Goal: Task Accomplishment & Management: Complete application form

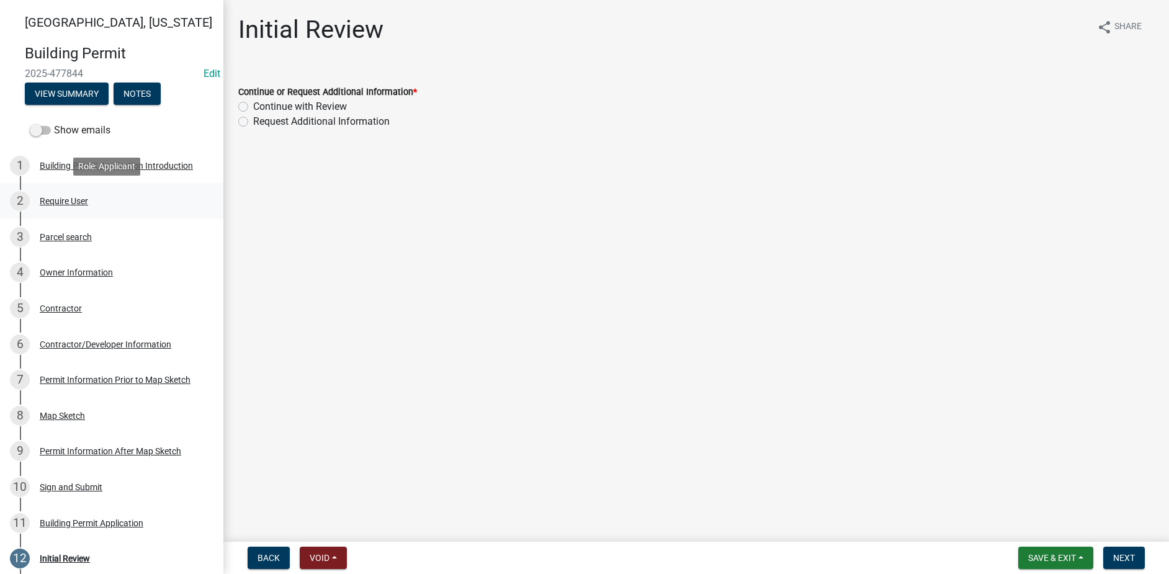
click at [95, 203] on div "2 Require User" at bounding box center [107, 201] width 194 height 20
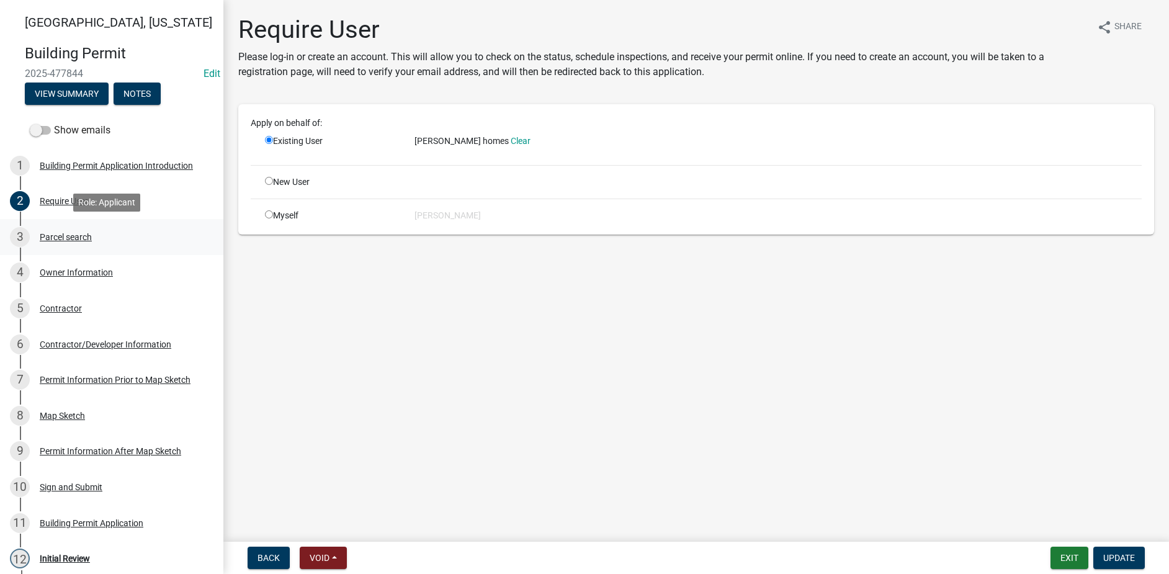
click at [88, 239] on div "Parcel search" at bounding box center [66, 237] width 52 height 9
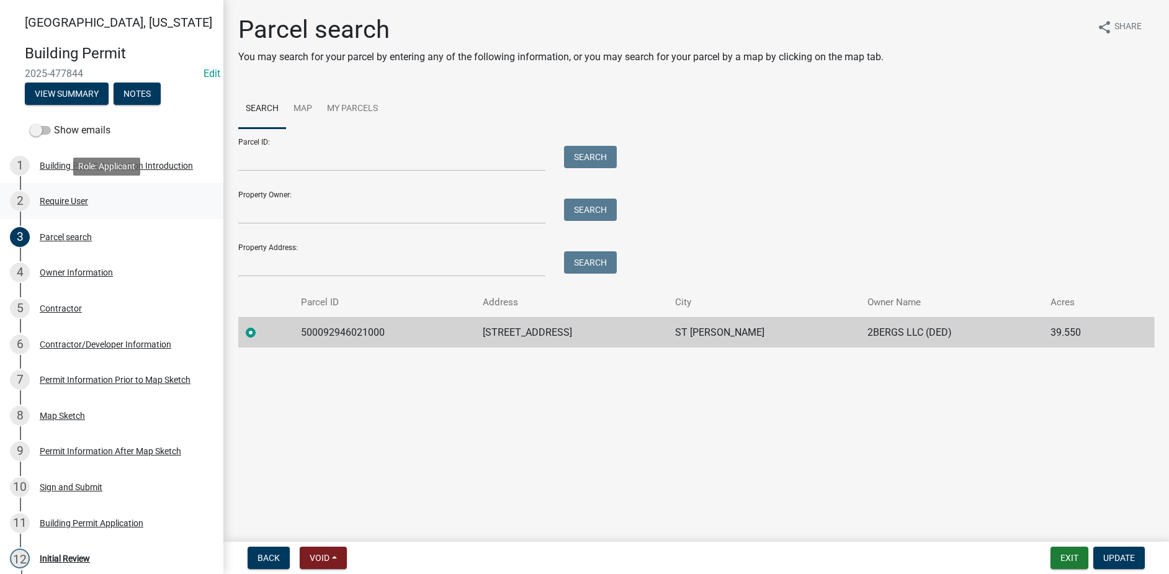
click at [76, 200] on div "Require User" at bounding box center [64, 201] width 48 height 9
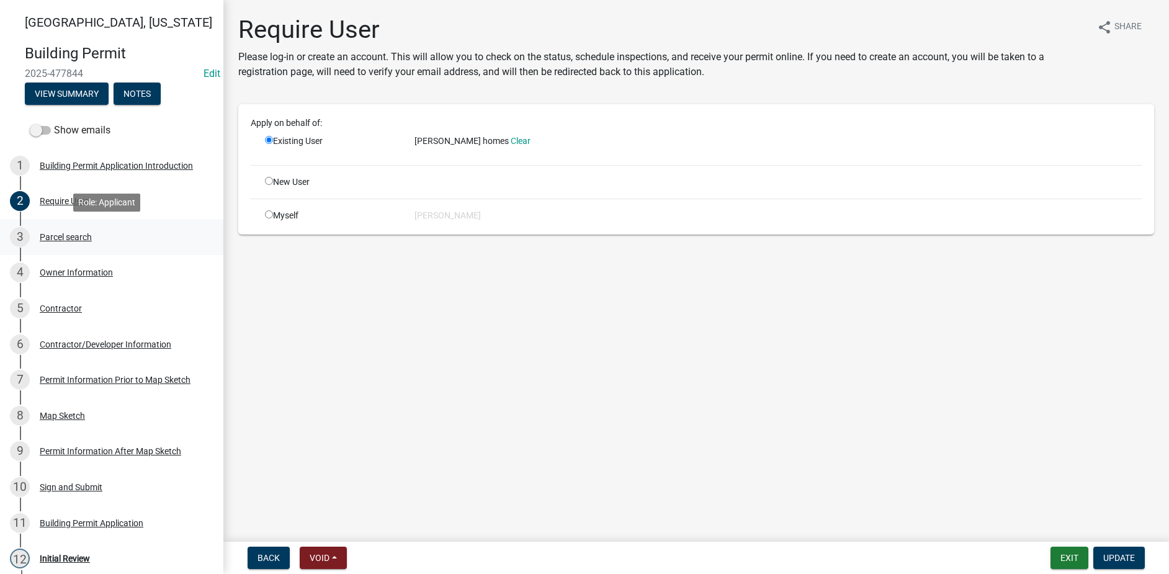
click at [78, 237] on div "Parcel search" at bounding box center [66, 237] width 52 height 9
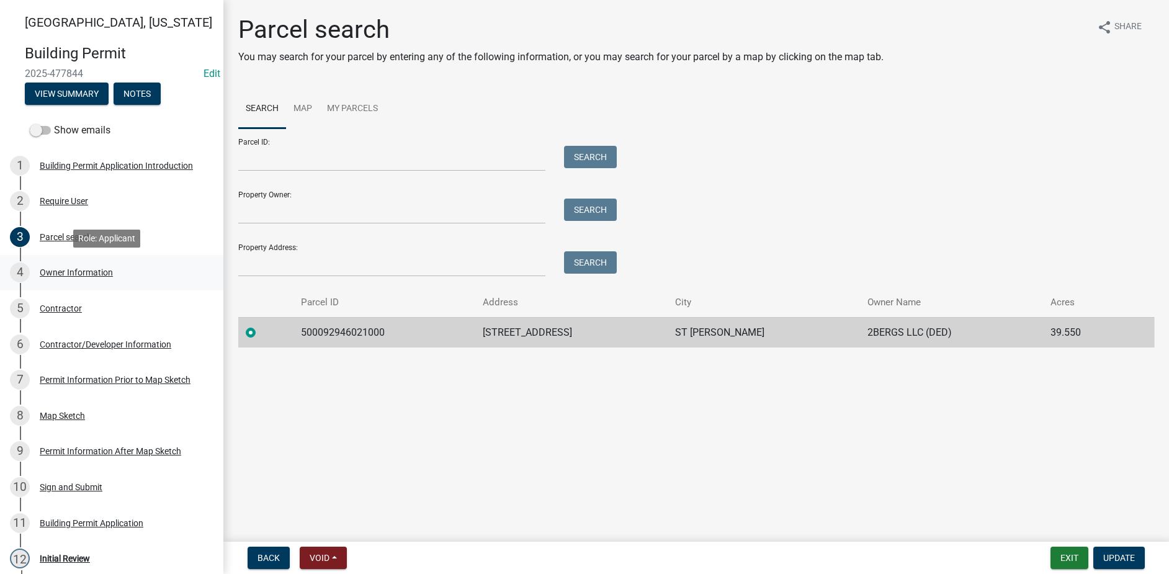
click at [81, 269] on div "Owner Information" at bounding box center [76, 272] width 73 height 9
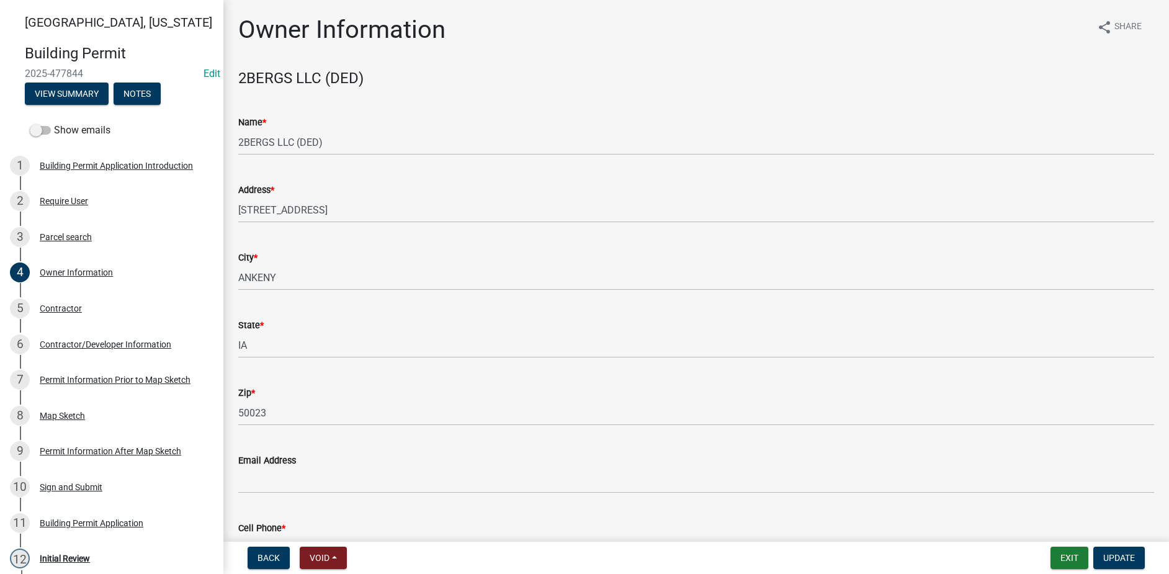
scroll to position [62, 0]
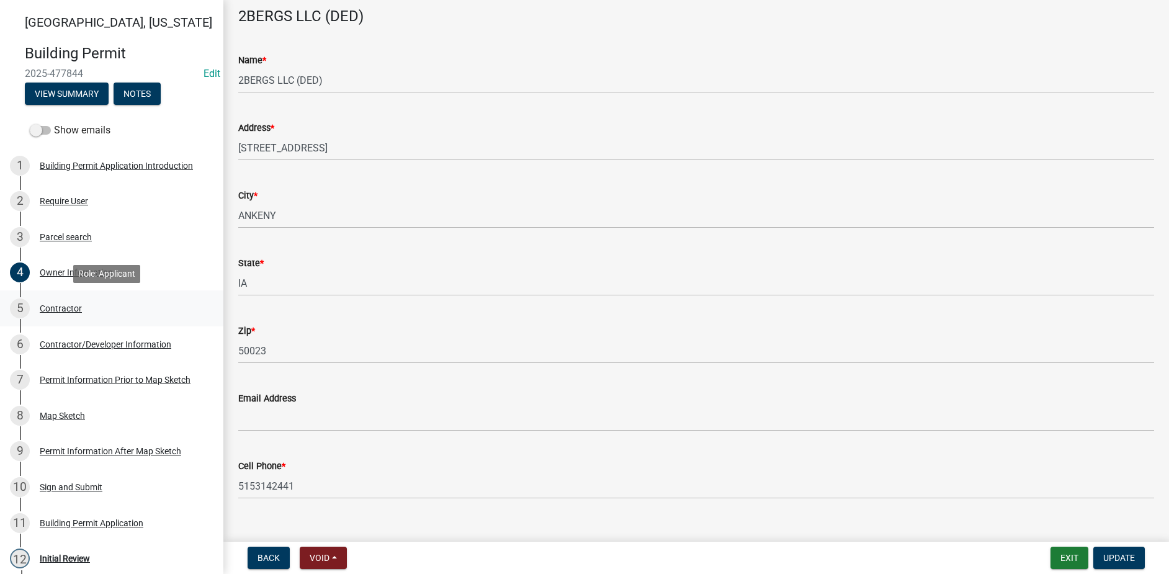
click at [66, 307] on div "Contractor" at bounding box center [61, 308] width 42 height 9
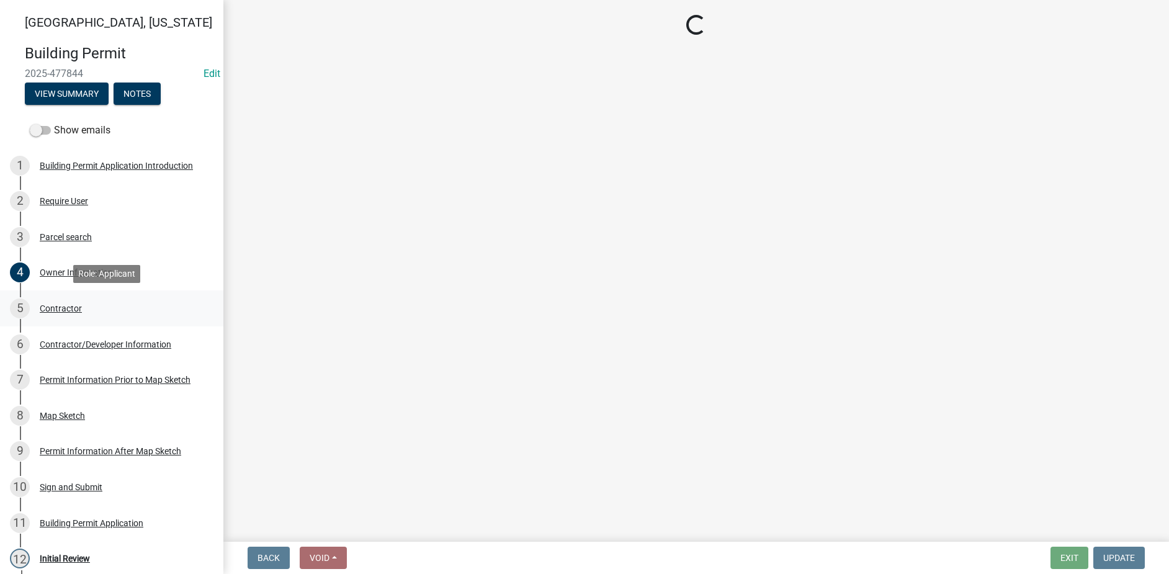
scroll to position [0, 0]
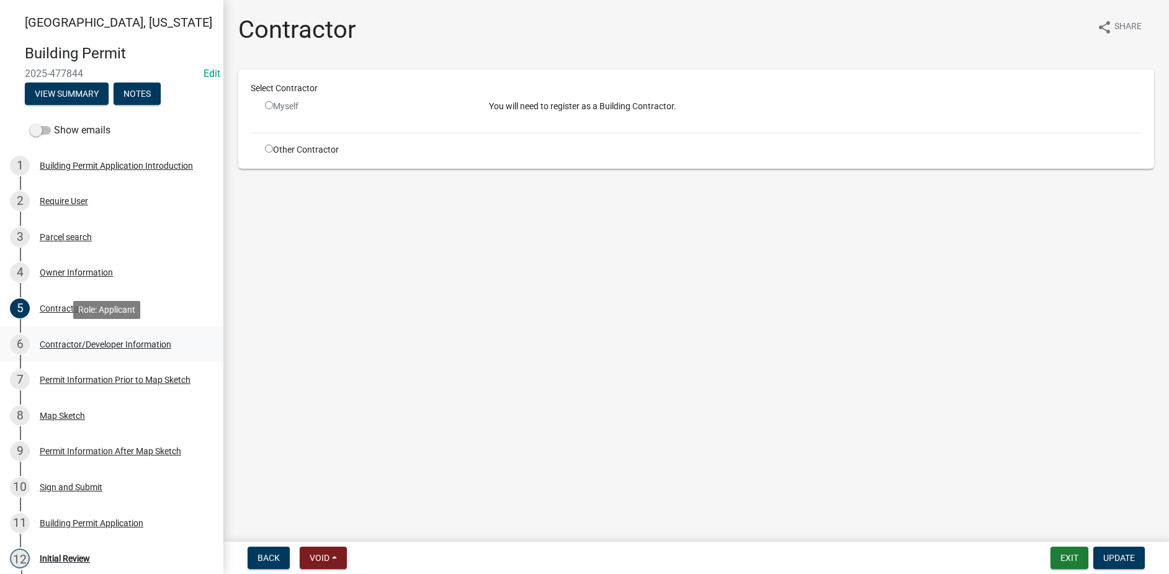
click at [94, 345] on div "Contractor/Developer Information" at bounding box center [106, 344] width 132 height 9
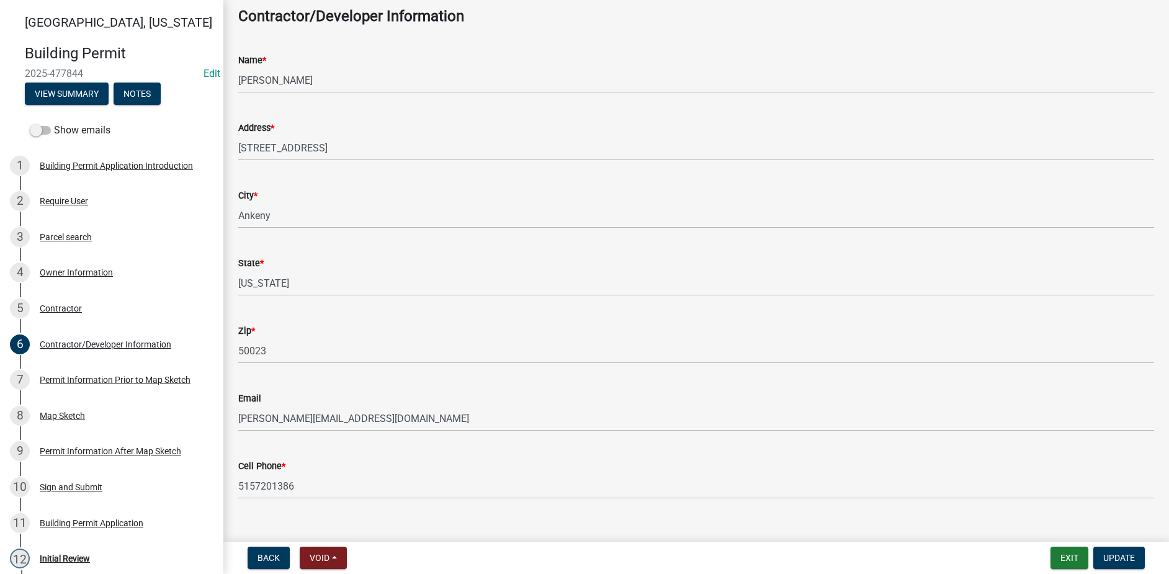
scroll to position [83, 0]
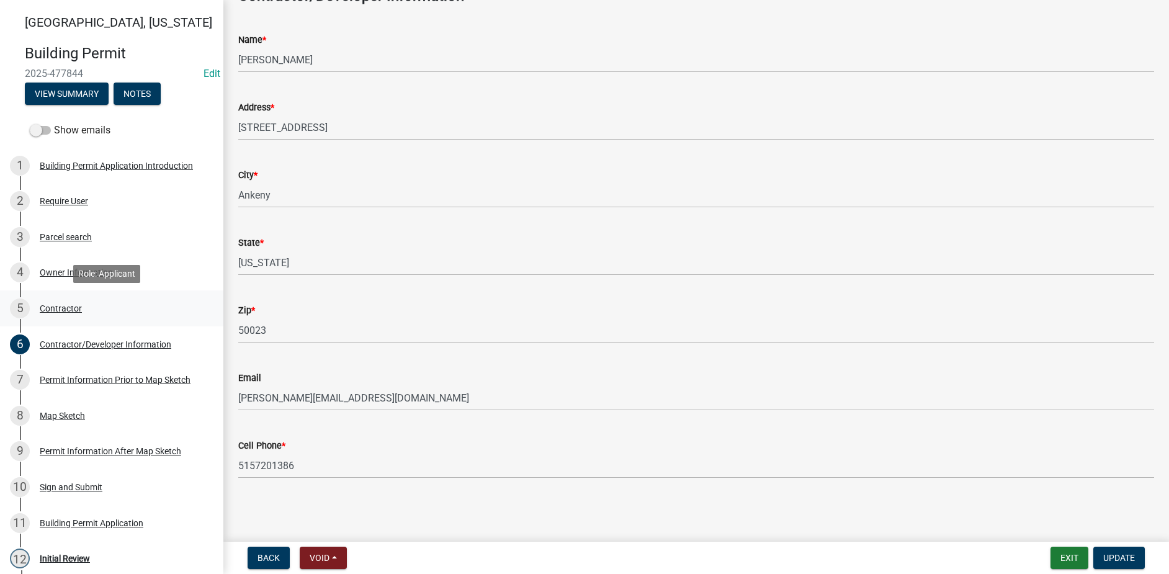
click at [69, 312] on div "Contractor" at bounding box center [61, 308] width 42 height 9
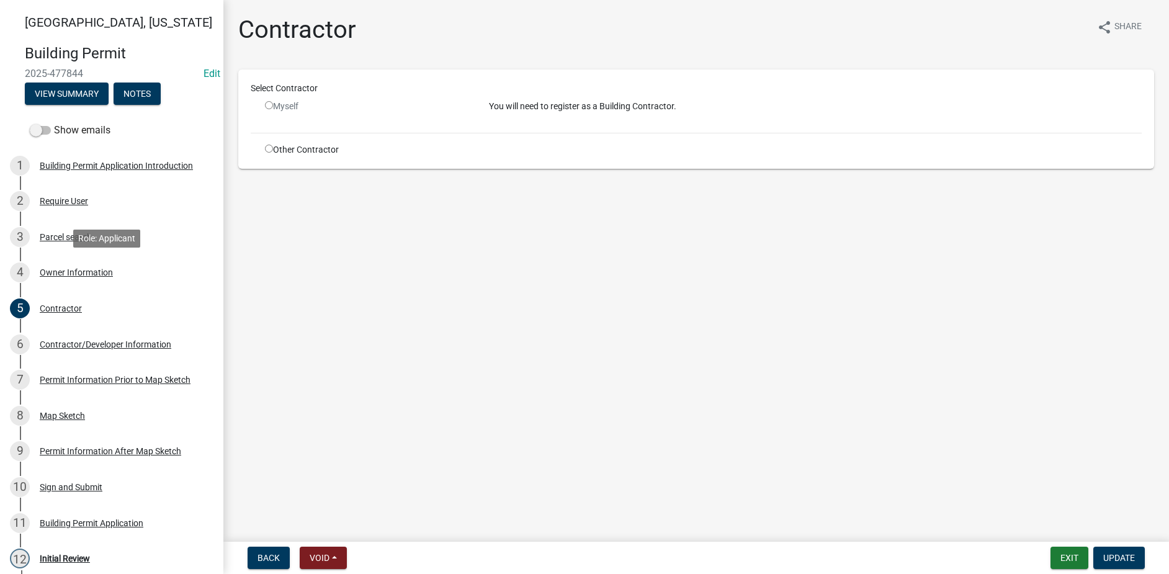
click at [76, 280] on div "4 Owner Information" at bounding box center [107, 273] width 194 height 20
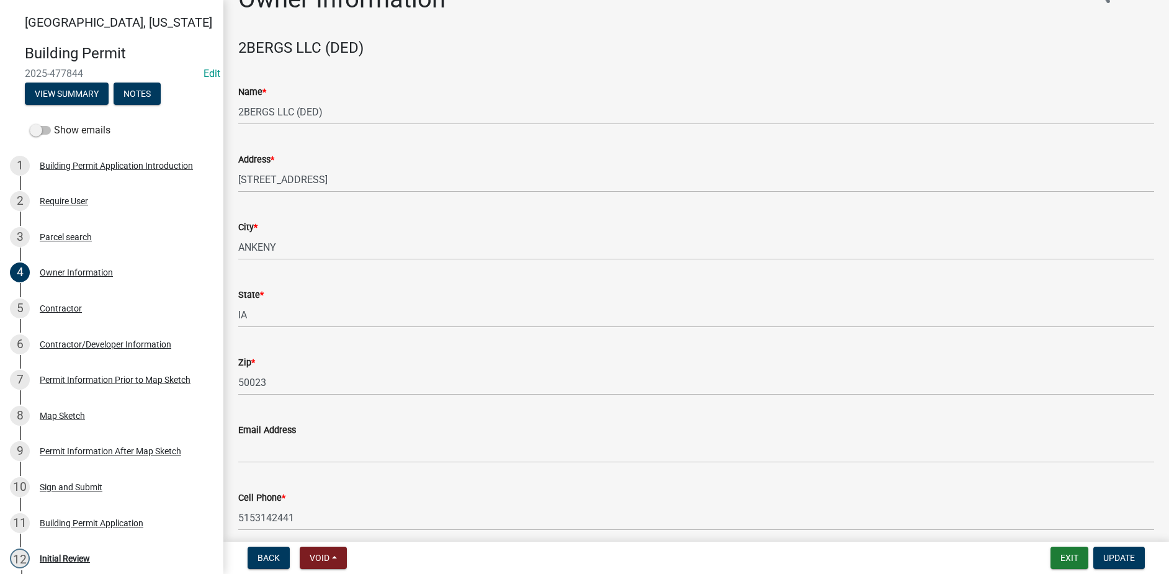
scroll to position [83, 0]
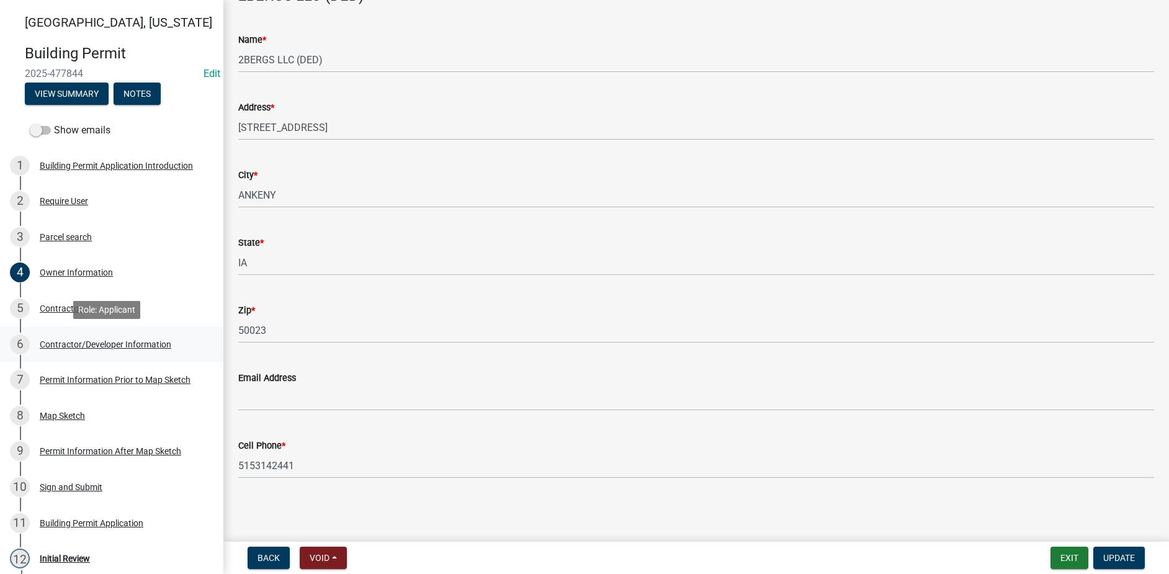
click at [94, 336] on div "6 Contractor/Developer Information" at bounding box center [107, 345] width 194 height 20
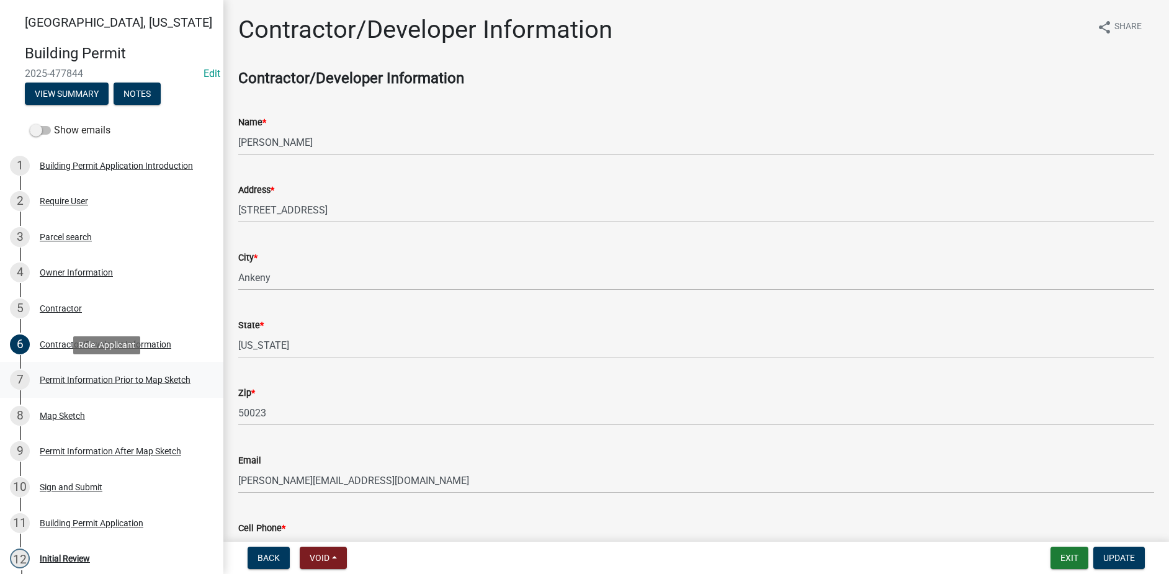
click at [130, 377] on div "Permit Information Prior to Map Sketch" at bounding box center [115, 380] width 151 height 9
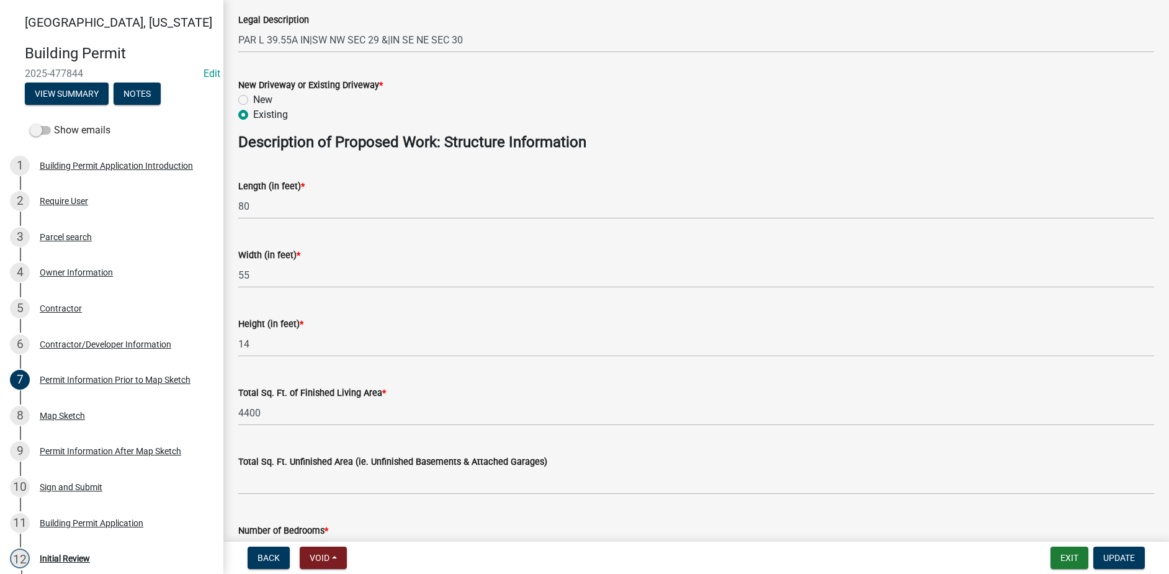
scroll to position [559, 0]
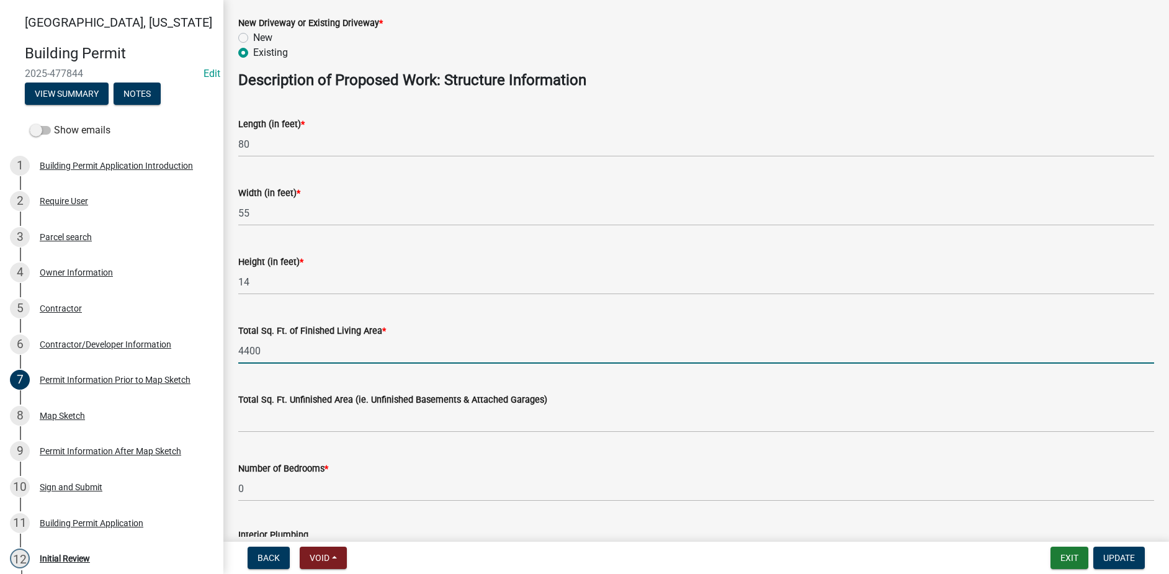
drag, startPoint x: 290, startPoint y: 353, endPoint x: 228, endPoint y: 351, distance: 62.1
click at [228, 351] on div "Permit Information Prior to Map Sketch share Share Proposed Use Description * A…" at bounding box center [696, 101] width 946 height 1291
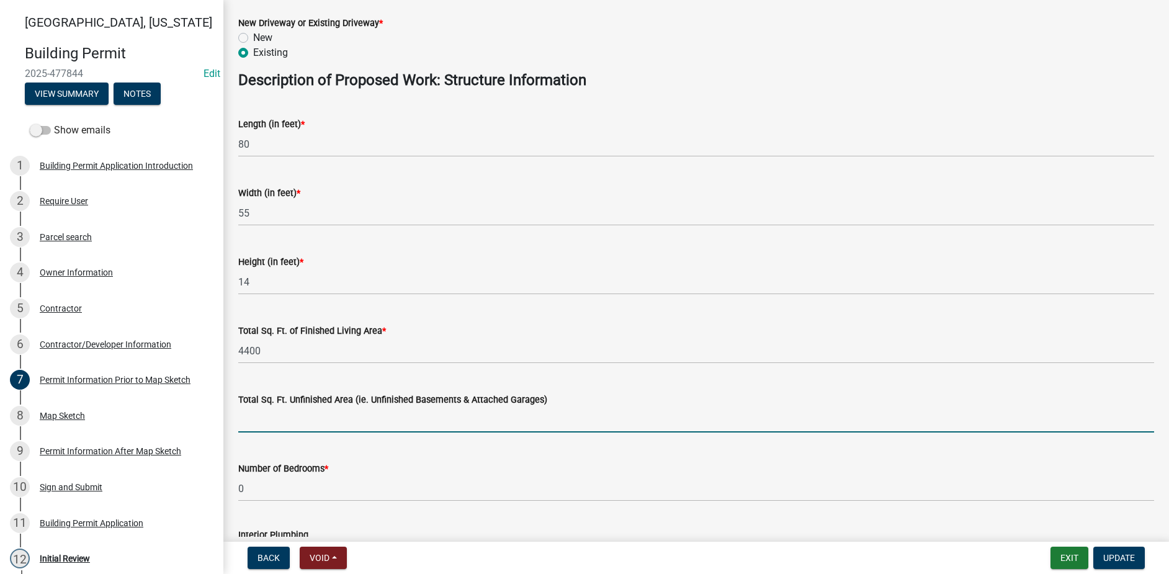
click at [296, 415] on input "text" at bounding box center [696, 419] width 916 height 25
type input "4400"
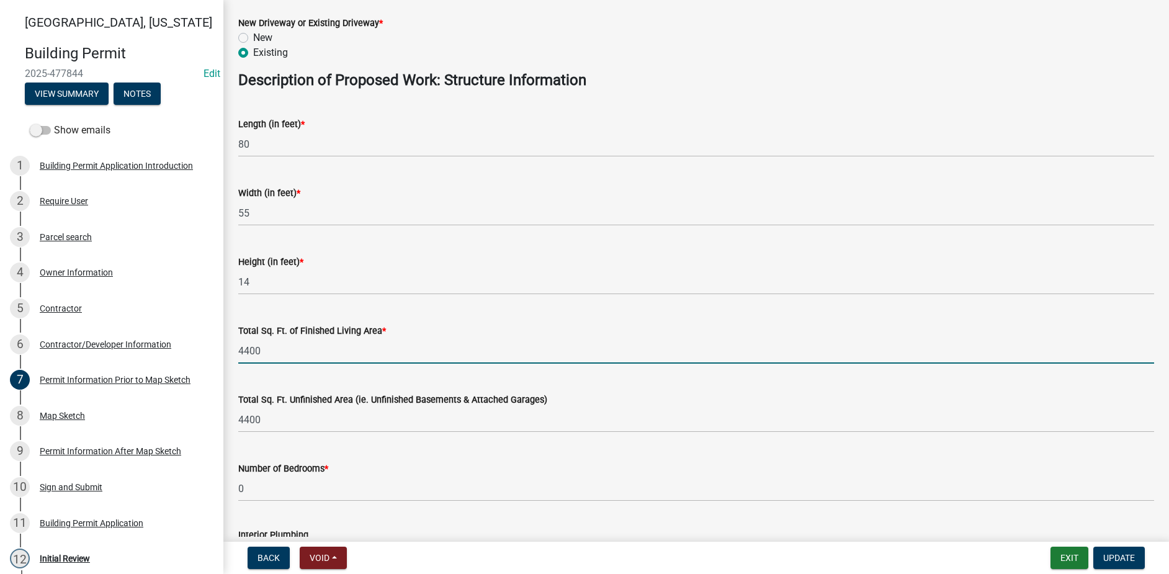
drag, startPoint x: 279, startPoint y: 354, endPoint x: 220, endPoint y: 356, distance: 59.0
click at [221, 356] on div "[GEOGRAPHIC_DATA], [US_STATE][GEOGRAPHIC_DATA] Permit 2025-477844 Edit View Sum…" at bounding box center [584, 287] width 1169 height 574
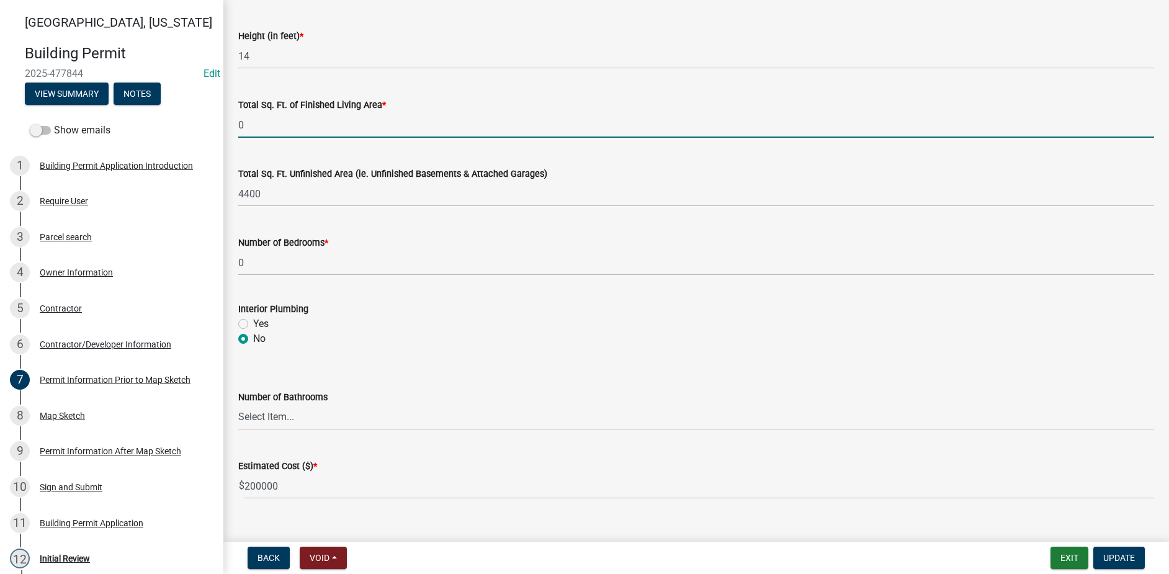
scroll to position [806, 0]
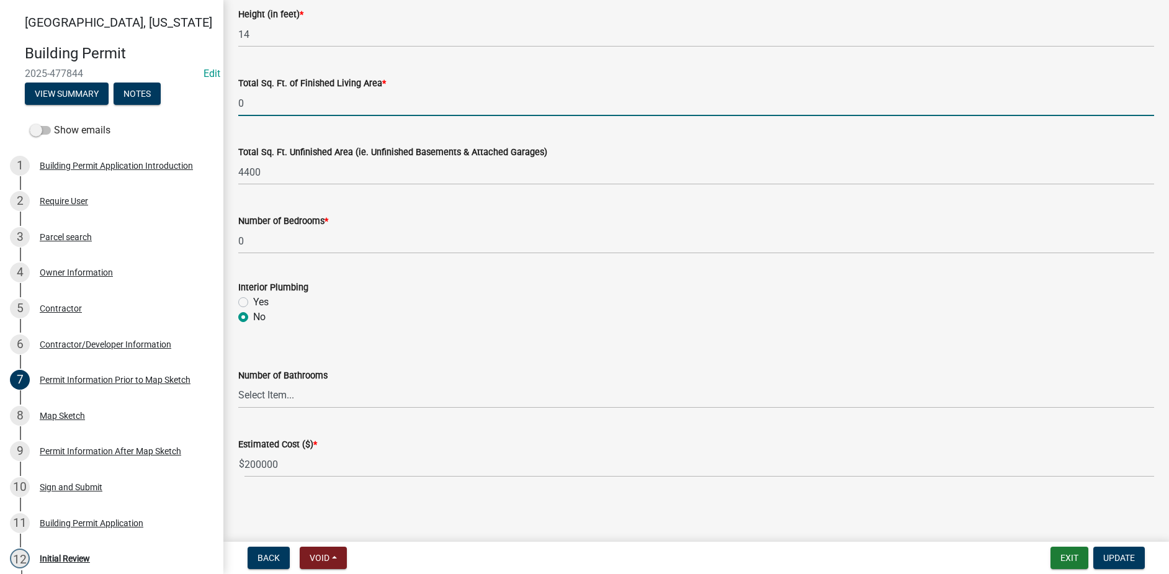
type input "0"
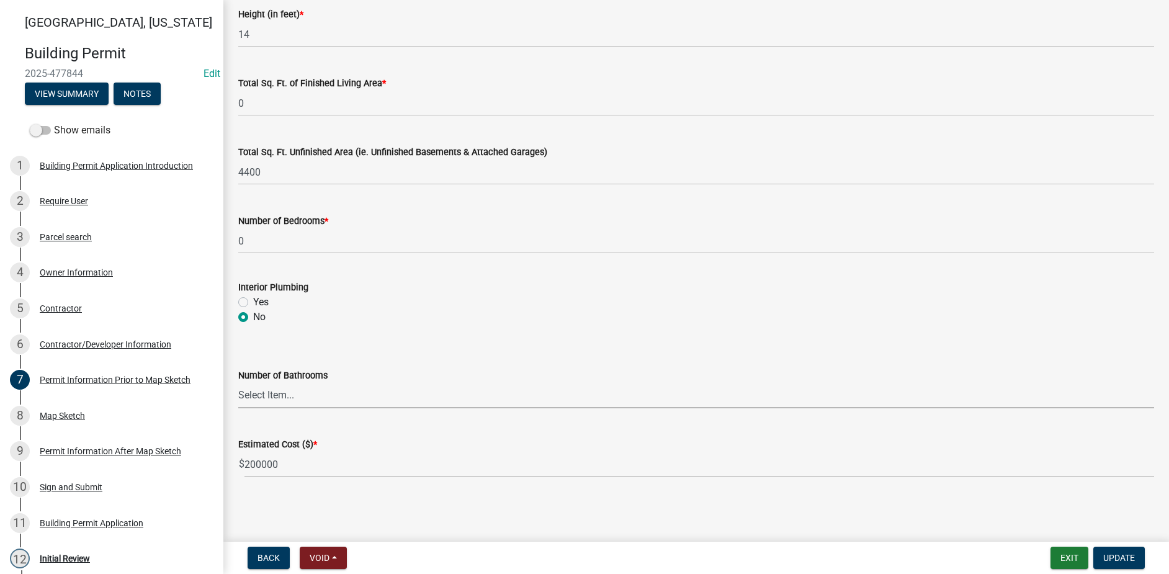
click at [276, 394] on select "Select Item... 0 1 2 3 4 5 6" at bounding box center [696, 395] width 916 height 25
click at [238, 383] on select "Select Item... 0 1 2 3 4 5 6" at bounding box center [696, 395] width 916 height 25
select select "6b2626da-78ea-4ec6-8513-ccc18f4ad425"
click at [1120, 555] on span "Update" at bounding box center [1120, 558] width 32 height 10
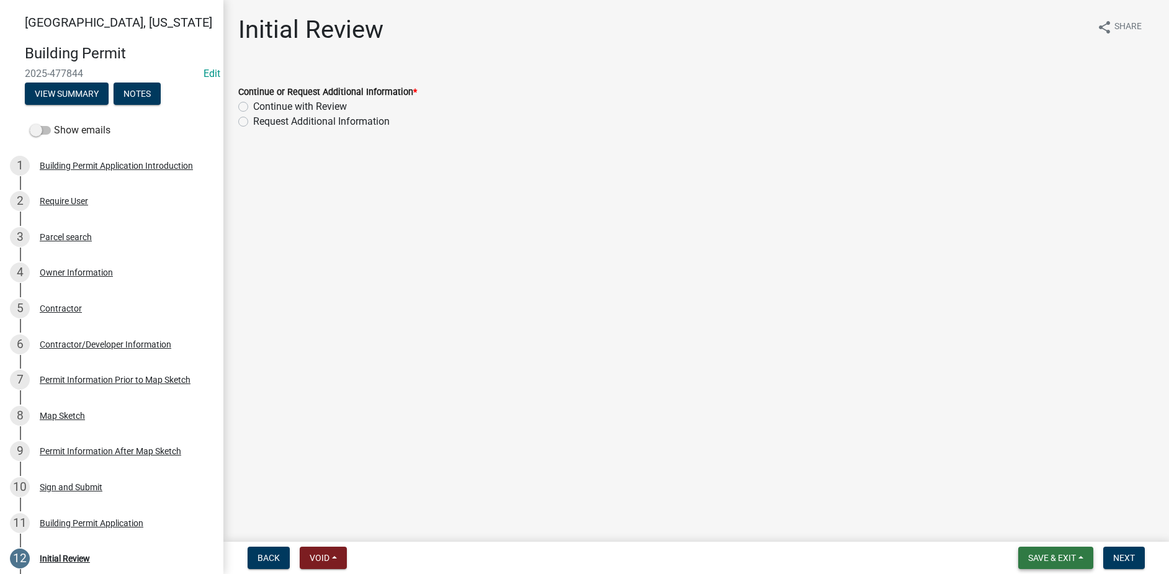
click at [1070, 555] on span "Save & Exit" at bounding box center [1052, 558] width 48 height 10
click at [1044, 501] on button "Save" at bounding box center [1043, 496] width 99 height 30
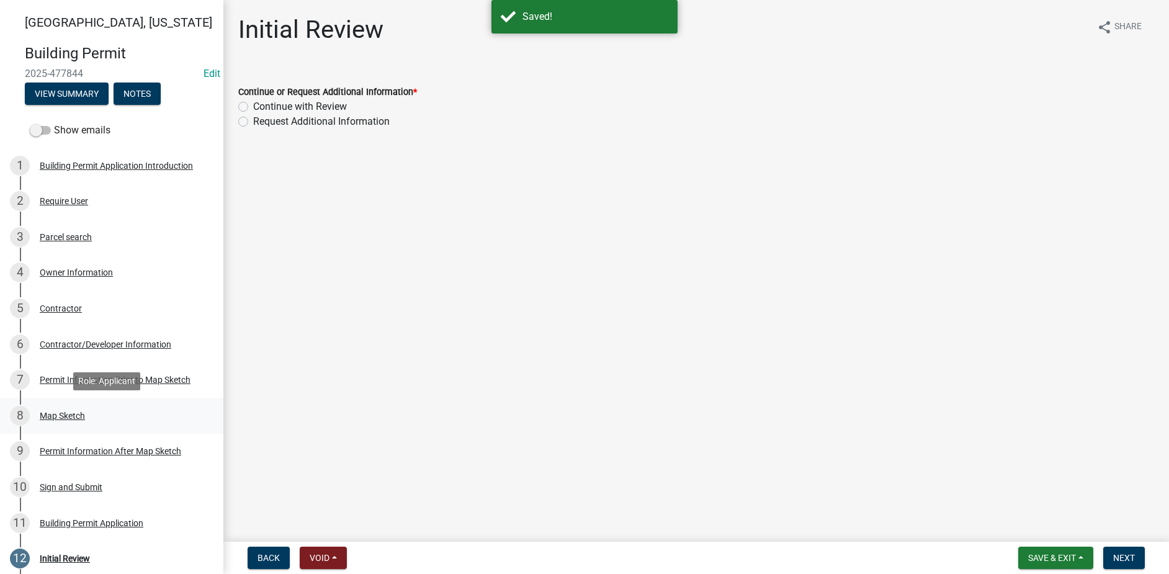
click at [59, 412] on div "Map Sketch" at bounding box center [62, 416] width 45 height 9
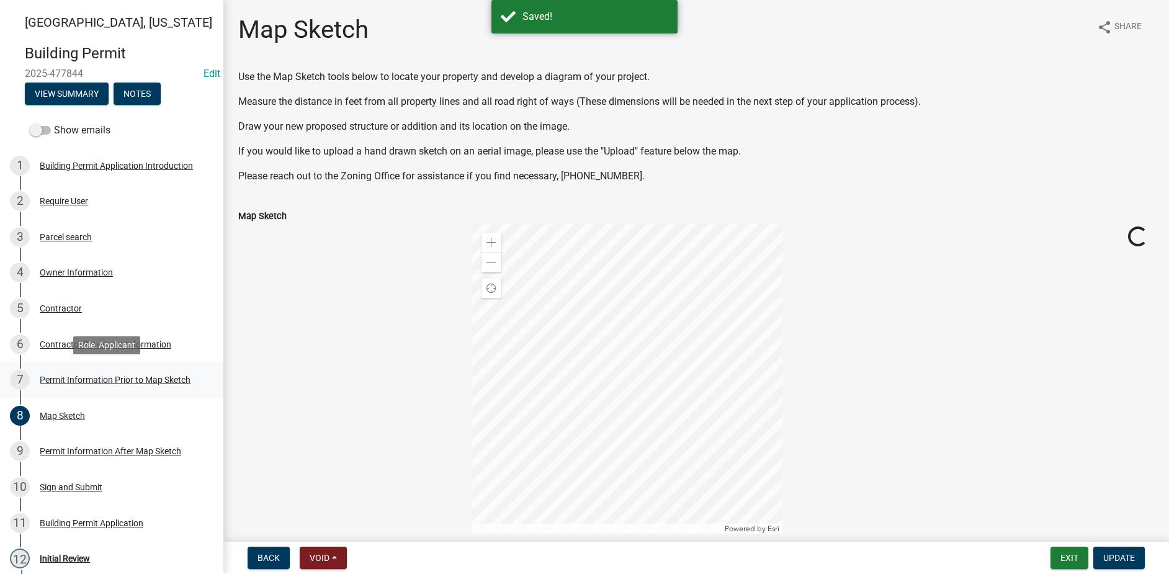
click at [61, 385] on div "7 Permit Information Prior to Map Sketch" at bounding box center [107, 380] width 194 height 20
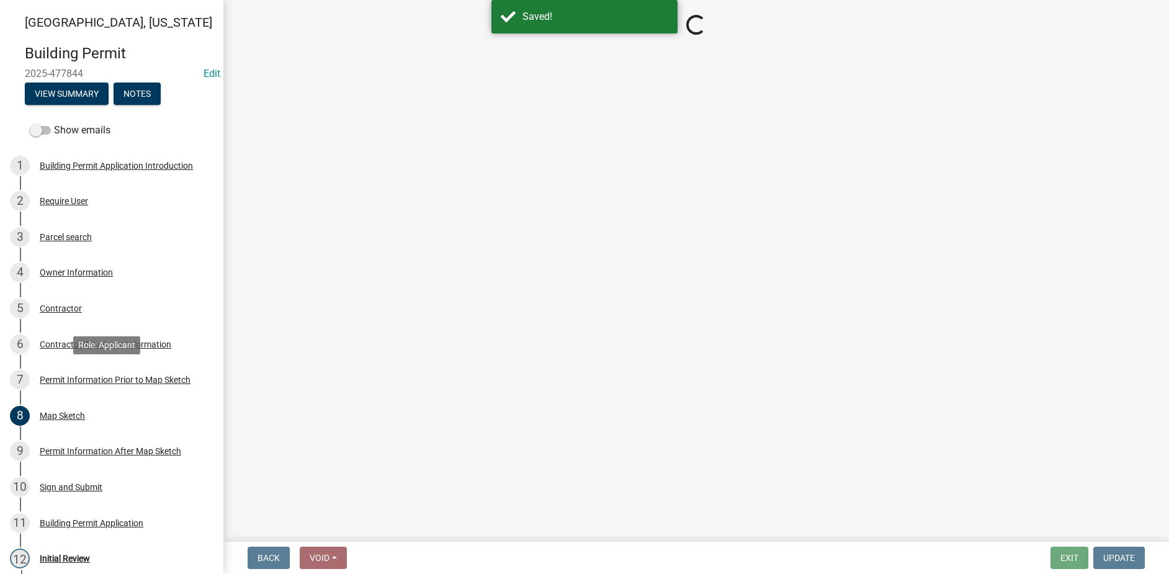
select select "6b2626da-78ea-4ec6-8513-ccc18f4ad425"
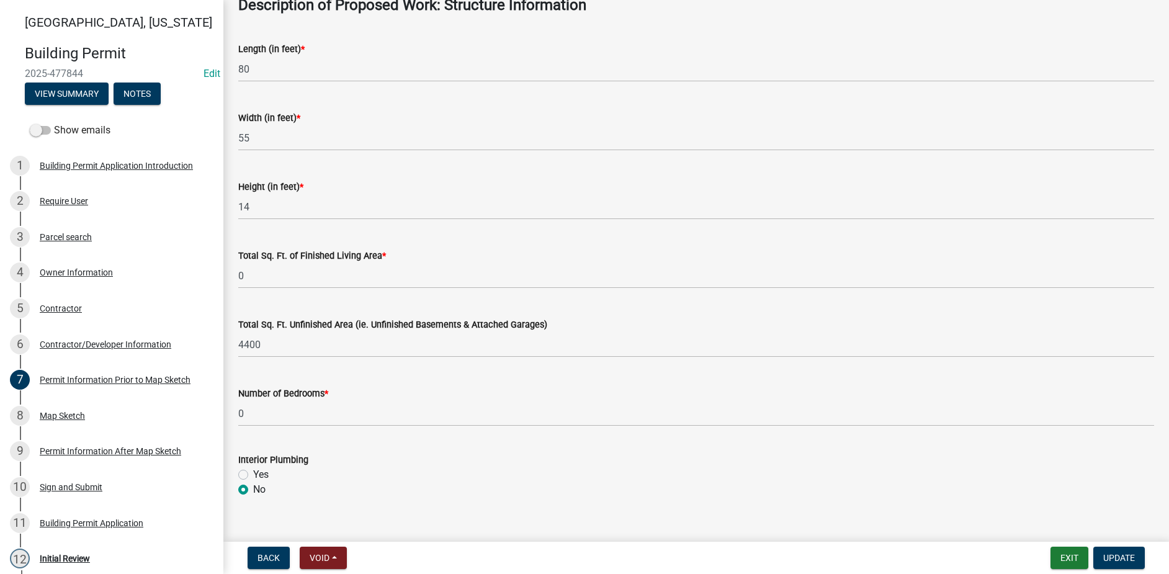
scroll to position [620, 0]
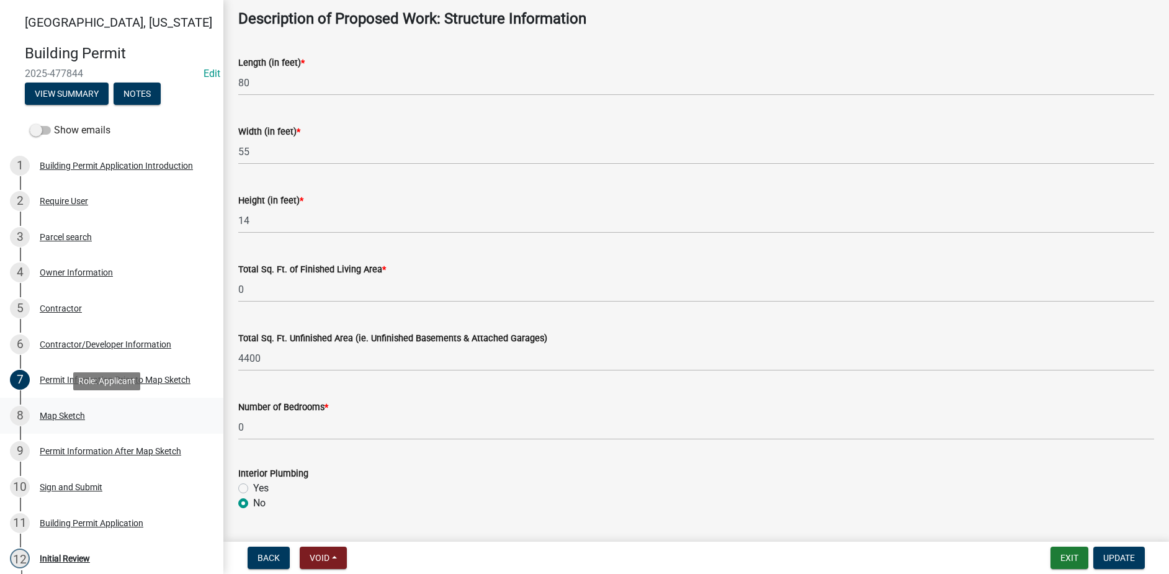
click at [69, 420] on div "Map Sketch" at bounding box center [62, 416] width 45 height 9
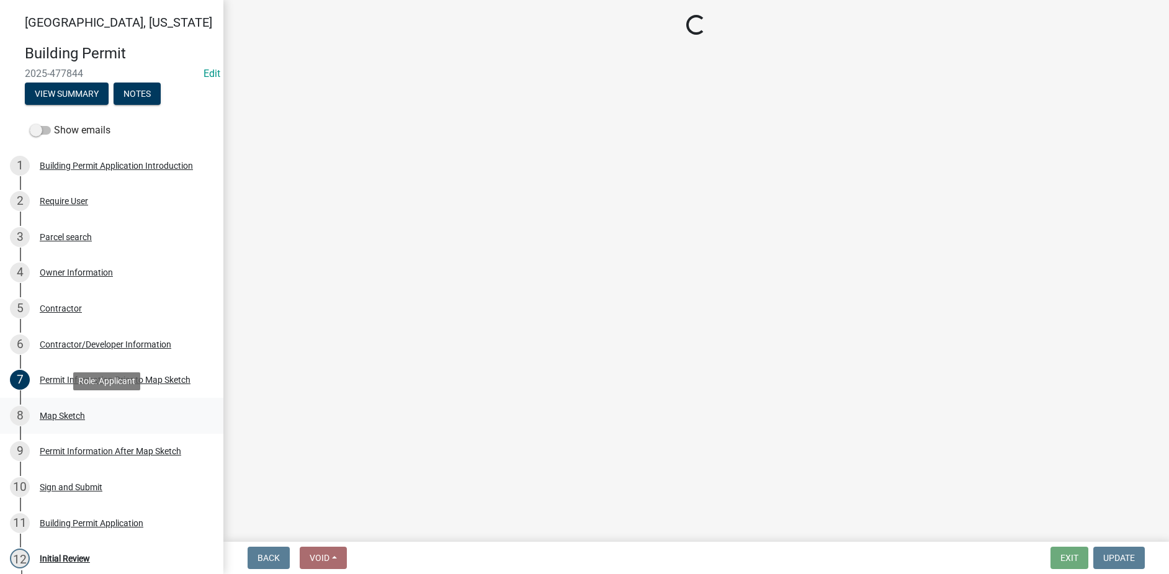
scroll to position [0, 0]
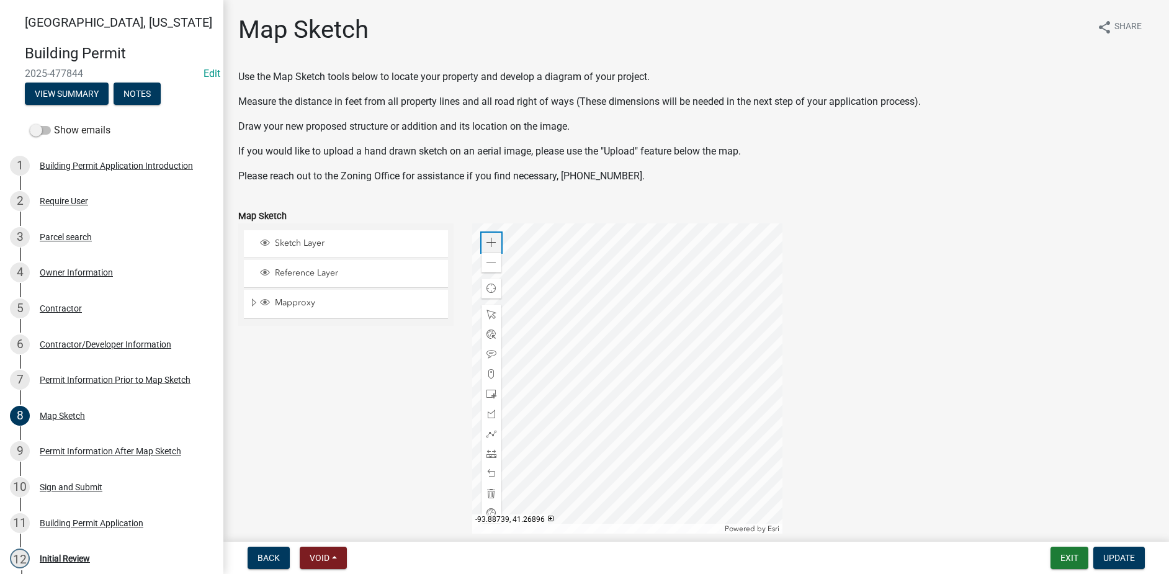
click at [484, 237] on div "Zoom in" at bounding box center [492, 243] width 20 height 20
click at [491, 270] on div "Zoom out" at bounding box center [492, 263] width 20 height 20
click at [491, 453] on span at bounding box center [492, 454] width 10 height 10
click at [573, 342] on div at bounding box center [627, 378] width 310 height 310
click at [713, 341] on div at bounding box center [627, 378] width 310 height 310
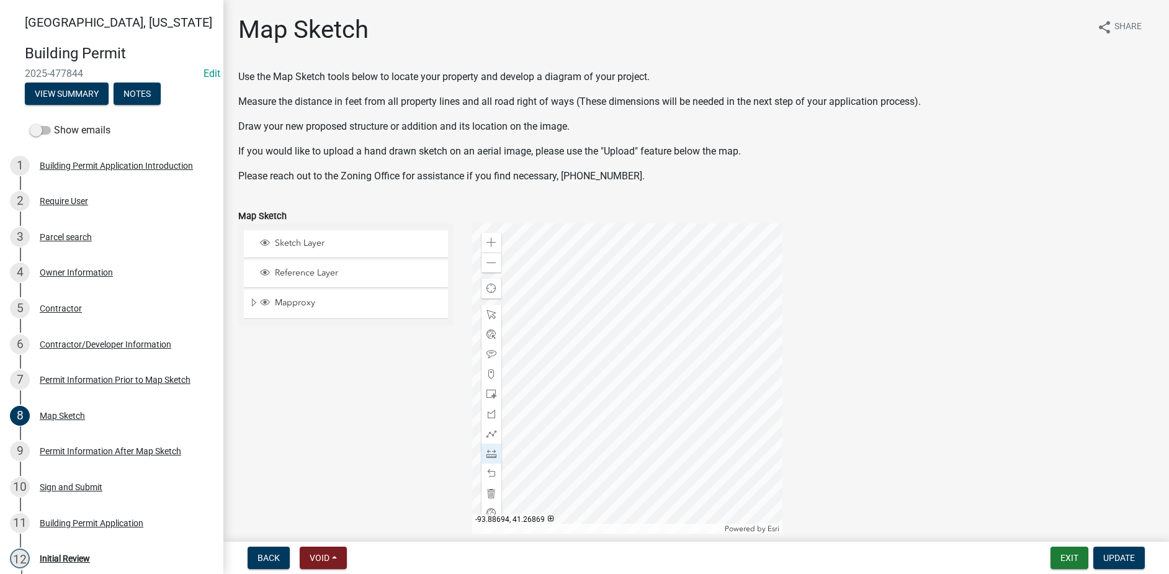
click at [713, 438] on div at bounding box center [627, 378] width 310 height 310
click at [483, 313] on div at bounding box center [492, 315] width 20 height 20
click at [650, 368] on div at bounding box center [627, 378] width 310 height 310
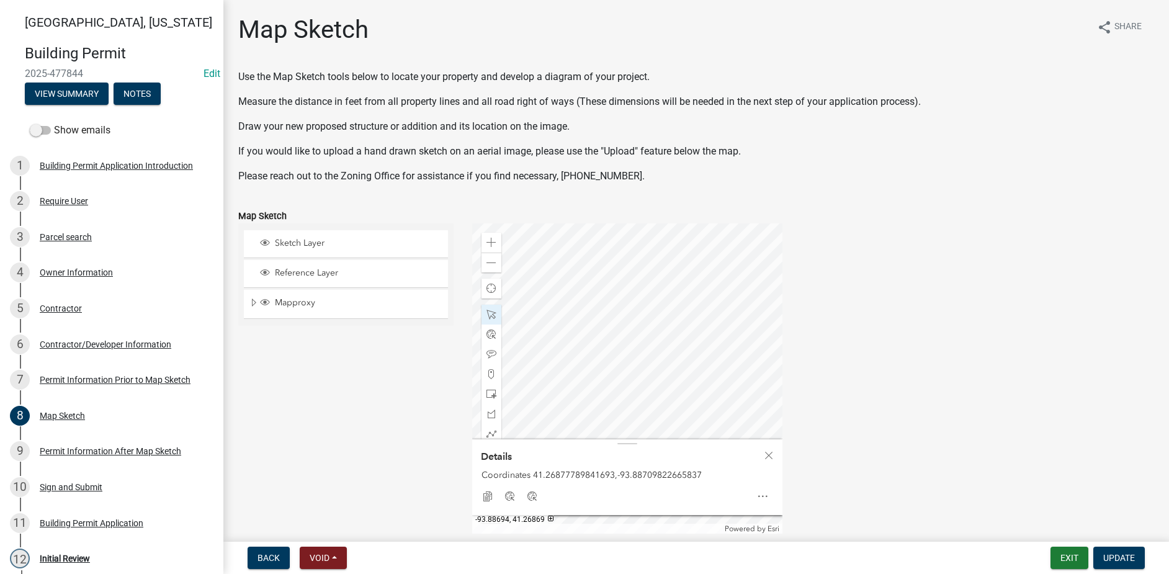
click at [699, 436] on div at bounding box center [627, 378] width 310 height 310
click at [750, 386] on div at bounding box center [627, 378] width 310 height 310
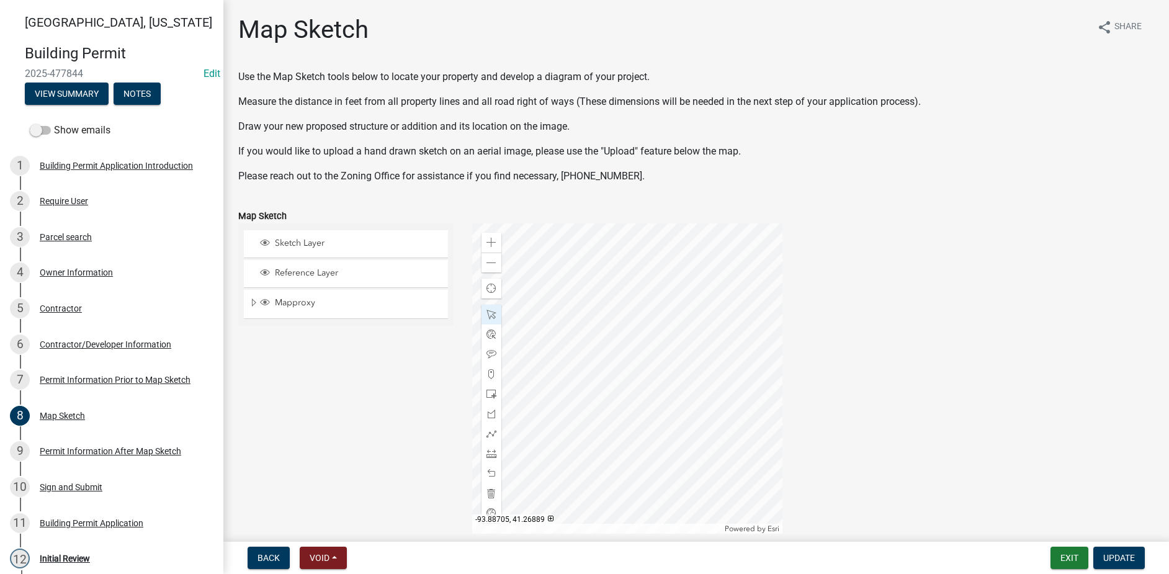
click at [647, 306] on div at bounding box center [627, 378] width 310 height 310
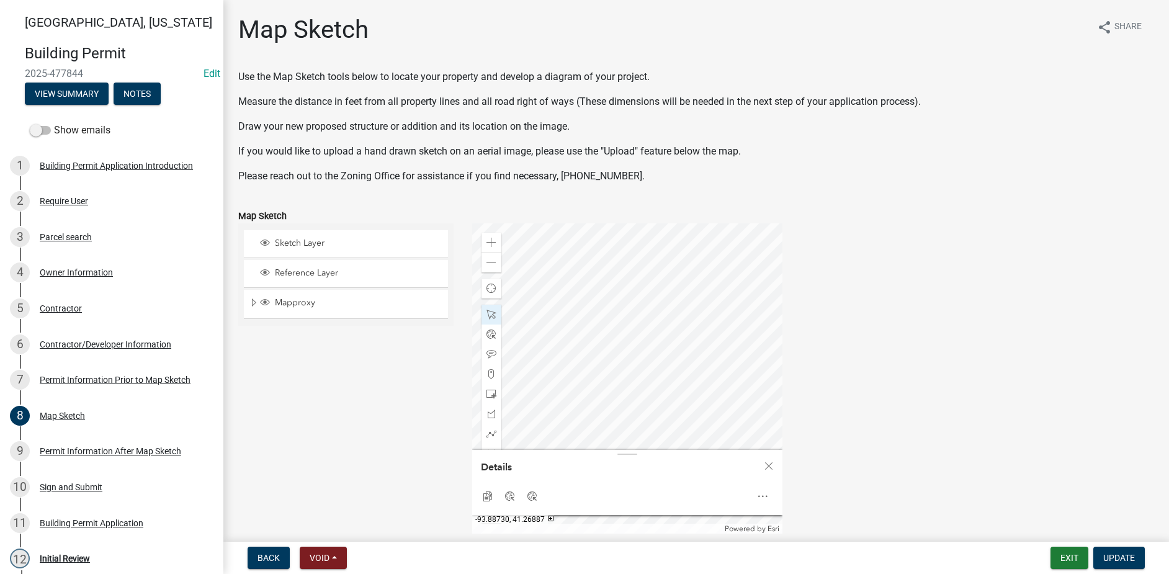
click at [534, 308] on div at bounding box center [627, 378] width 310 height 310
click at [497, 267] on div "Zoom out" at bounding box center [492, 263] width 20 height 20
click at [770, 467] on span "Close" at bounding box center [769, 466] width 10 height 10
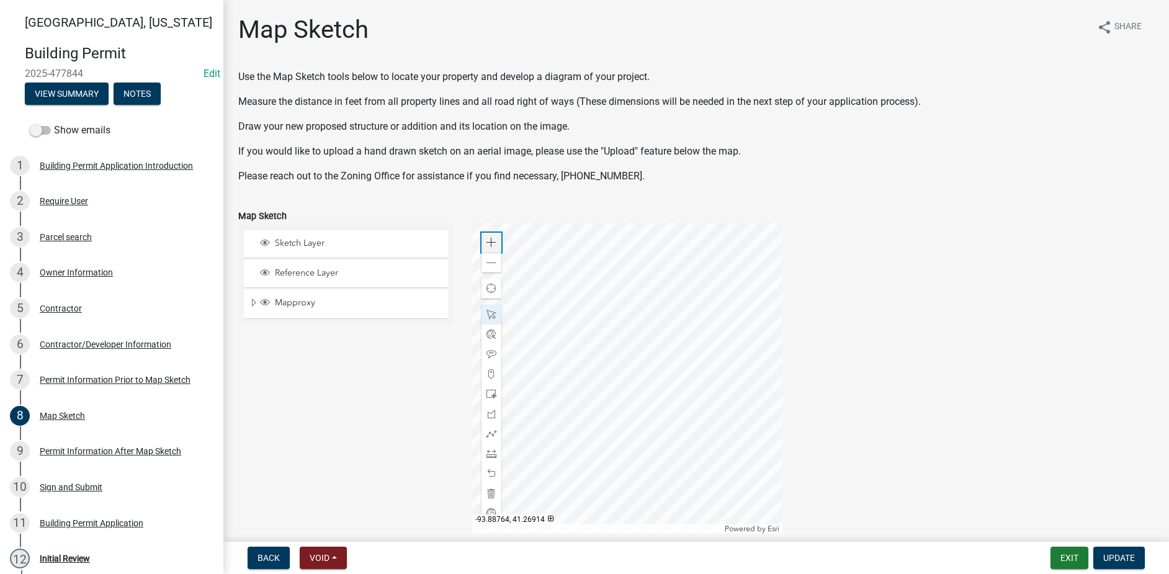
click at [485, 236] on div "Zoom in" at bounding box center [492, 243] width 20 height 20
click at [492, 452] on span at bounding box center [492, 454] width 10 height 10
click at [515, 423] on div at bounding box center [627, 378] width 310 height 310
click at [577, 423] on div at bounding box center [627, 378] width 310 height 310
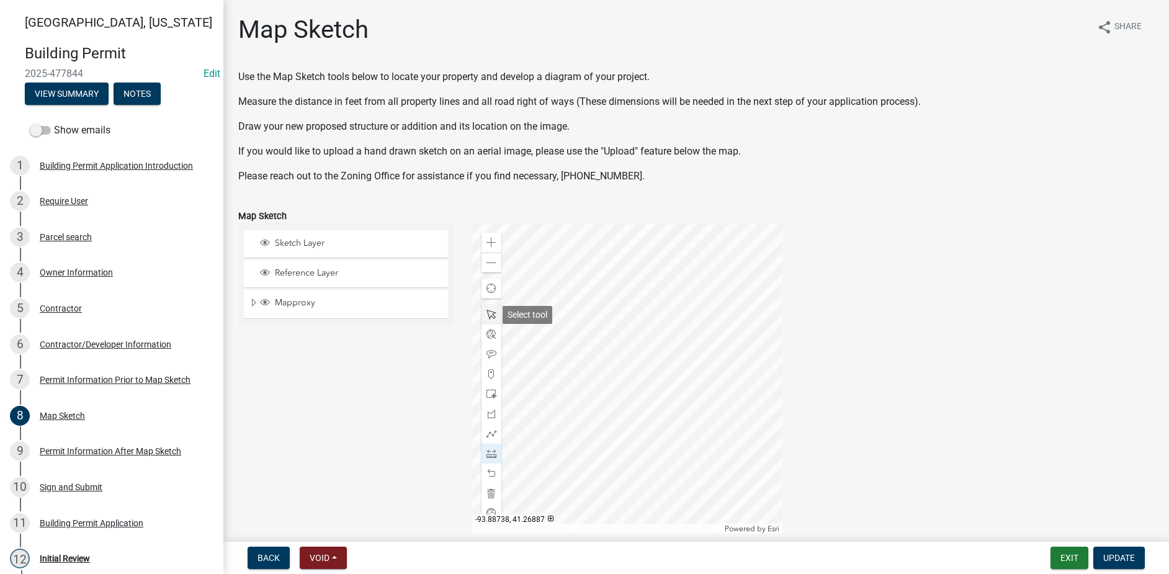
click at [492, 313] on span at bounding box center [492, 315] width 10 height 10
click at [605, 375] on div at bounding box center [627, 378] width 310 height 310
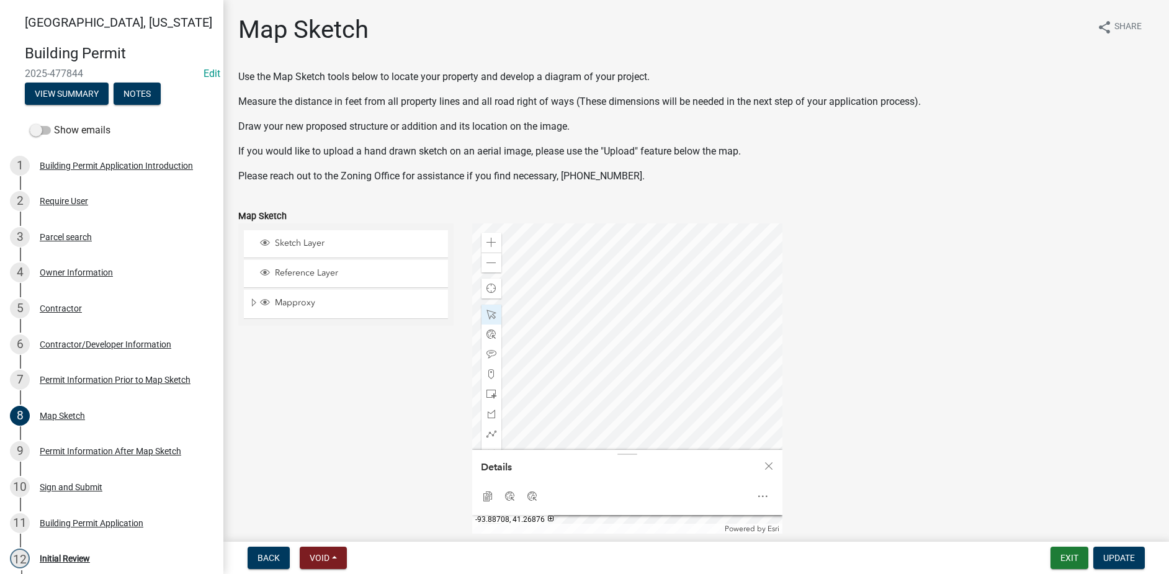
click at [641, 377] on div at bounding box center [627, 378] width 310 height 310
click at [570, 326] on div at bounding box center [627, 378] width 310 height 310
click at [716, 346] on div at bounding box center [627, 378] width 310 height 310
click at [742, 367] on div at bounding box center [627, 378] width 310 height 310
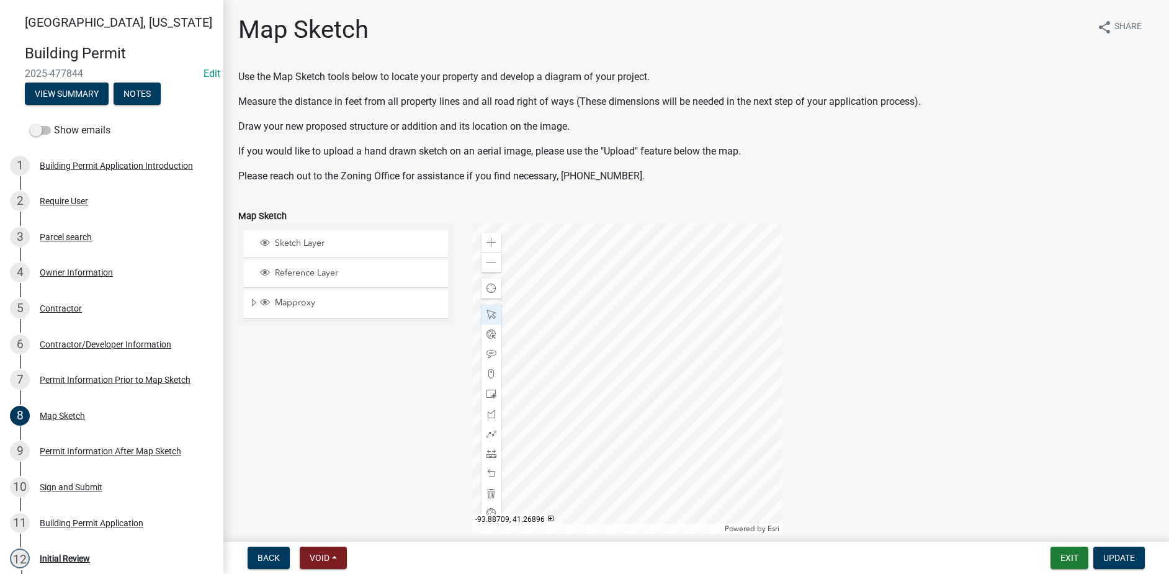
click at [656, 306] on div at bounding box center [627, 378] width 310 height 310
click at [618, 304] on div at bounding box center [627, 378] width 310 height 310
click at [488, 452] on span at bounding box center [492, 454] width 10 height 10
click at [614, 312] on div at bounding box center [627, 378] width 310 height 310
click at [600, 434] on div at bounding box center [627, 378] width 310 height 310
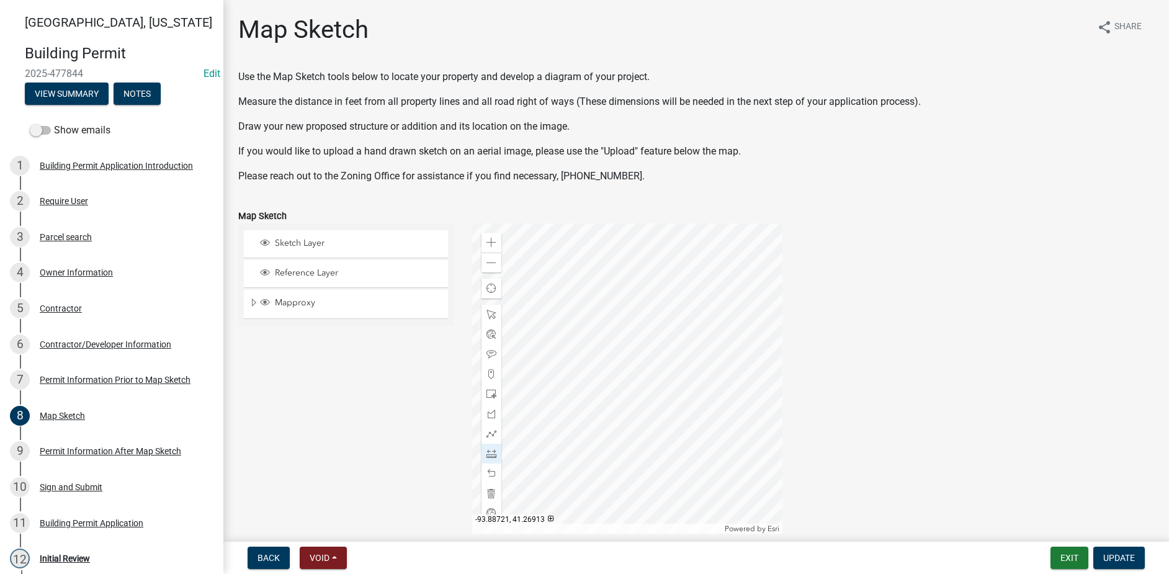
click at [600, 250] on div at bounding box center [627, 378] width 310 height 310
click at [492, 317] on span at bounding box center [492, 315] width 10 height 10
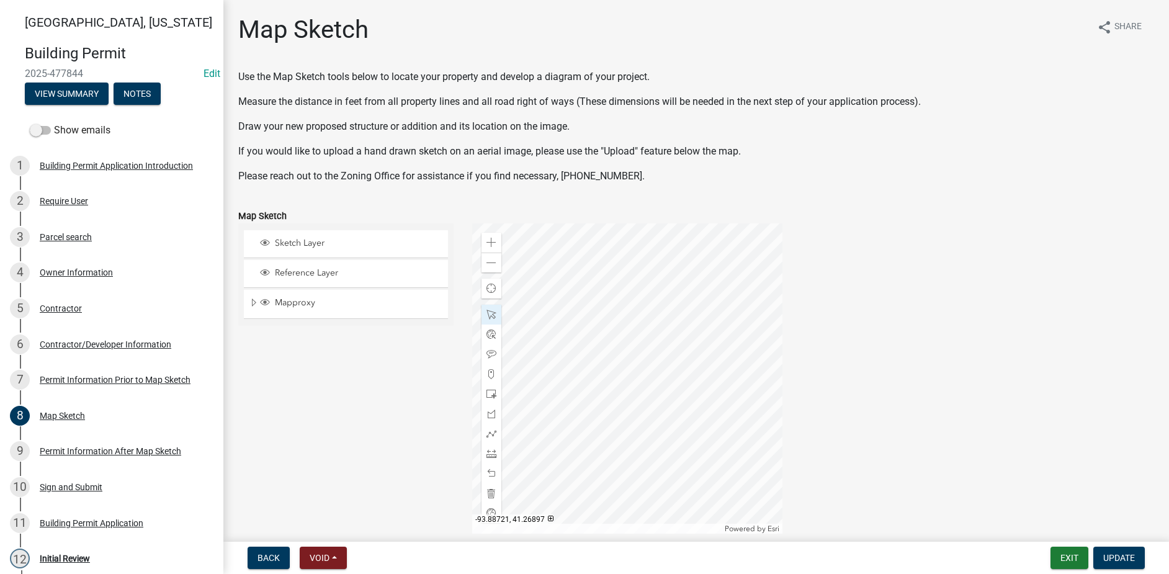
click at [601, 353] on div at bounding box center [627, 378] width 310 height 310
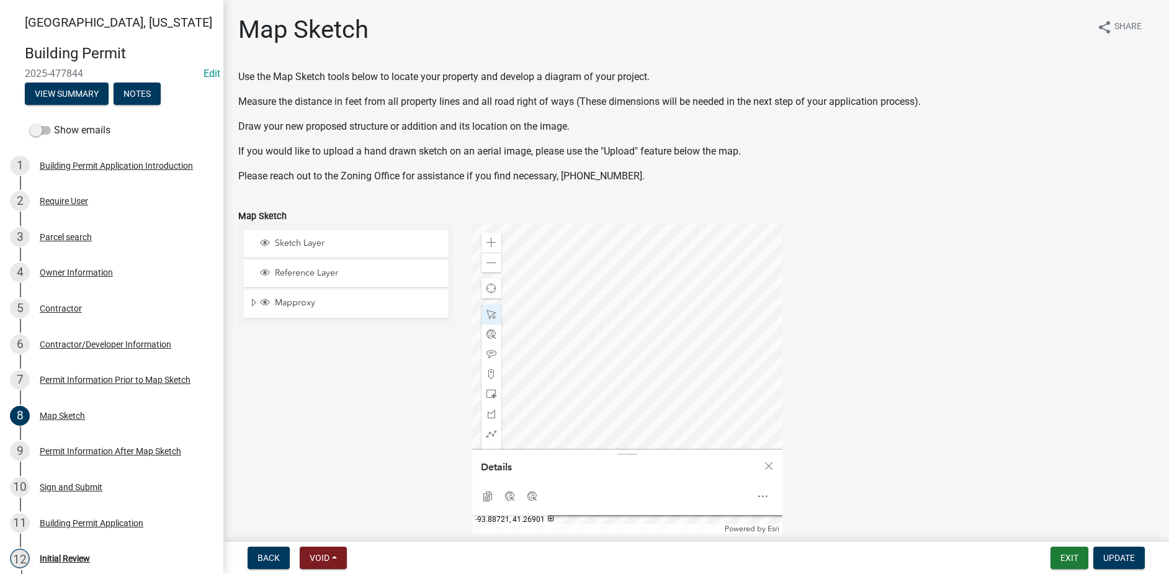
click at [600, 324] on div at bounding box center [627, 378] width 310 height 310
click at [754, 417] on div at bounding box center [627, 378] width 310 height 310
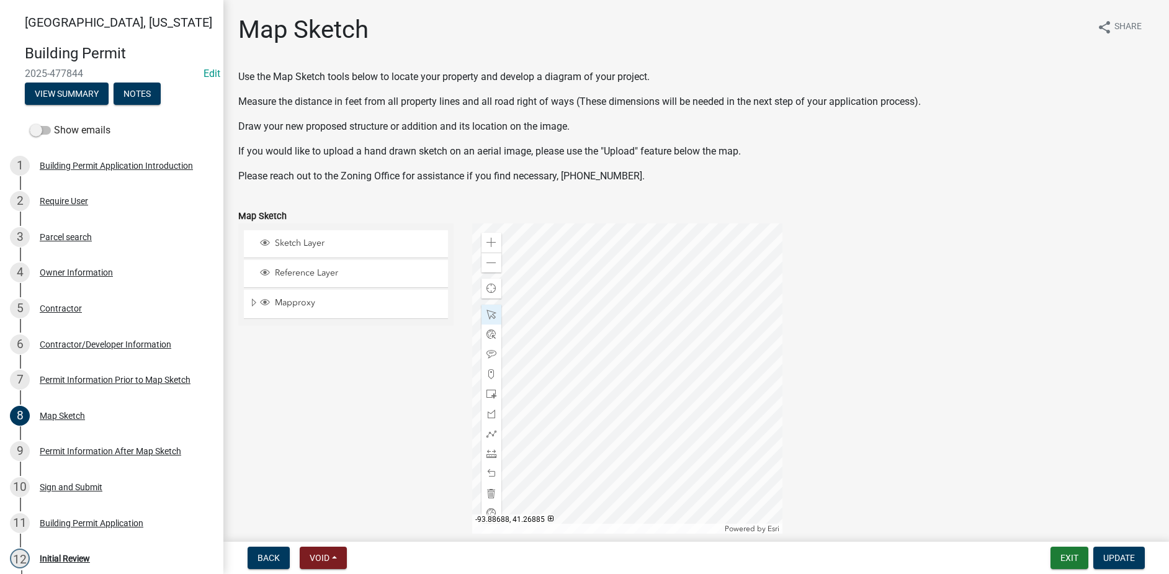
click at [753, 325] on div at bounding box center [627, 378] width 310 height 310
click at [681, 379] on div at bounding box center [627, 378] width 310 height 310
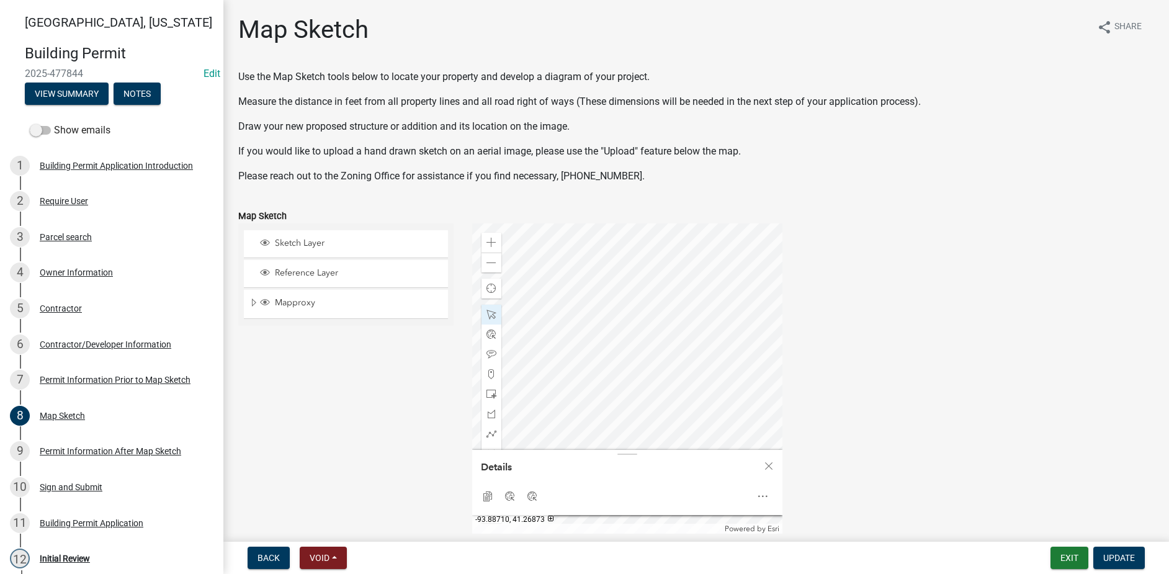
click at [646, 398] on div at bounding box center [627, 378] width 310 height 310
click at [707, 331] on div at bounding box center [627, 378] width 310 height 310
click at [714, 330] on div at bounding box center [627, 378] width 310 height 310
click at [735, 338] on div at bounding box center [627, 378] width 310 height 310
click at [755, 387] on div at bounding box center [627, 378] width 310 height 310
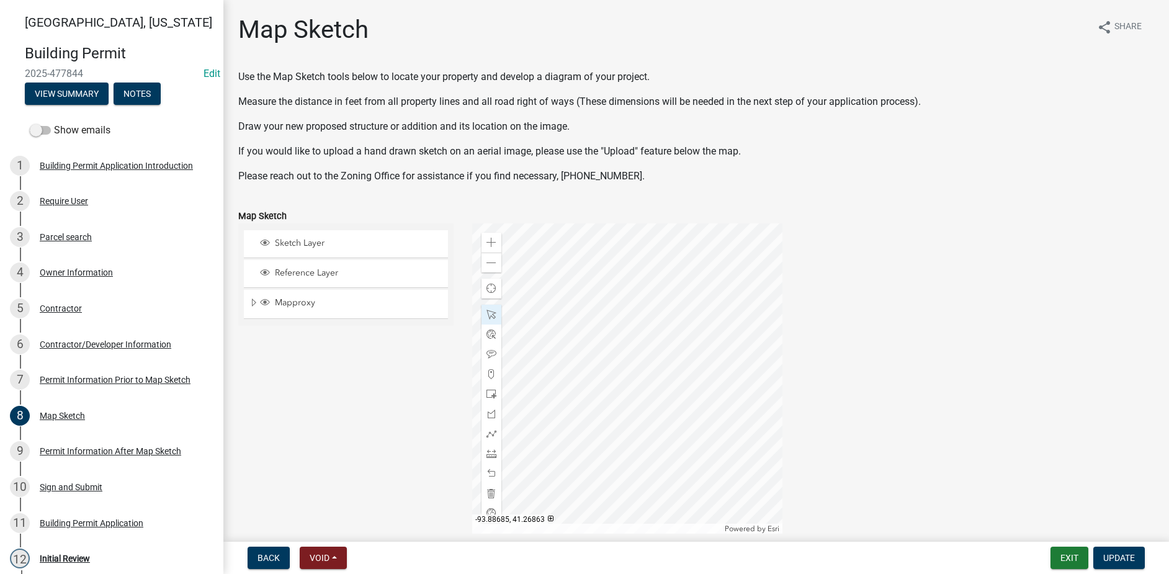
click at [768, 464] on div at bounding box center [627, 378] width 310 height 310
click at [604, 330] on div at bounding box center [627, 378] width 310 height 310
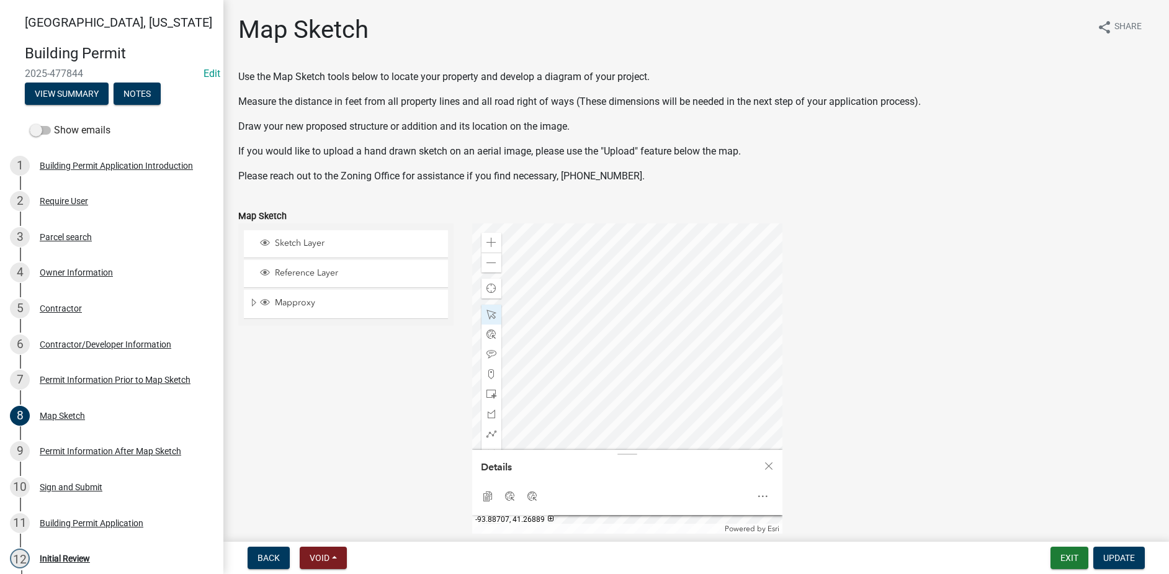
click at [668, 277] on div at bounding box center [627, 378] width 310 height 310
click at [686, 252] on div at bounding box center [627, 378] width 310 height 310
click at [639, 312] on div at bounding box center [627, 378] width 310 height 310
click at [640, 326] on div at bounding box center [627, 378] width 310 height 310
click at [590, 407] on div at bounding box center [627, 378] width 310 height 310
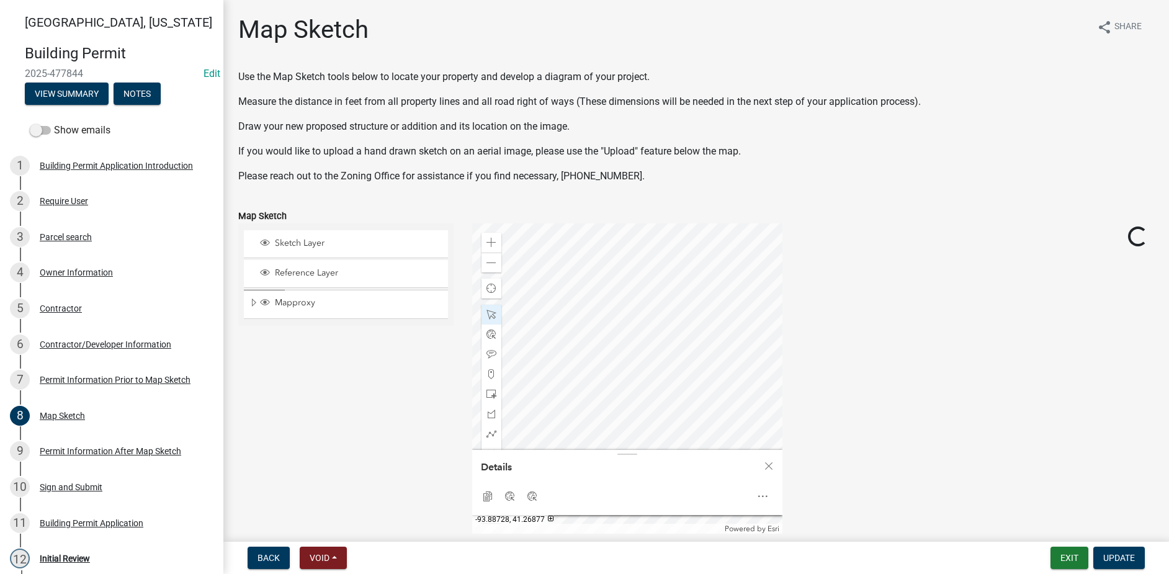
click at [579, 292] on div at bounding box center [627, 378] width 310 height 310
click at [603, 398] on div at bounding box center [627, 378] width 310 height 310
click at [601, 342] on div at bounding box center [627, 378] width 310 height 310
click at [601, 356] on div at bounding box center [627, 378] width 310 height 310
click at [609, 394] on div at bounding box center [627, 378] width 310 height 310
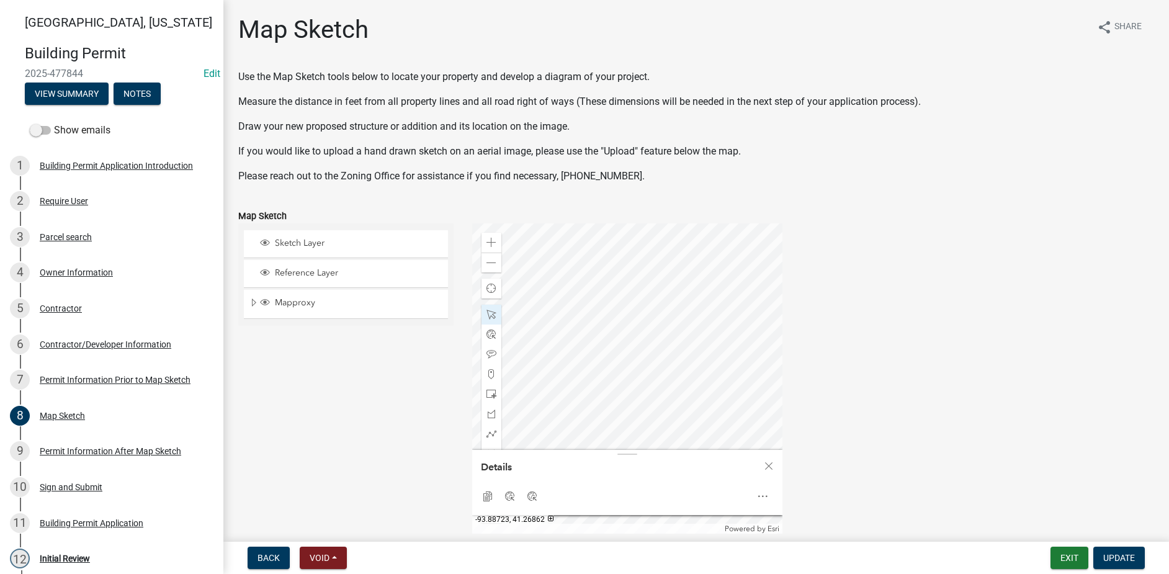
click at [600, 381] on div at bounding box center [627, 378] width 310 height 310
click at [622, 364] on div at bounding box center [627, 378] width 310 height 310
click at [735, 371] on div at bounding box center [627, 378] width 310 height 310
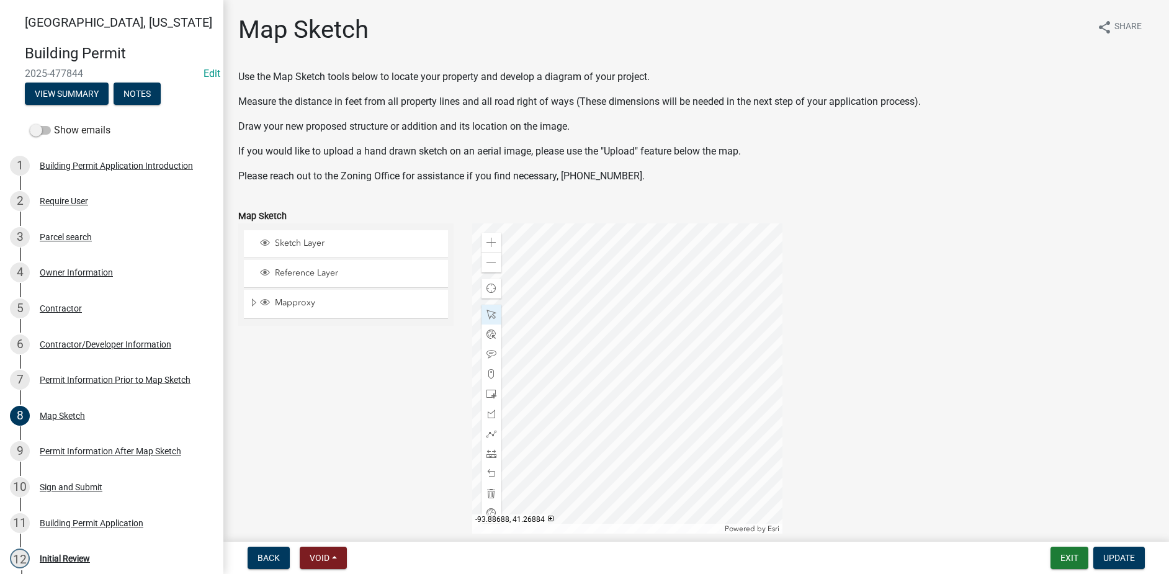
click at [762, 369] on div at bounding box center [627, 378] width 310 height 310
click at [698, 323] on div at bounding box center [627, 378] width 310 height 310
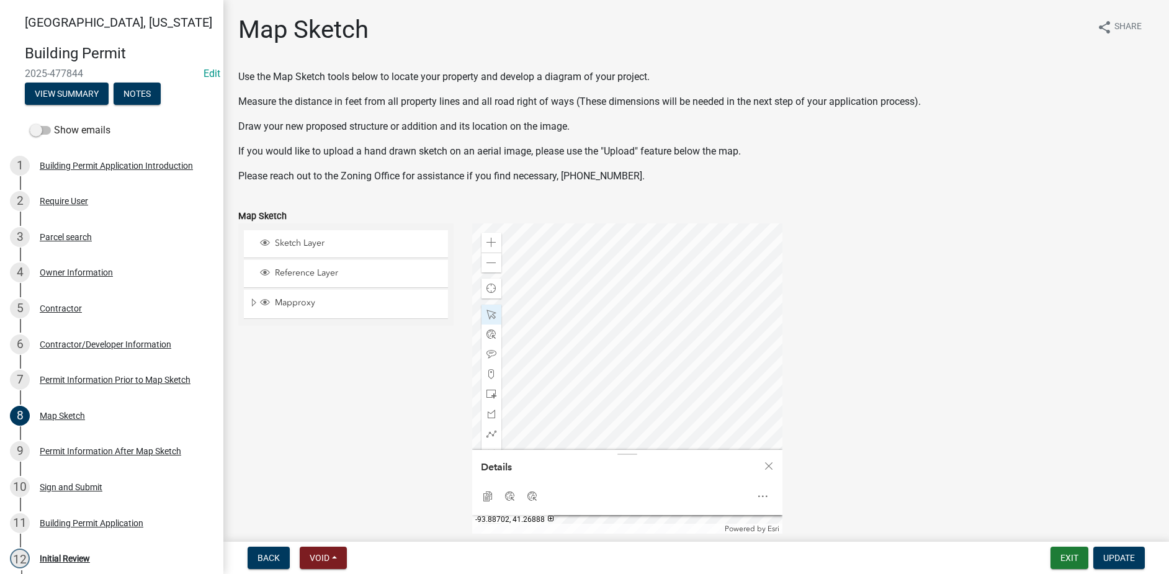
click at [695, 344] on div at bounding box center [627, 378] width 310 height 310
click at [677, 361] on div at bounding box center [627, 378] width 310 height 310
click at [677, 266] on div at bounding box center [627, 378] width 310 height 310
click at [768, 466] on span "Close" at bounding box center [769, 466] width 10 height 10
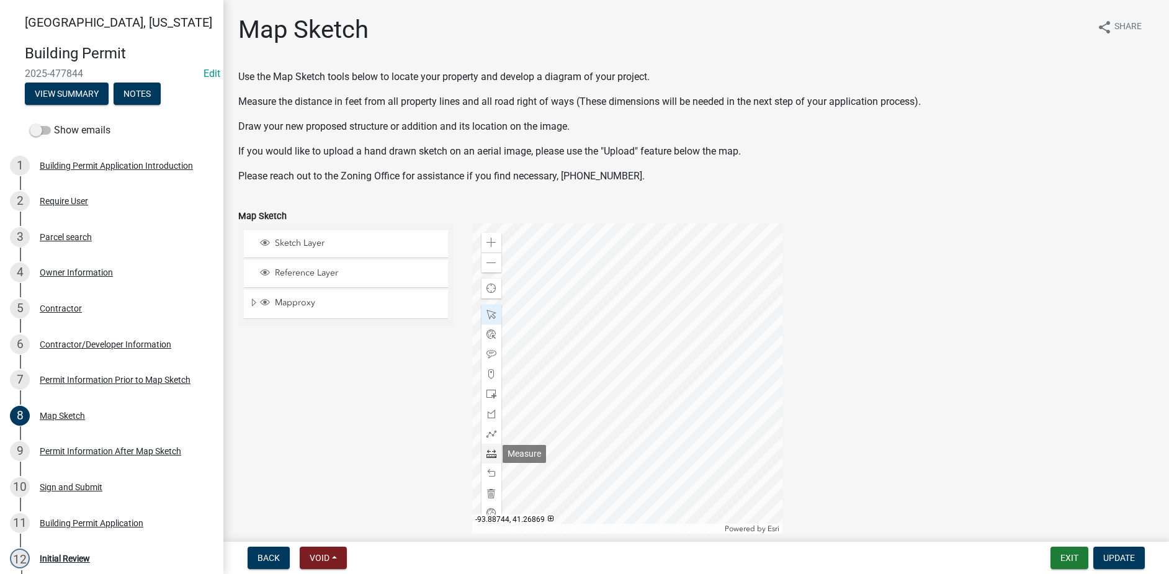
click at [492, 457] on span at bounding box center [492, 454] width 10 height 10
click at [611, 383] on div at bounding box center [627, 378] width 310 height 310
click at [611, 286] on div at bounding box center [627, 378] width 310 height 310
click at [491, 313] on span at bounding box center [492, 315] width 10 height 10
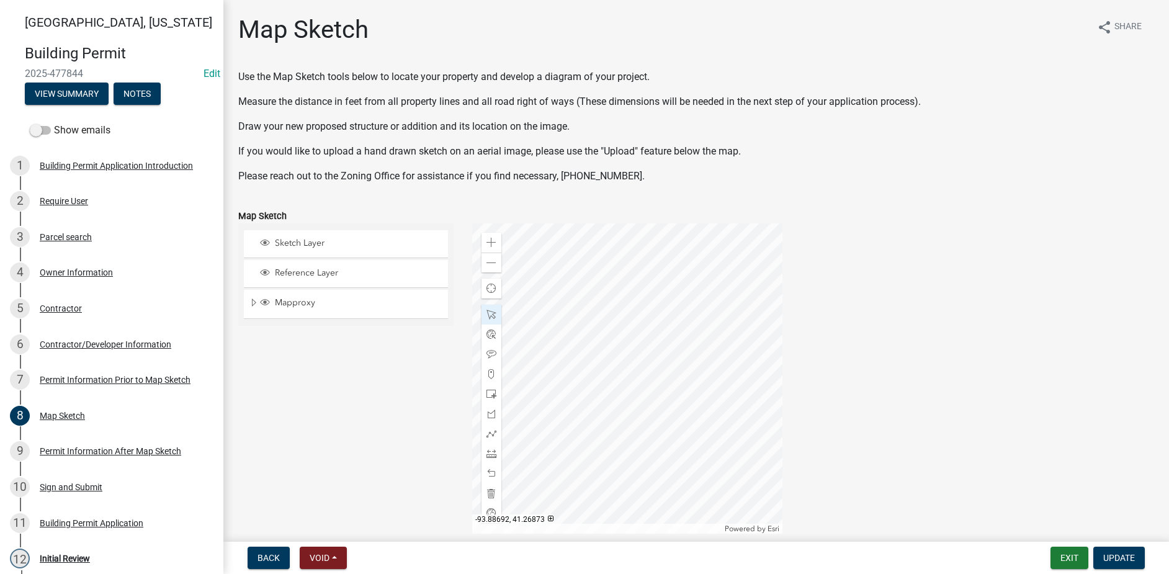
click at [752, 442] on div at bounding box center [627, 378] width 310 height 310
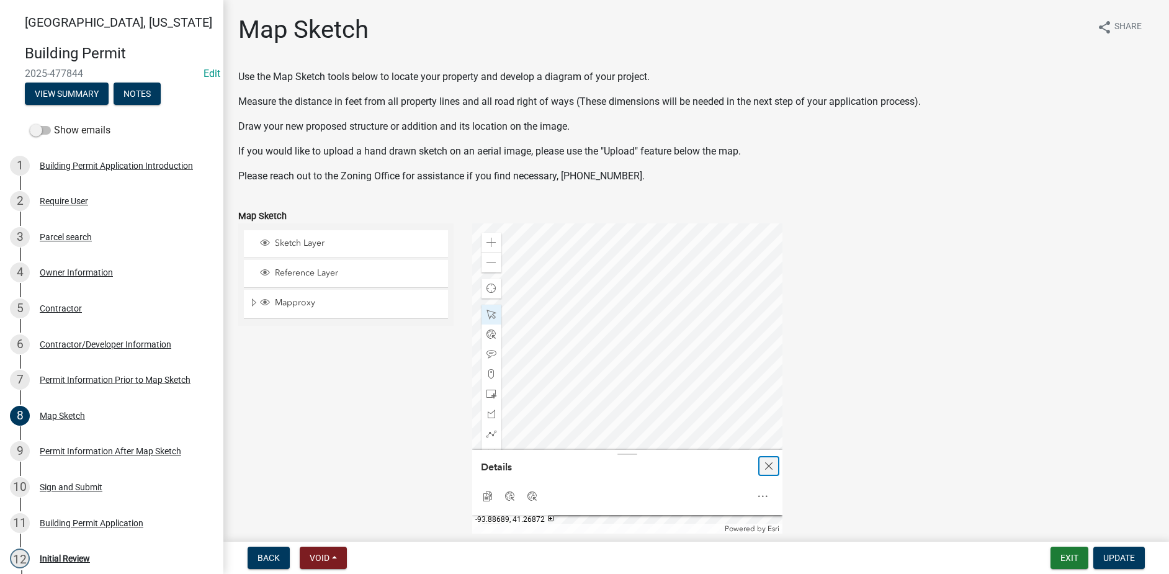
click at [766, 461] on span "Close" at bounding box center [769, 466] width 10 height 10
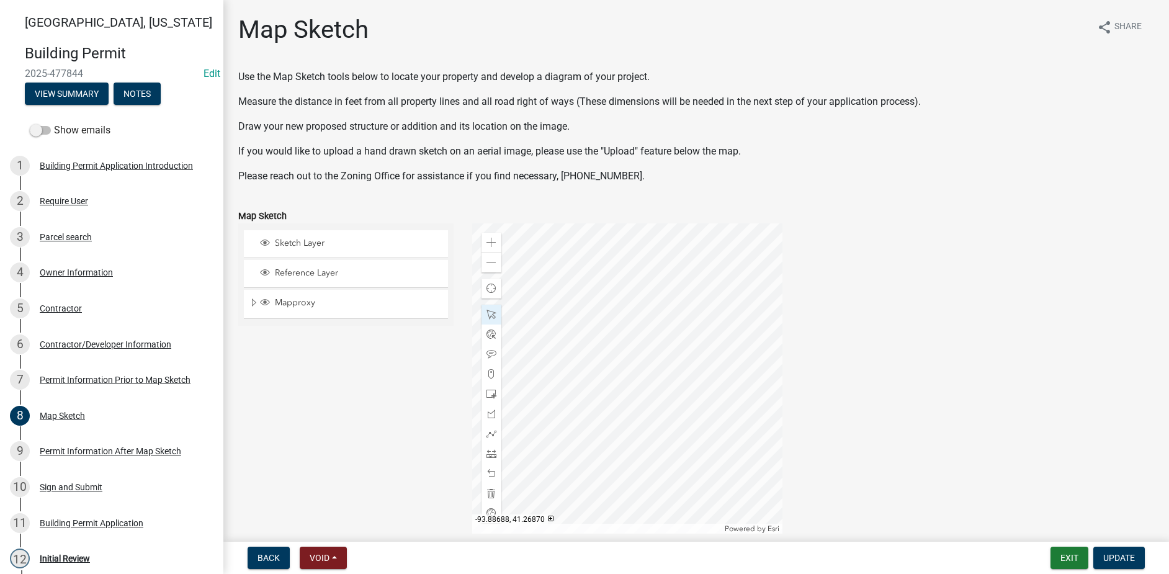
click at [749, 382] on div at bounding box center [627, 378] width 310 height 310
click at [1118, 559] on span "Update" at bounding box center [1120, 558] width 32 height 10
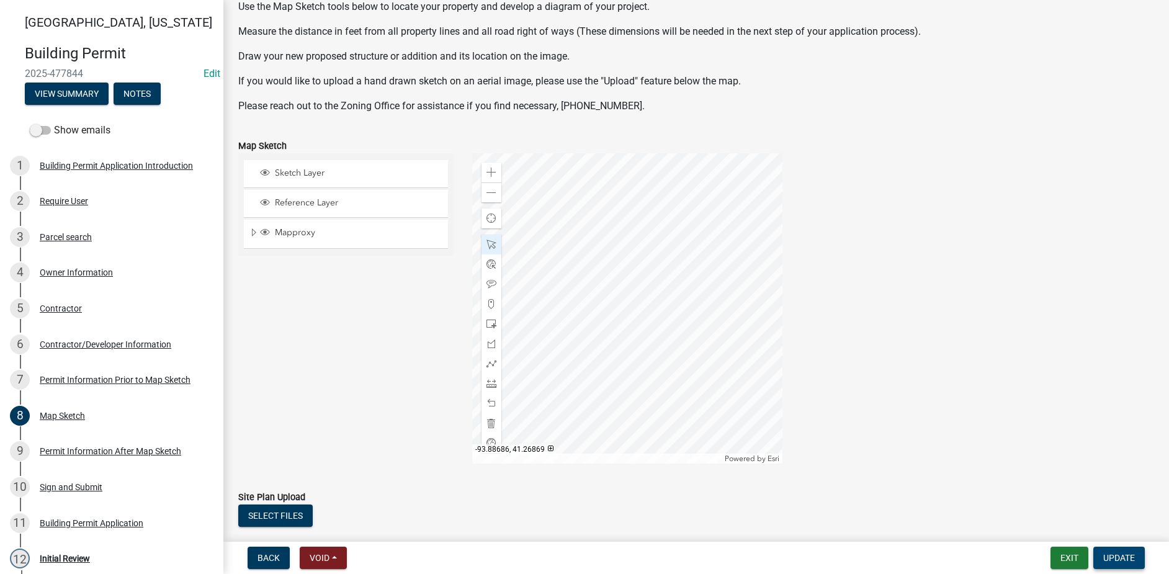
scroll to position [148, 0]
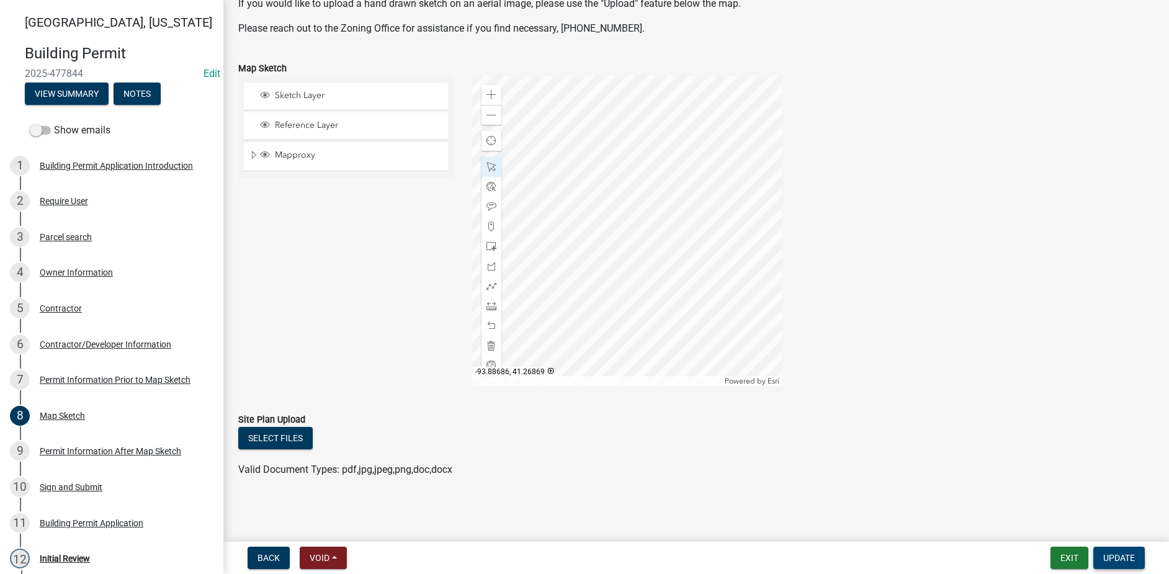
click at [1117, 558] on span "Update" at bounding box center [1120, 558] width 32 height 10
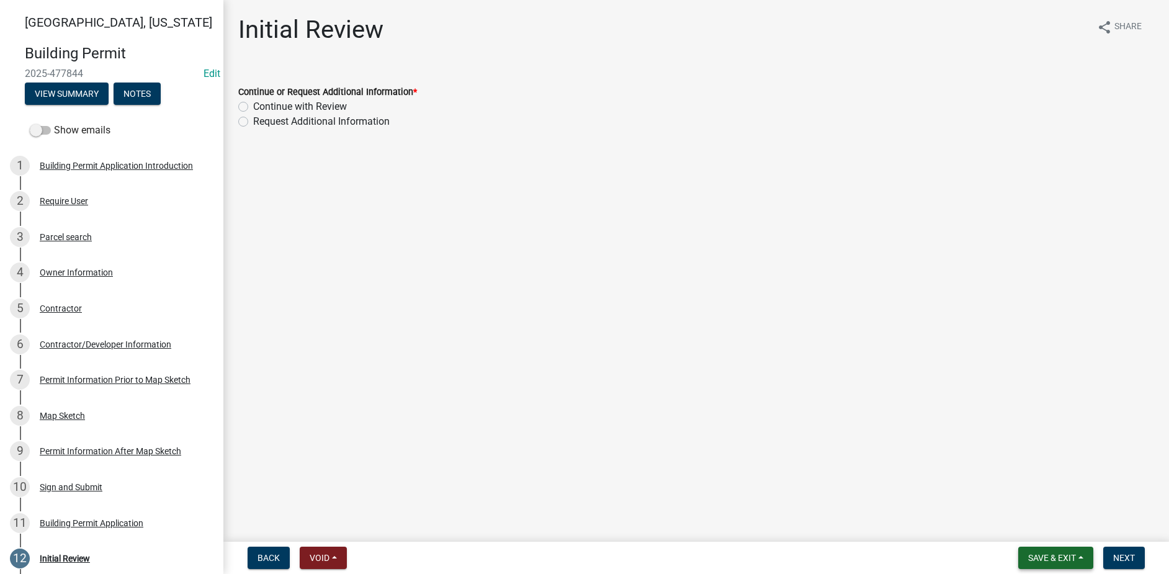
click at [1068, 555] on span "Save & Exit" at bounding box center [1052, 558] width 48 height 10
click at [1040, 495] on button "Save" at bounding box center [1043, 496] width 99 height 30
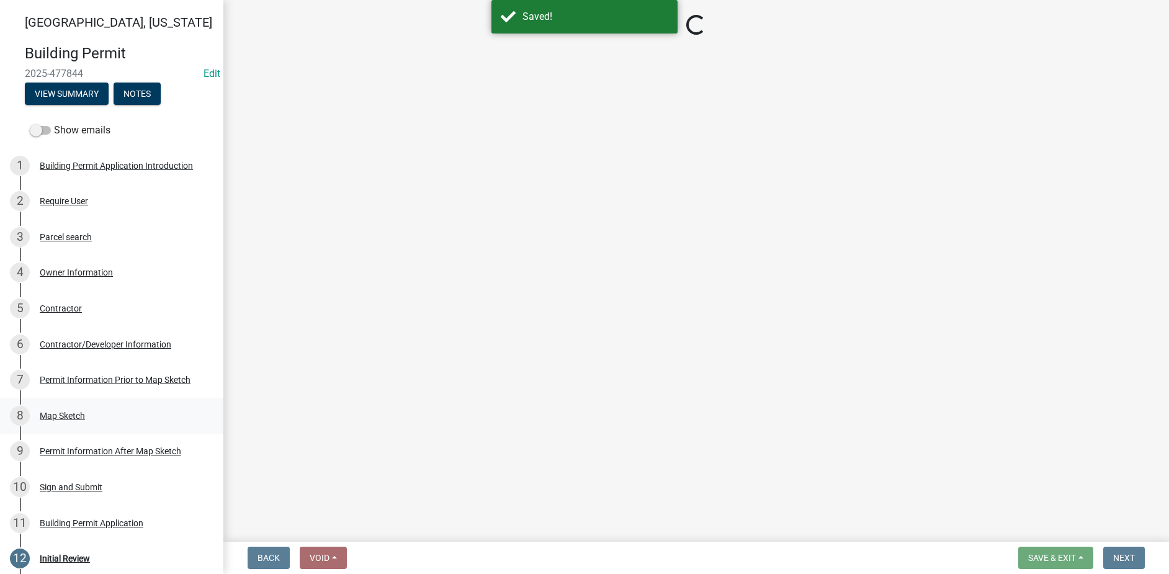
click at [91, 421] on div "8 Map Sketch" at bounding box center [107, 416] width 194 height 20
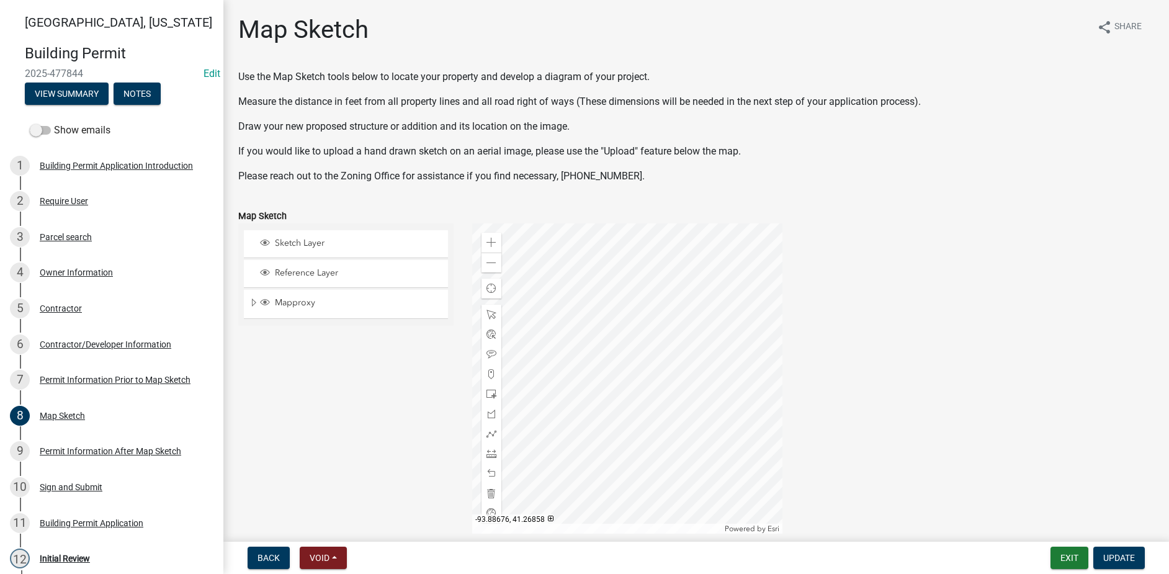
click at [685, 430] on div at bounding box center [627, 378] width 310 height 310
click at [492, 454] on span at bounding box center [492, 454] width 10 height 10
click at [646, 354] on div at bounding box center [627, 378] width 310 height 310
click at [491, 271] on div "Zoom out" at bounding box center [492, 263] width 20 height 20
click at [579, 359] on div at bounding box center [627, 378] width 310 height 310
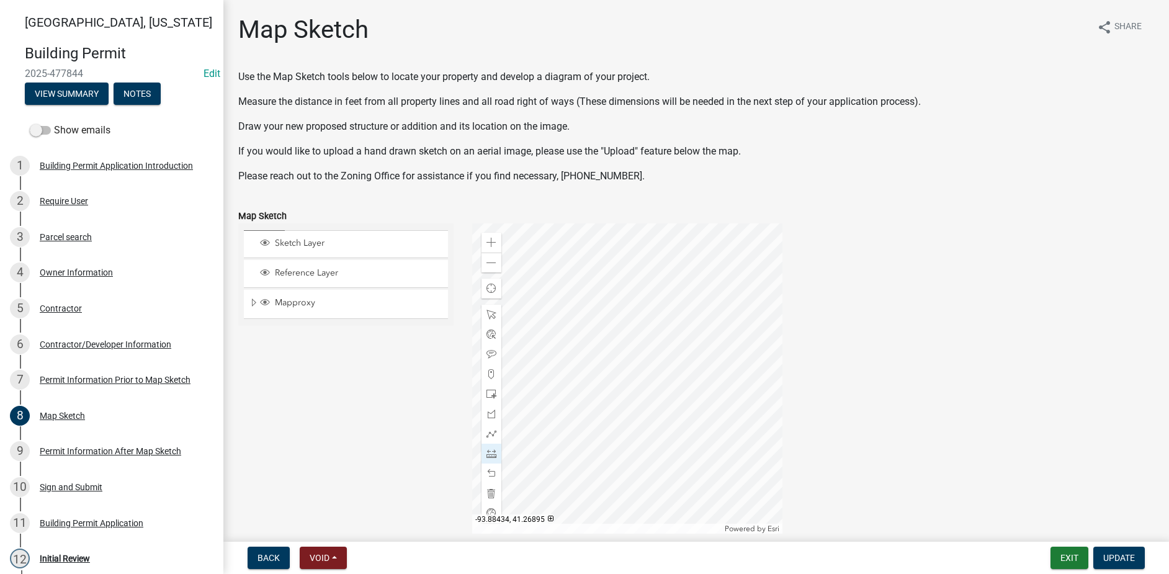
click at [609, 369] on div at bounding box center [627, 378] width 310 height 310
click at [653, 365] on div at bounding box center [627, 378] width 310 height 310
click at [709, 359] on div at bounding box center [627, 378] width 310 height 310
click at [489, 316] on span at bounding box center [492, 315] width 10 height 10
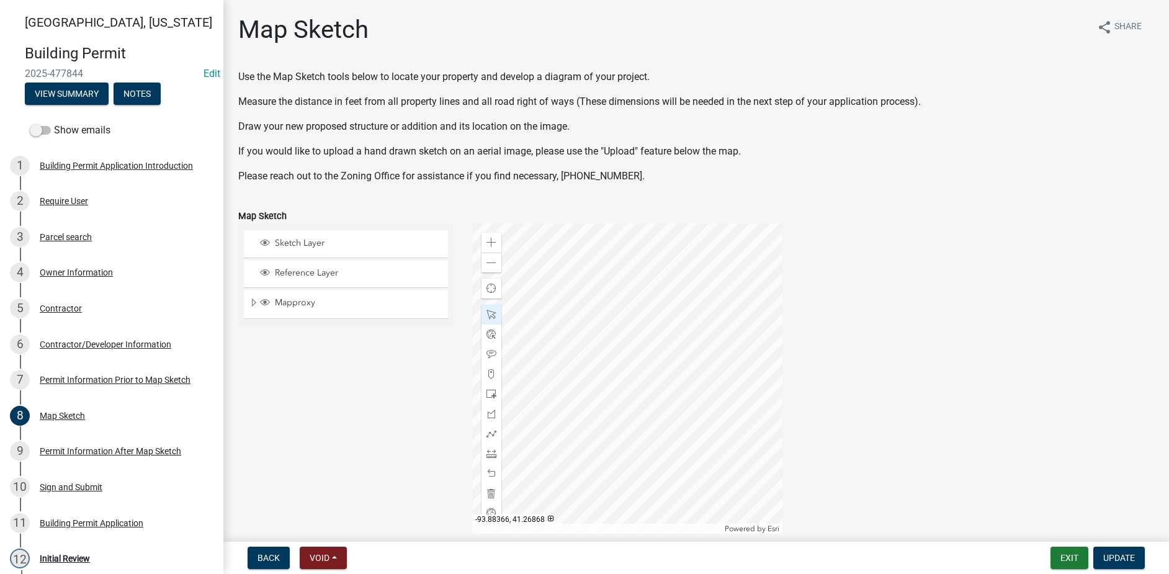
click at [714, 387] on div at bounding box center [627, 378] width 310 height 310
click at [619, 400] on div at bounding box center [627, 378] width 310 height 310
click at [492, 317] on span at bounding box center [492, 315] width 10 height 10
click at [735, 354] on div at bounding box center [627, 378] width 310 height 310
click at [695, 344] on div at bounding box center [627, 378] width 310 height 310
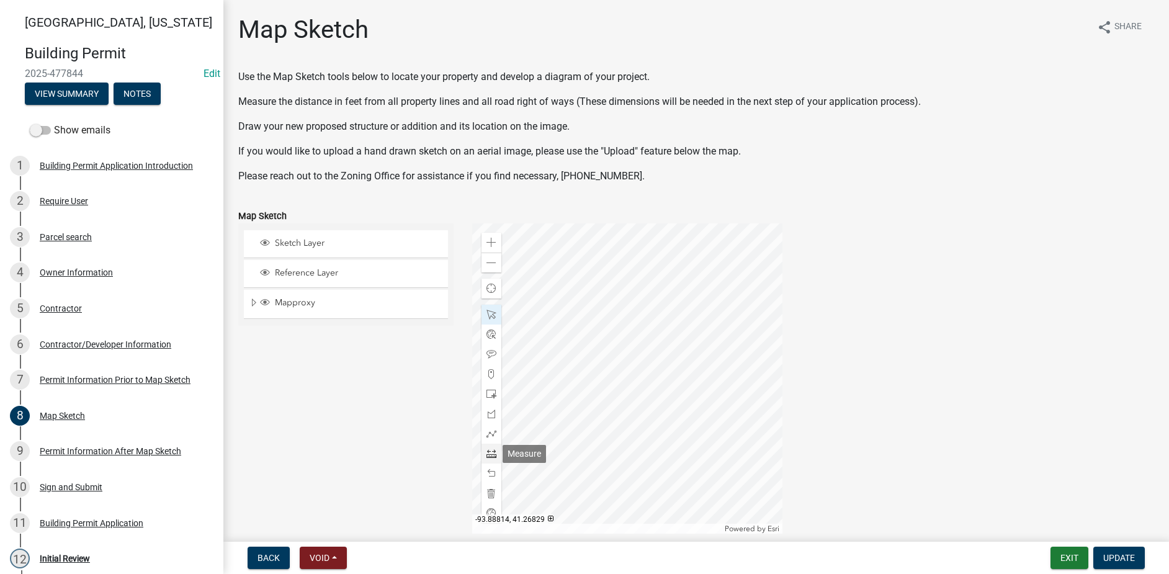
click at [490, 451] on span at bounding box center [492, 454] width 10 height 10
click at [488, 245] on span at bounding box center [492, 243] width 10 height 10
click at [490, 242] on span at bounding box center [492, 243] width 10 height 10
click at [624, 365] on div at bounding box center [627, 378] width 310 height 310
click at [632, 340] on div at bounding box center [627, 378] width 310 height 310
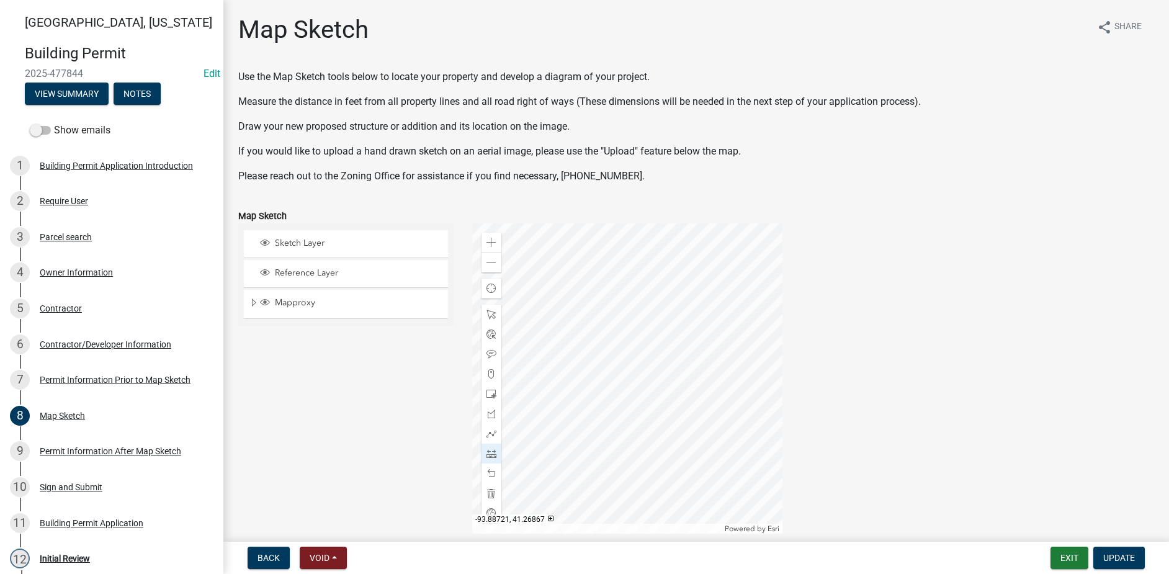
click at [582, 269] on div at bounding box center [627, 378] width 310 height 310
click at [500, 262] on div at bounding box center [627, 378] width 310 height 310
click at [490, 475] on span at bounding box center [492, 474] width 10 height 10
click at [490, 266] on span at bounding box center [492, 263] width 10 height 10
click at [616, 239] on div at bounding box center [627, 378] width 310 height 310
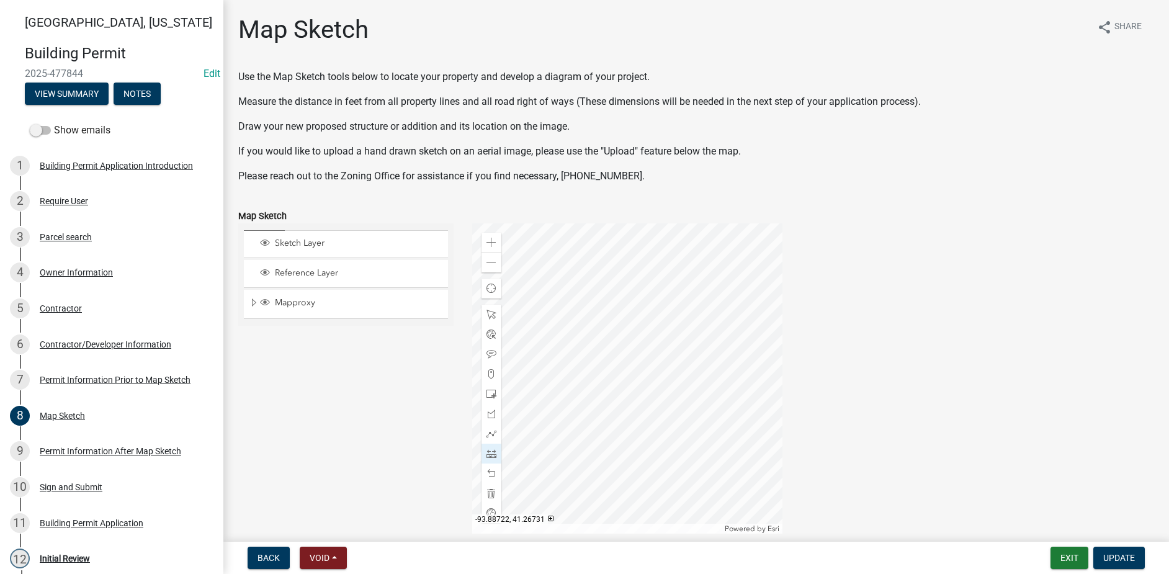
click at [607, 240] on div at bounding box center [627, 378] width 310 height 310
click at [613, 263] on div at bounding box center [627, 378] width 310 height 310
click at [610, 272] on div at bounding box center [627, 378] width 310 height 310
click at [606, 372] on div at bounding box center [627, 378] width 310 height 310
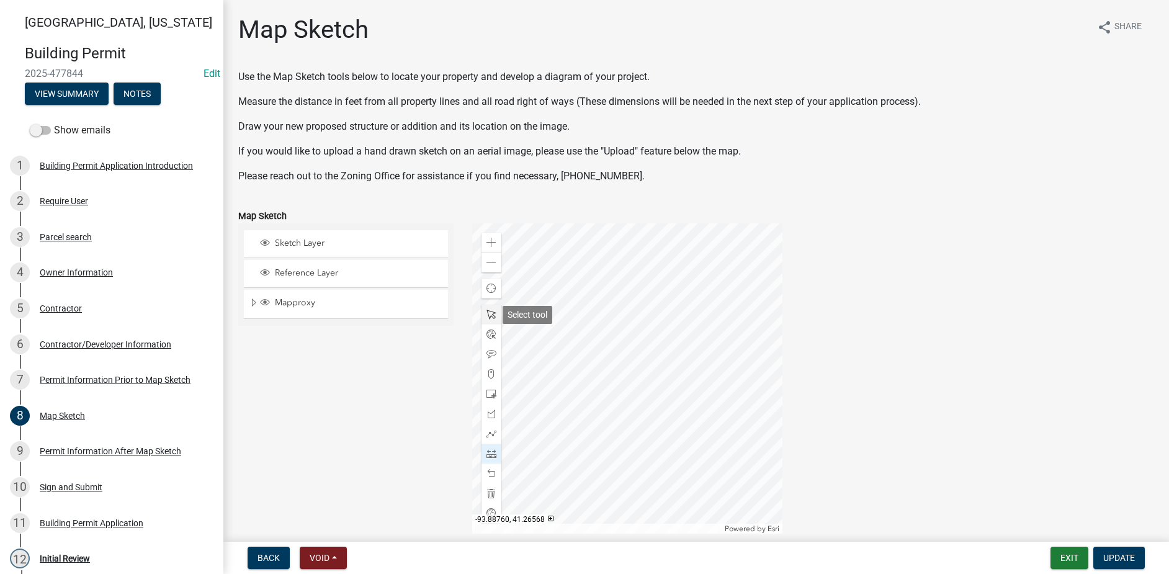
click at [493, 317] on span at bounding box center [492, 315] width 10 height 10
click at [668, 392] on div at bounding box center [627, 378] width 310 height 310
click at [680, 347] on div at bounding box center [627, 378] width 310 height 310
click at [1121, 564] on button "Update" at bounding box center [1120, 558] width 52 height 22
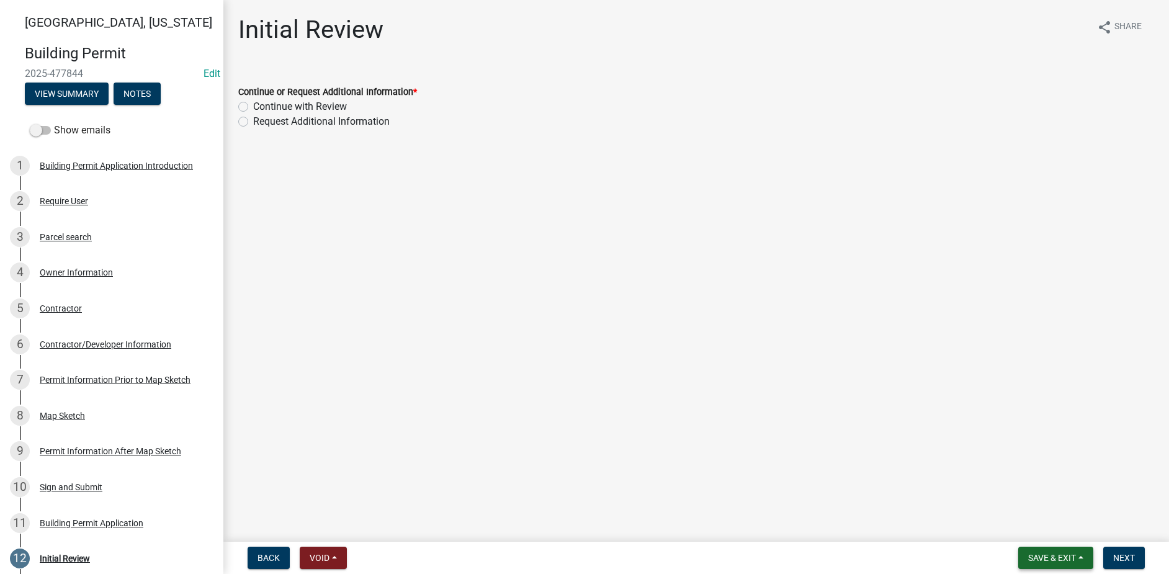
click at [1058, 555] on span "Save & Exit" at bounding box center [1052, 558] width 48 height 10
click at [1034, 501] on button "Save" at bounding box center [1043, 496] width 99 height 30
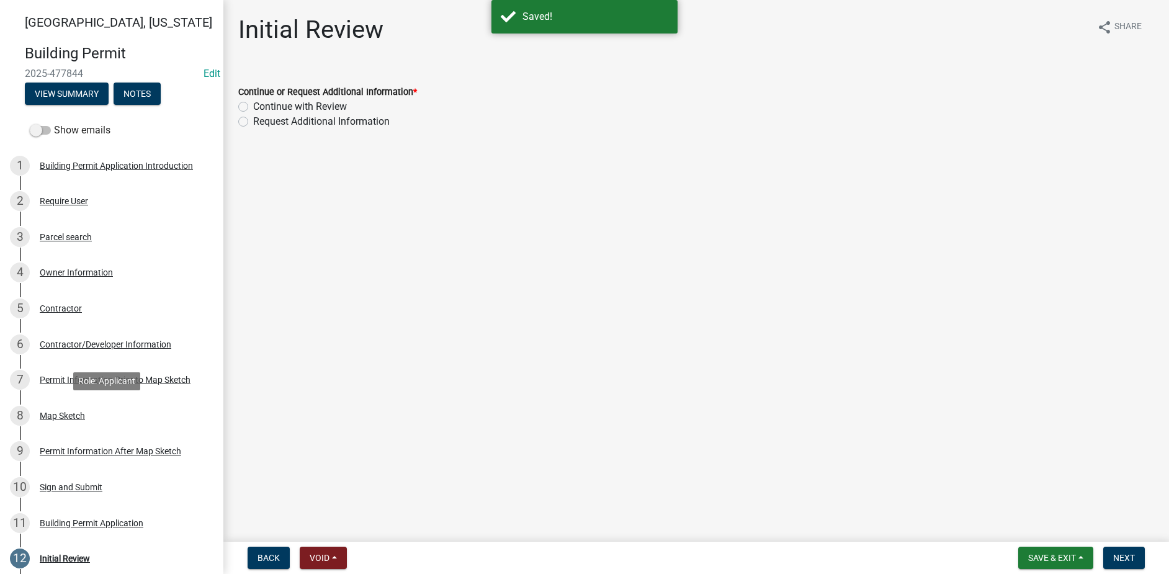
click at [68, 420] on div "Map Sketch" at bounding box center [62, 416] width 45 height 9
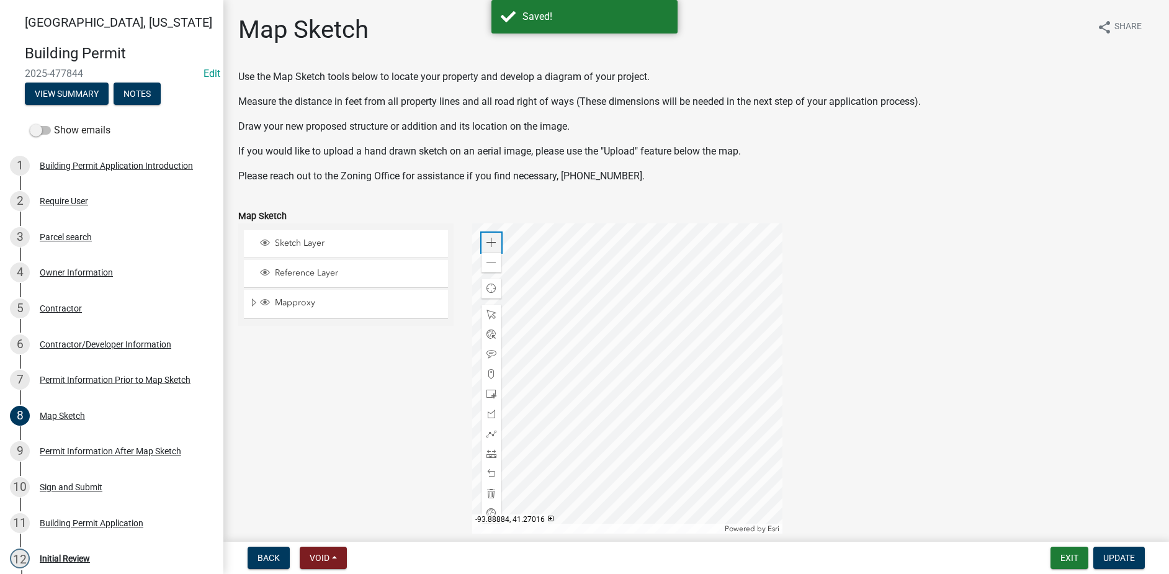
click at [488, 241] on span at bounding box center [492, 243] width 10 height 10
click at [718, 398] on div at bounding box center [627, 378] width 310 height 310
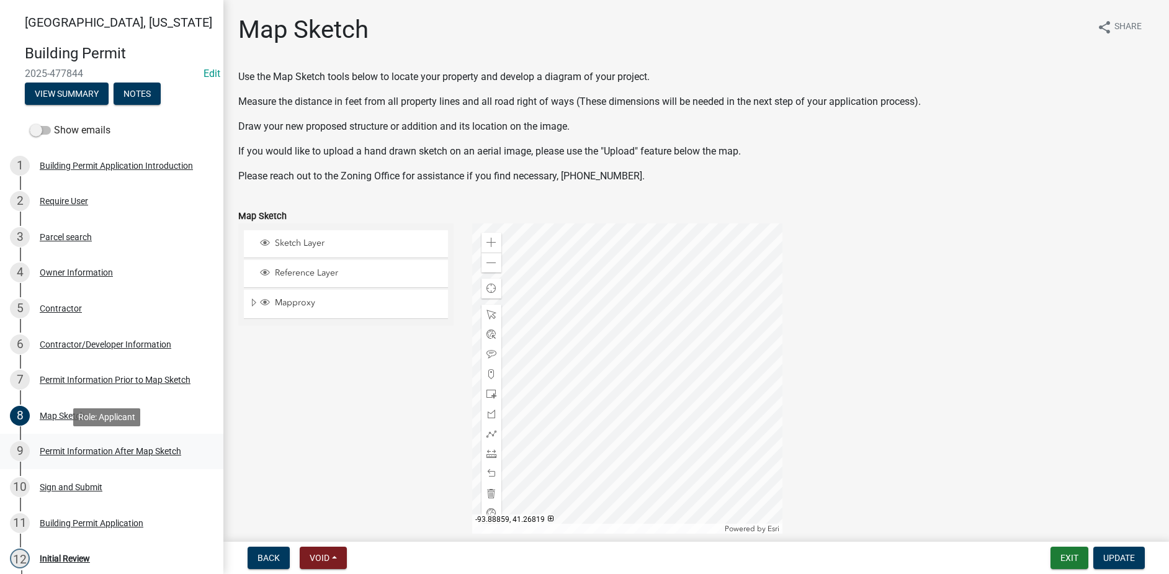
click at [68, 447] on div "Permit Information After Map Sketch" at bounding box center [111, 451] width 142 height 9
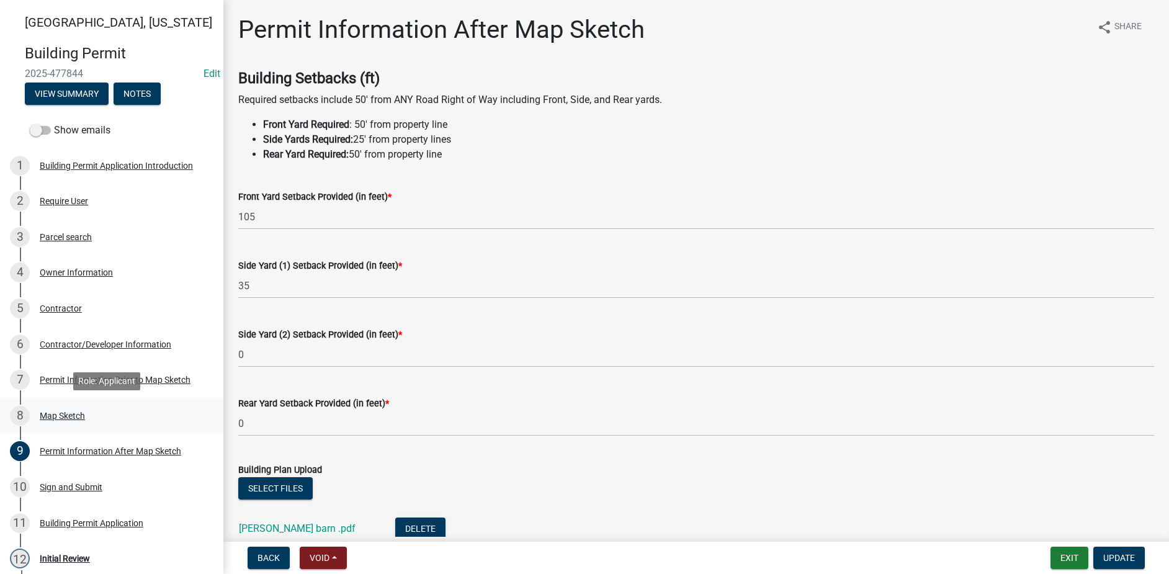
click at [49, 413] on div "Map Sketch" at bounding box center [62, 416] width 45 height 9
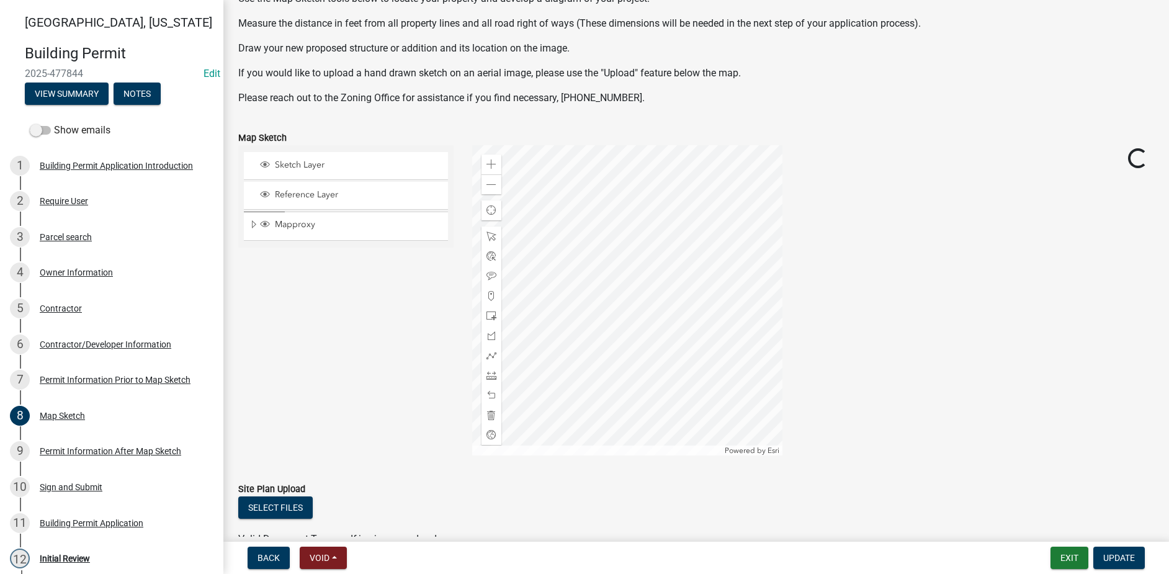
scroll to position [148, 0]
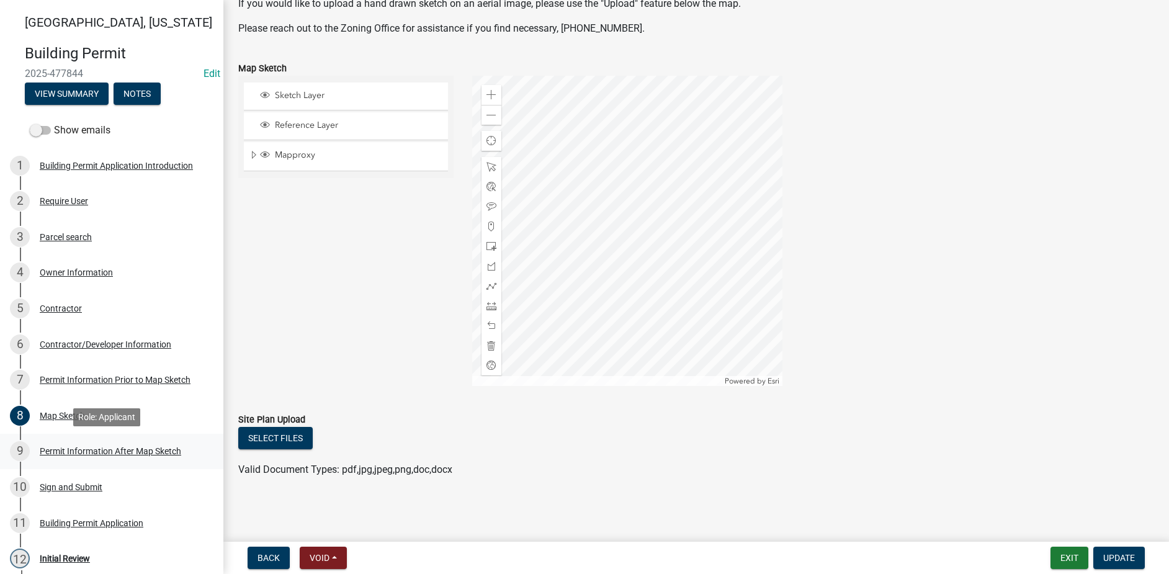
click at [86, 467] on link "9 Permit Information After Map Sketch" at bounding box center [111, 452] width 223 height 36
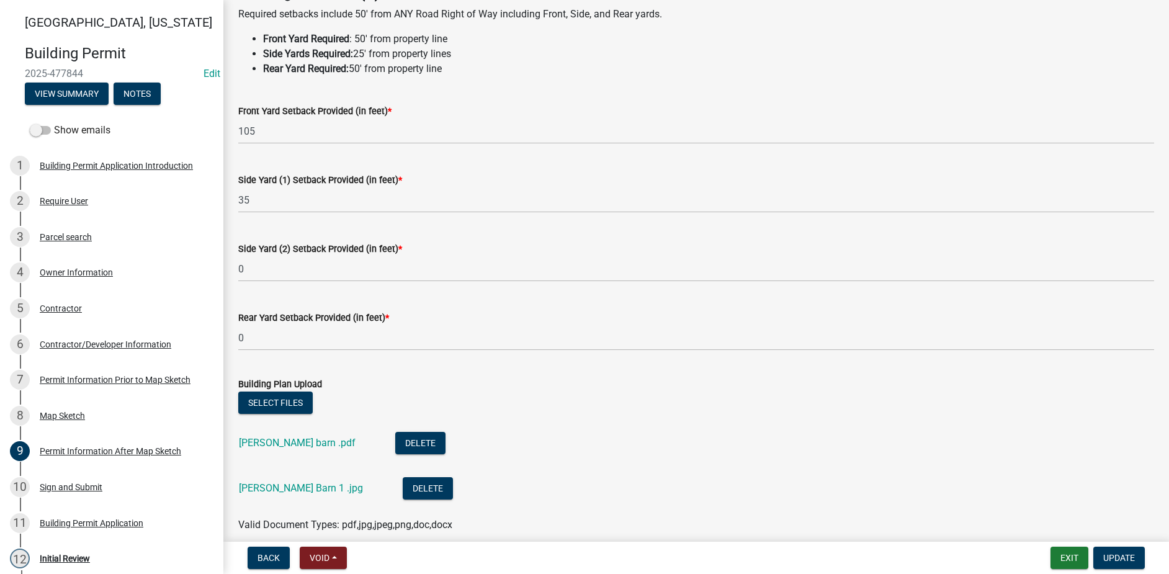
scroll to position [186, 0]
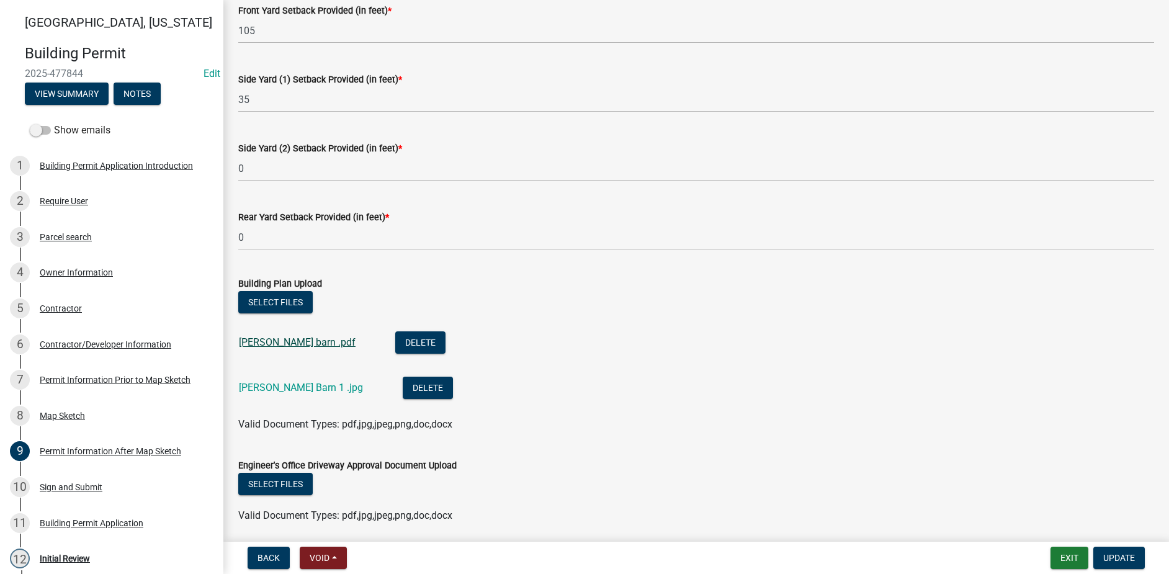
click at [292, 344] on link "[PERSON_NAME] barn .pdf" at bounding box center [297, 342] width 117 height 12
click at [300, 387] on link "[PERSON_NAME] Barn 1 .jpg" at bounding box center [301, 388] width 124 height 12
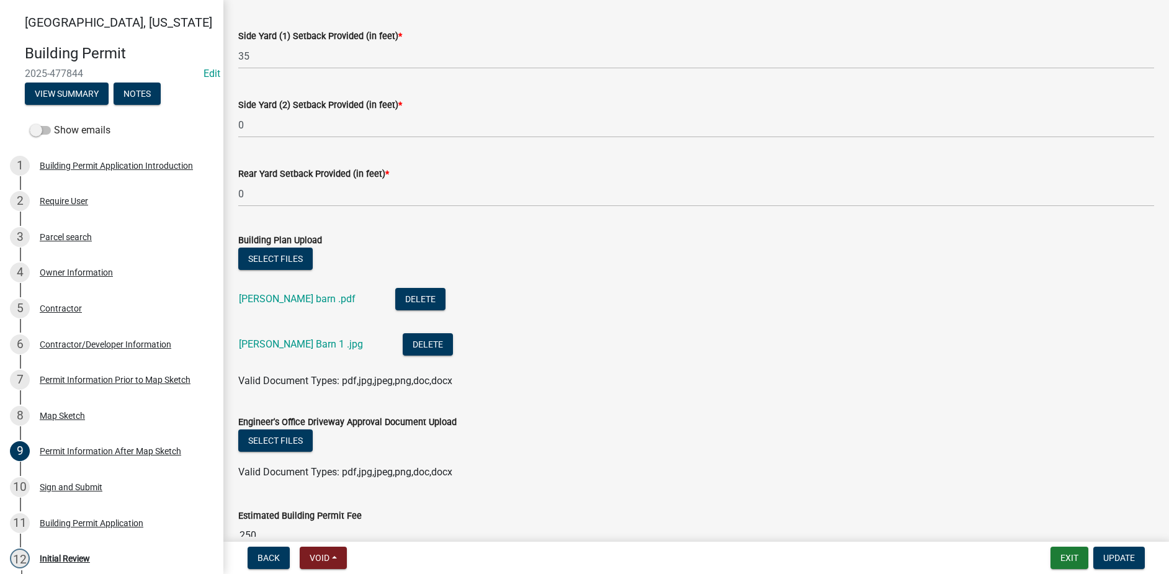
scroll to position [300, 0]
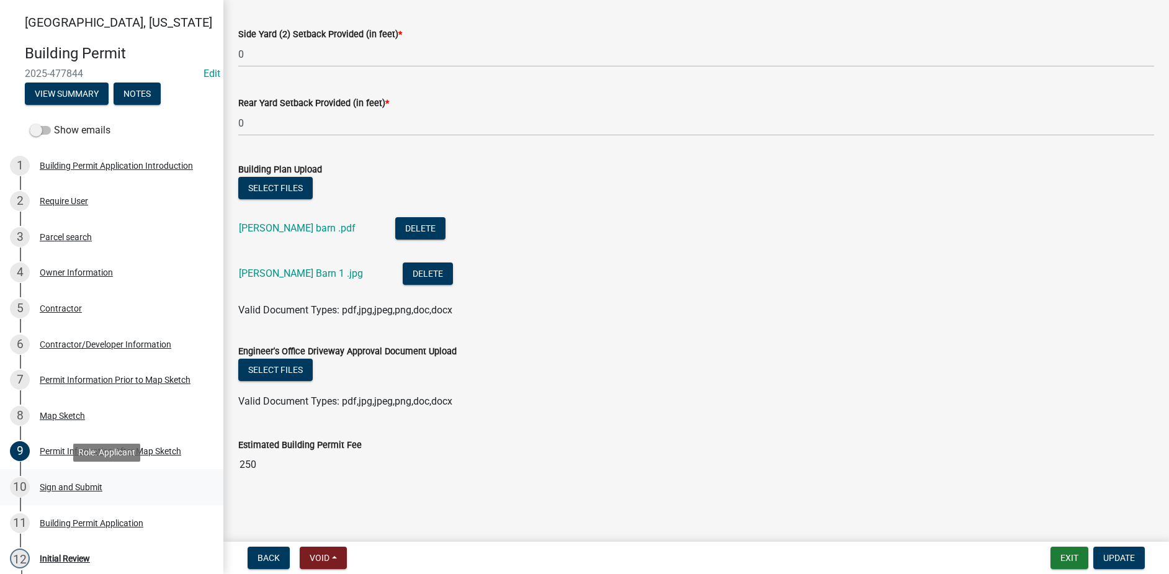
click at [83, 486] on div "Sign and Submit" at bounding box center [71, 487] width 63 height 9
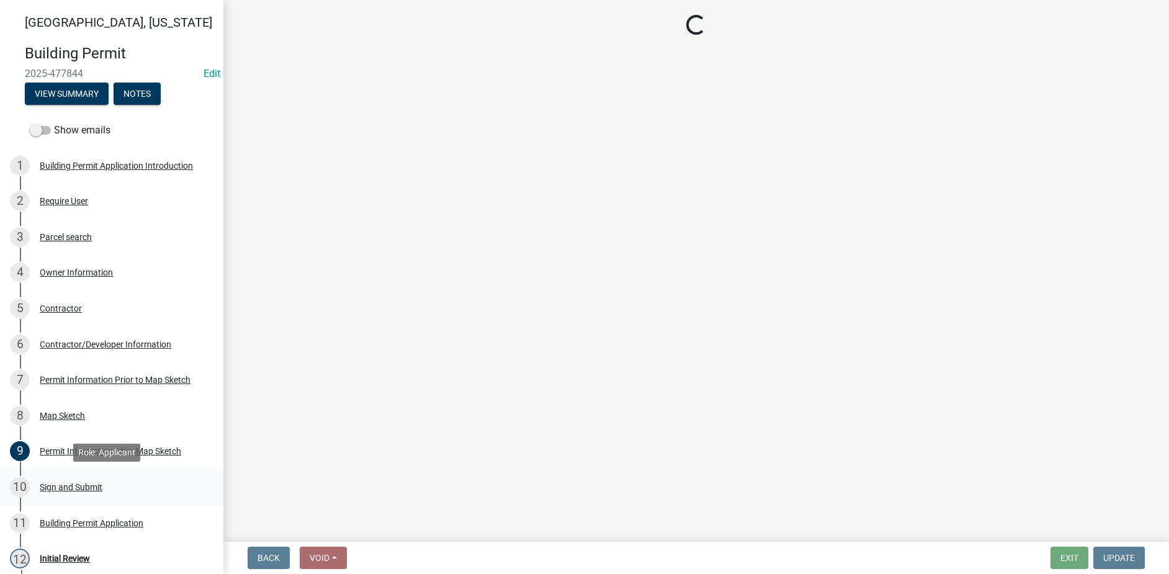
scroll to position [0, 0]
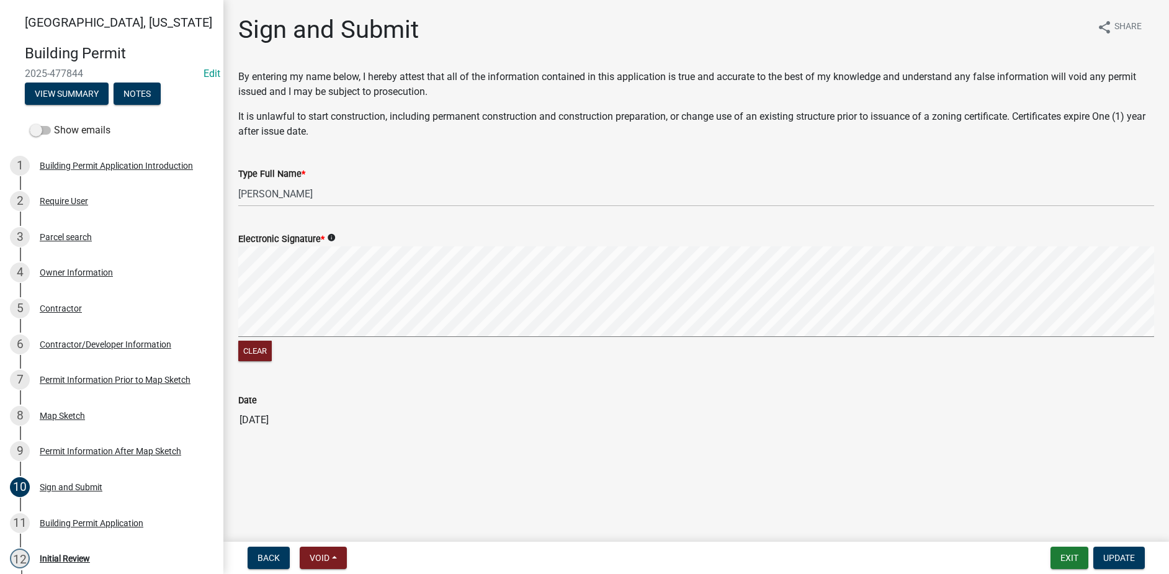
click at [79, 378] on div "Permit Information Prior to Map Sketch" at bounding box center [115, 380] width 151 height 9
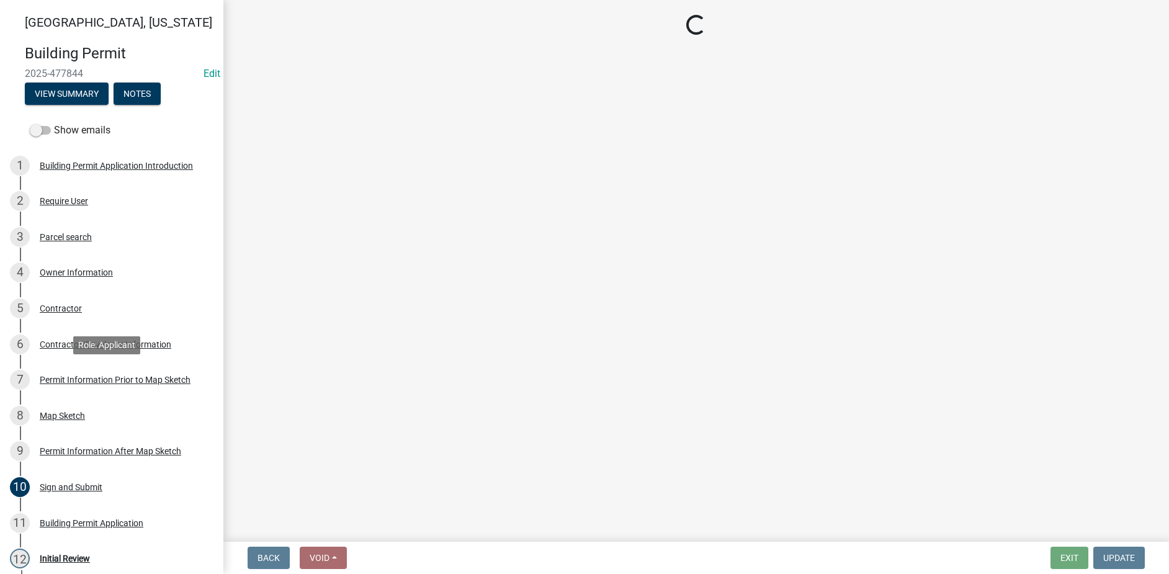
select select "6b2626da-78ea-4ec6-8513-ccc18f4ad425"
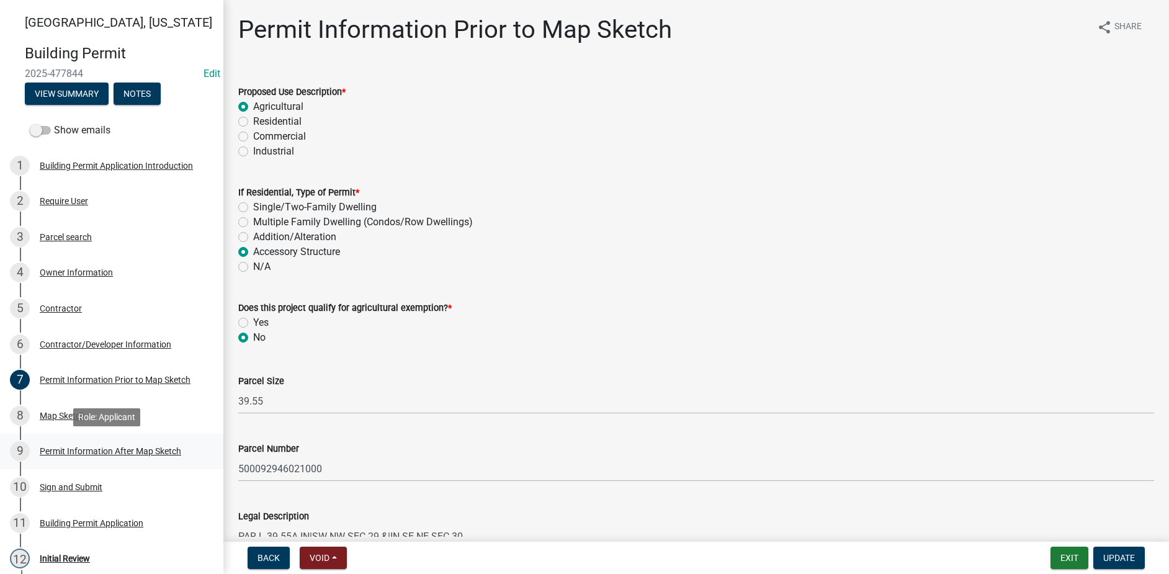
click at [152, 450] on div "Permit Information After Map Sketch" at bounding box center [111, 451] width 142 height 9
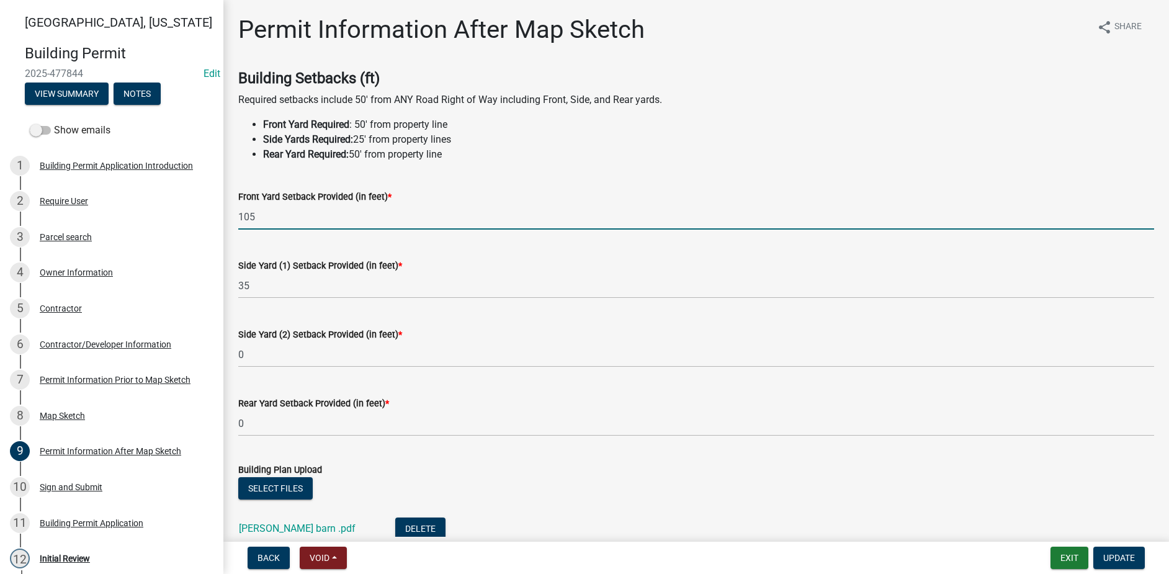
drag, startPoint x: 273, startPoint y: 221, endPoint x: 224, endPoint y: 220, distance: 49.0
click at [224, 220] on div "Permit Information After Map Sketch share Share Building Setbacks (ft) Required…" at bounding box center [696, 407] width 946 height 785
type input "55"
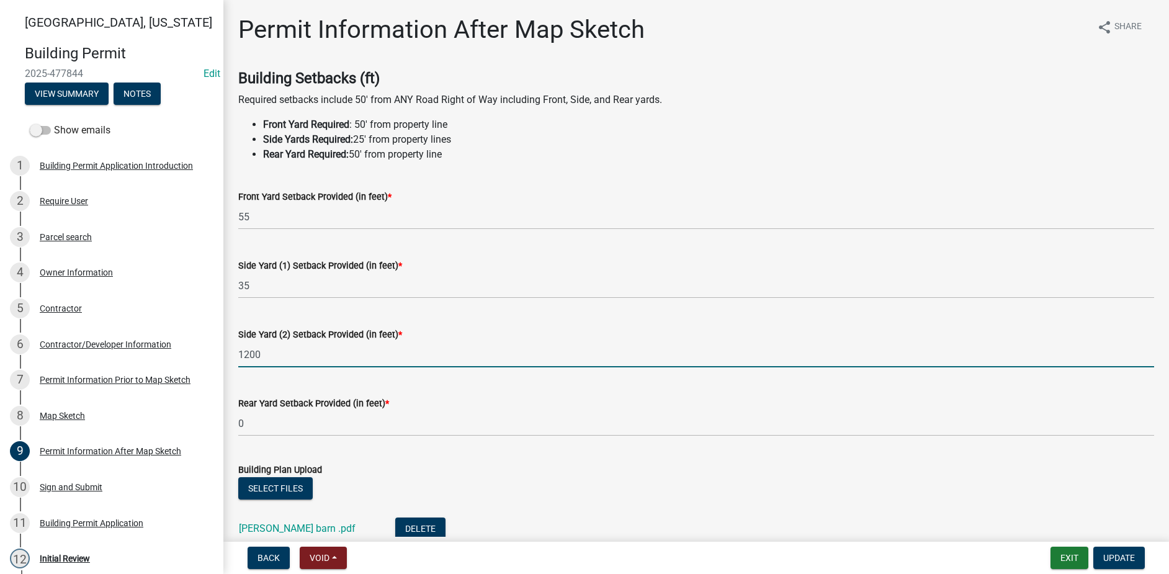
type input "1200"
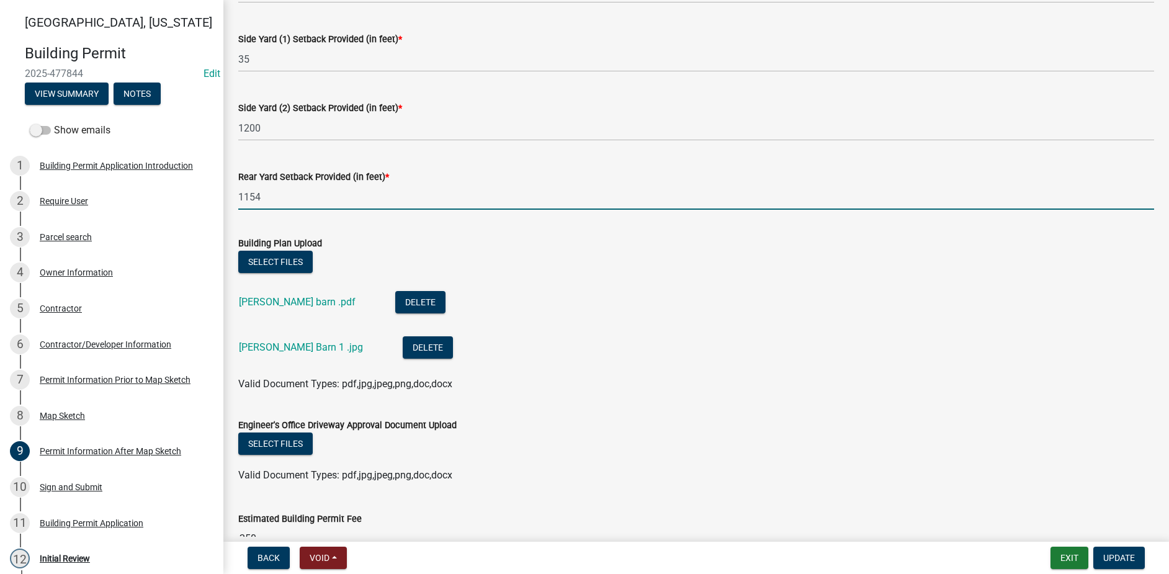
scroll to position [248, 0]
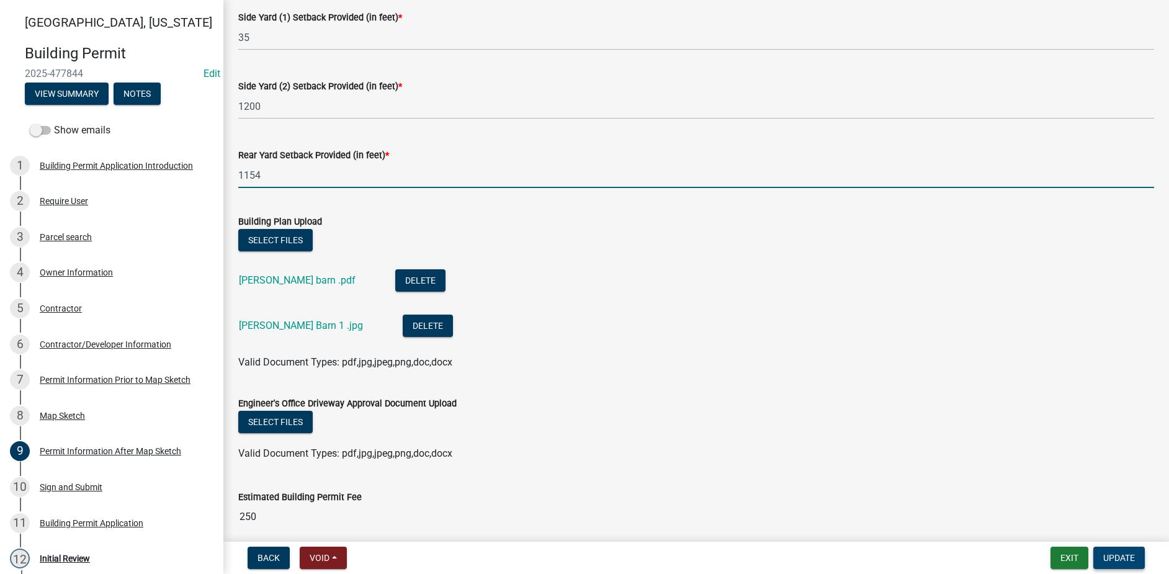
type input "1154"
click at [1128, 555] on span "Update" at bounding box center [1120, 558] width 32 height 10
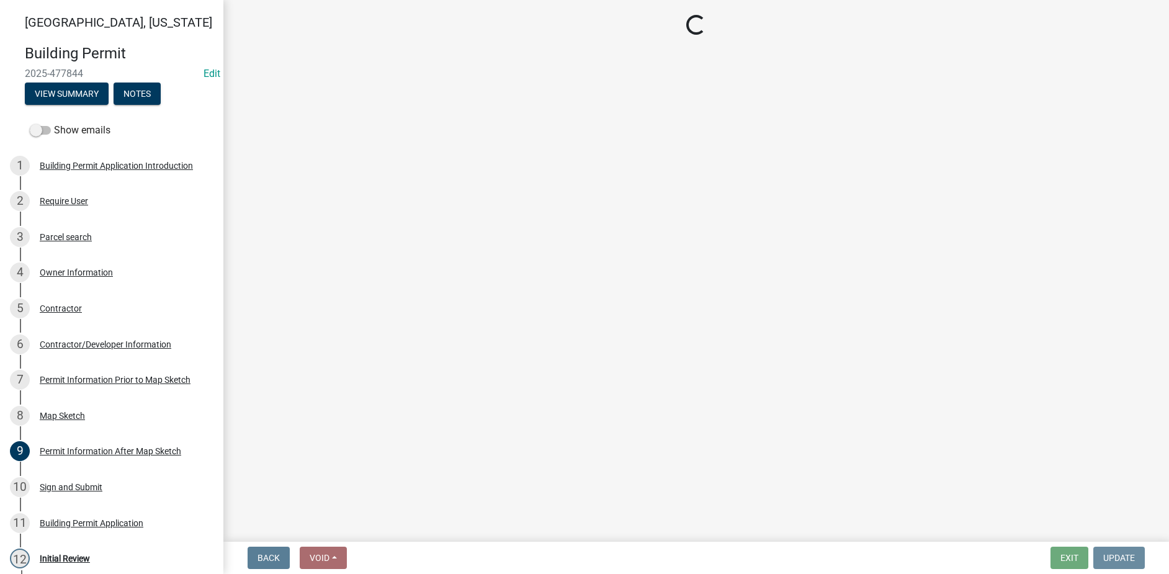
scroll to position [0, 0]
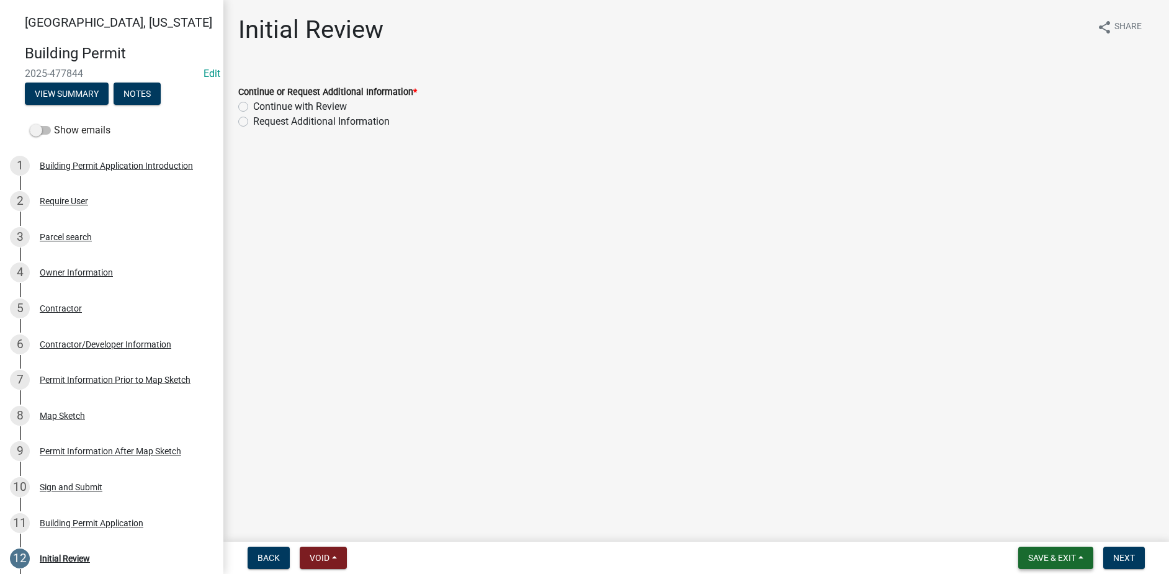
click at [1066, 556] on span "Save & Exit" at bounding box center [1052, 558] width 48 height 10
click at [1045, 502] on button "Save" at bounding box center [1043, 496] width 99 height 30
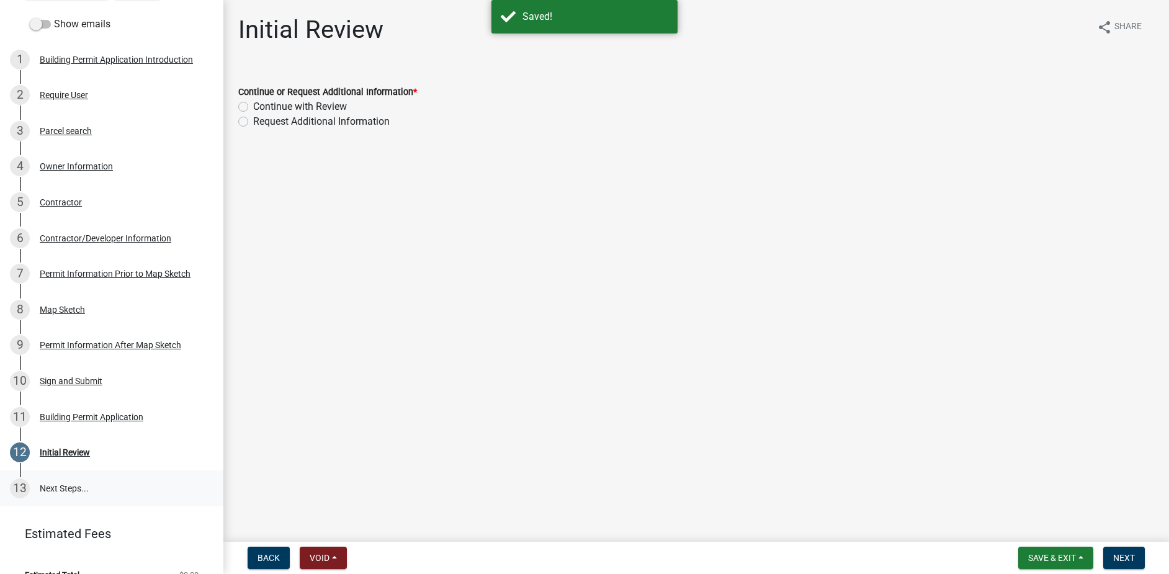
scroll to position [111, 0]
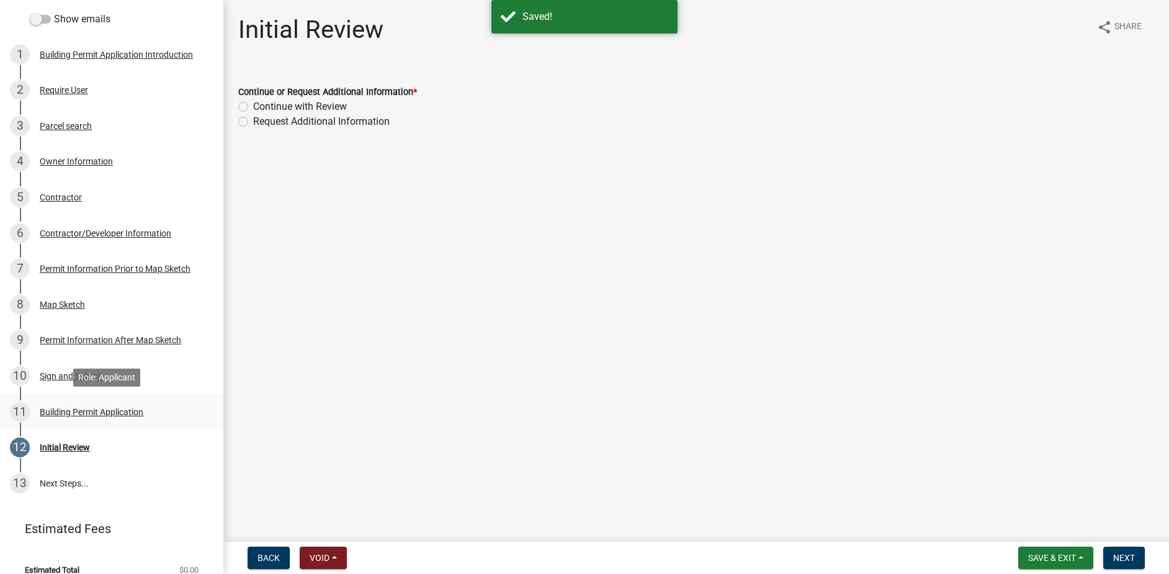
click at [90, 415] on div "Building Permit Application" at bounding box center [92, 412] width 104 height 9
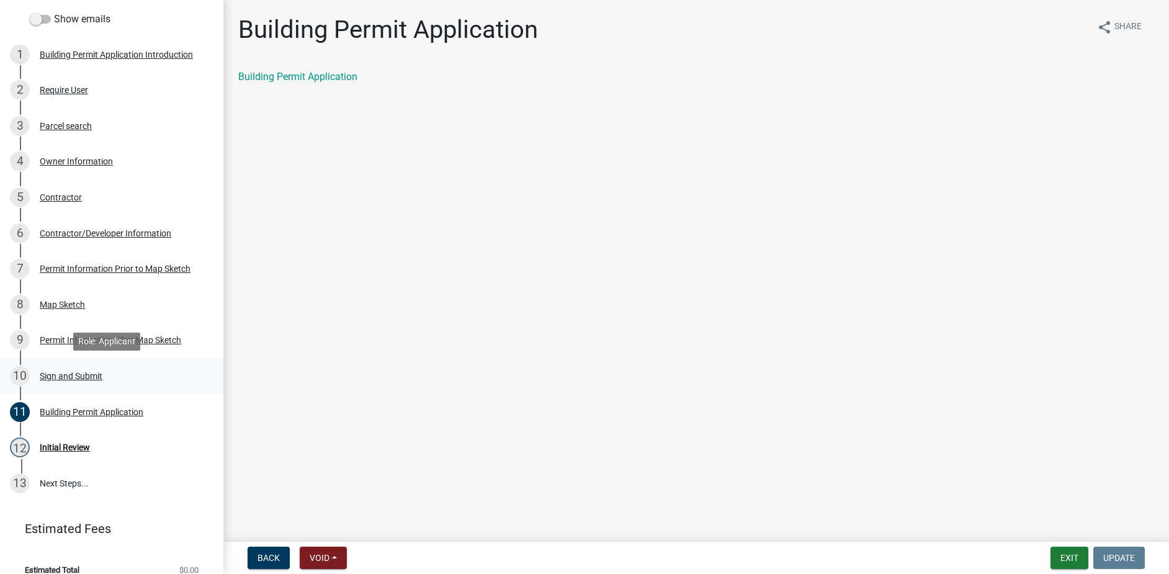
click at [74, 372] on div "Sign and Submit" at bounding box center [71, 376] width 63 height 9
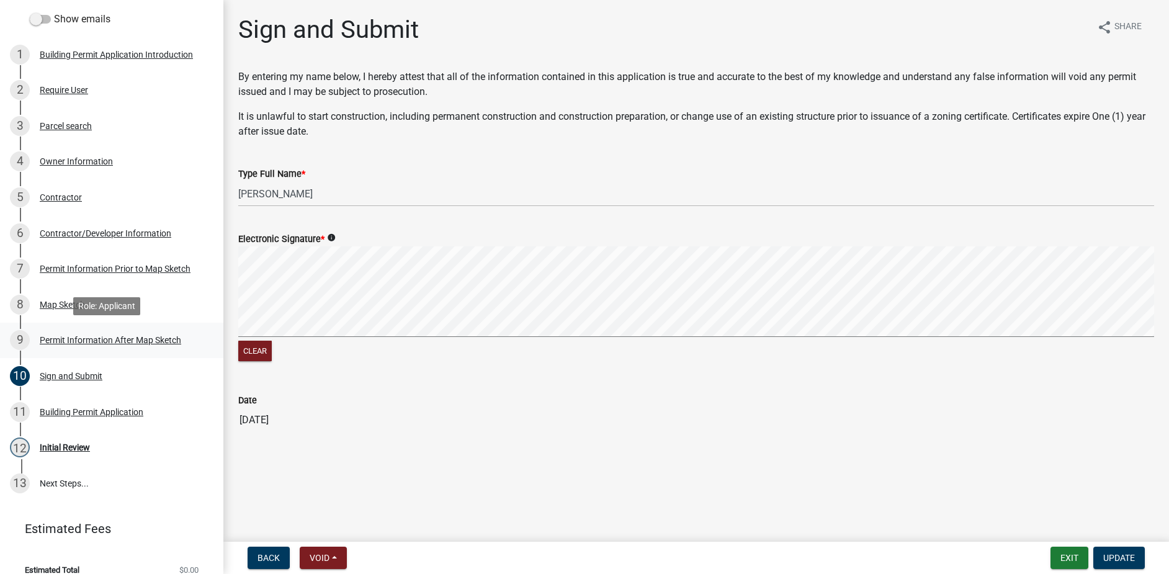
click at [73, 341] on div "Permit Information After Map Sketch" at bounding box center [111, 340] width 142 height 9
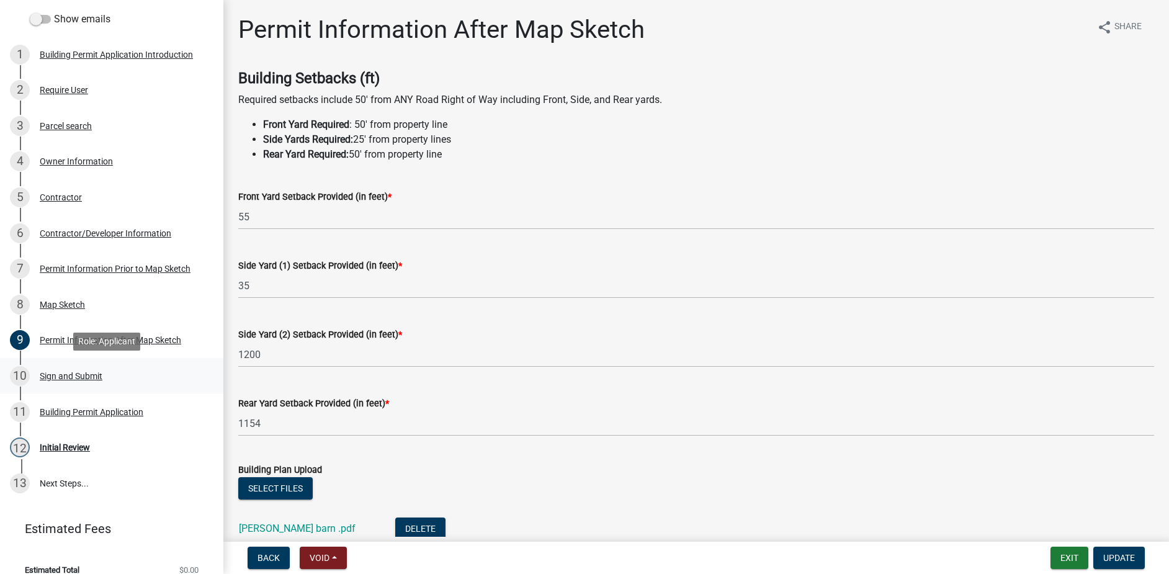
click at [68, 384] on div "10 Sign and Submit" at bounding box center [107, 376] width 194 height 20
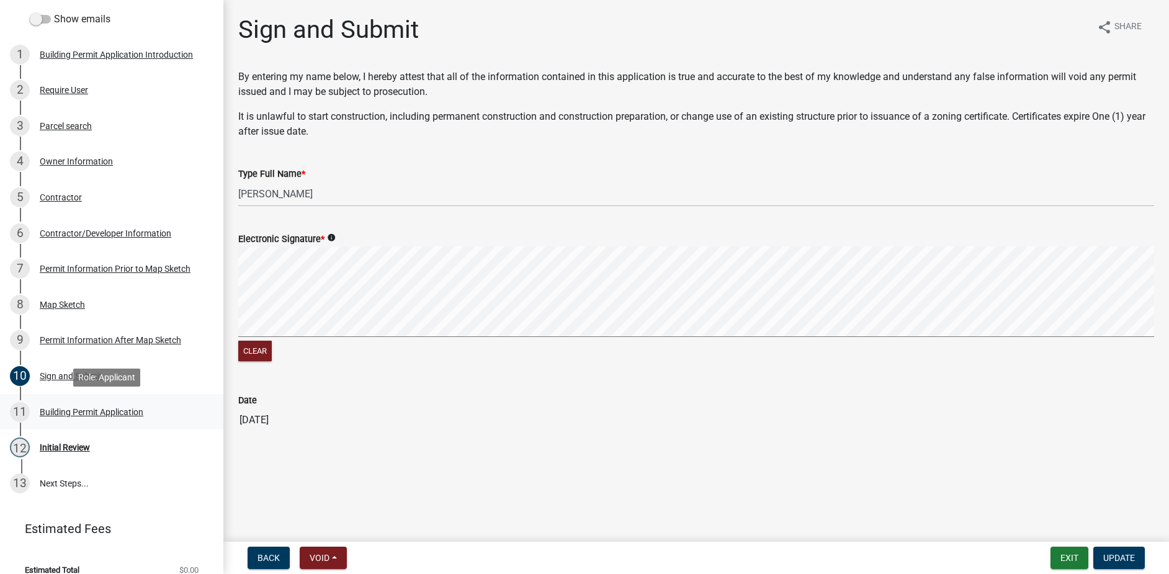
click at [68, 412] on div "Building Permit Application" at bounding box center [92, 412] width 104 height 9
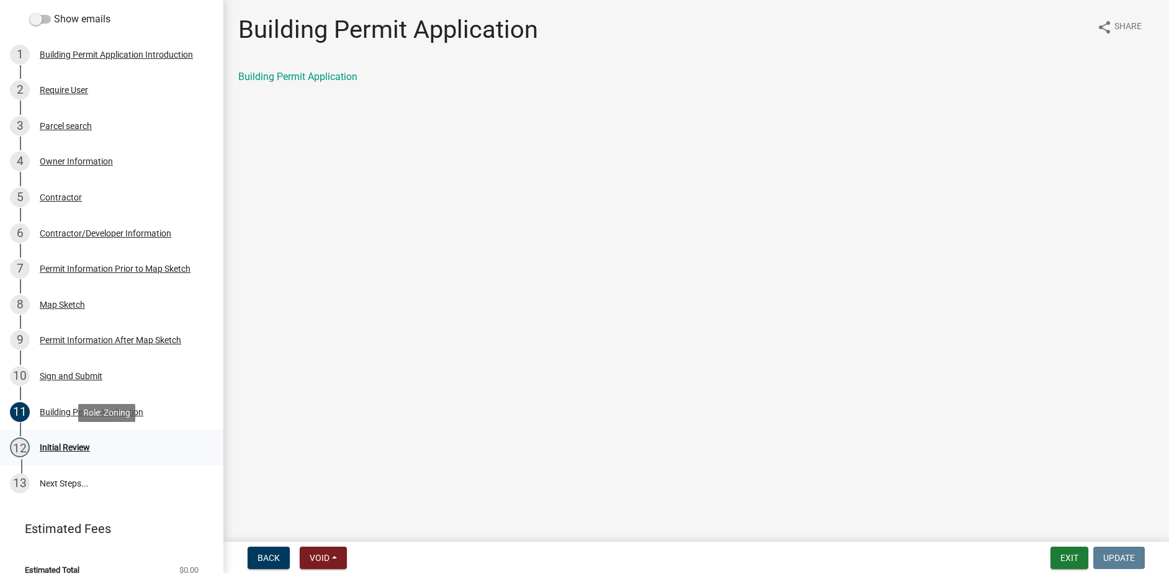
click at [76, 448] on div "Initial Review" at bounding box center [65, 447] width 50 height 9
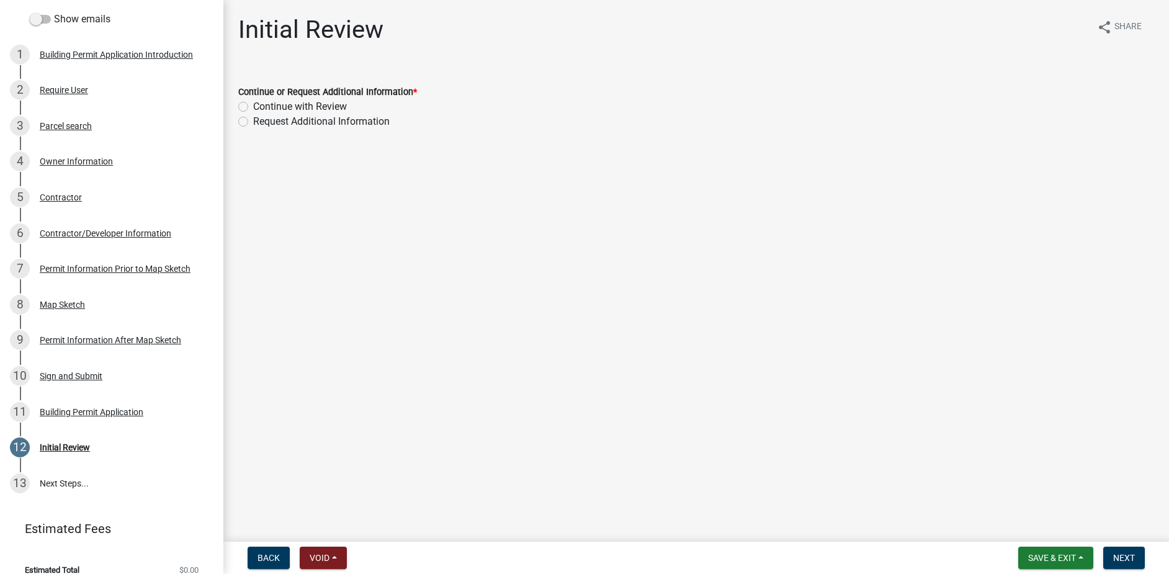
click at [253, 107] on label "Continue with Review" at bounding box center [300, 106] width 94 height 15
click at [253, 107] on input "Continue with Review" at bounding box center [257, 103] width 8 height 8
radio input "true"
click at [1118, 556] on span "Next" at bounding box center [1124, 558] width 22 height 10
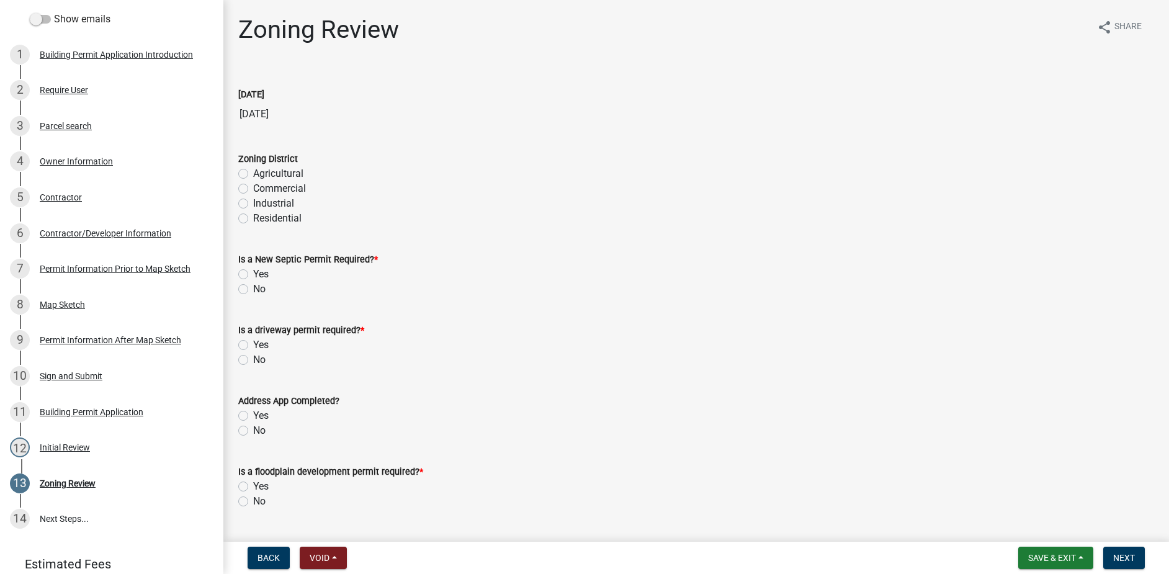
click at [253, 171] on label "Agricultural" at bounding box center [278, 173] width 50 height 15
click at [253, 171] on input "Agricultural" at bounding box center [257, 170] width 8 height 8
radio input "true"
click at [253, 289] on label "No" at bounding box center [259, 289] width 12 height 15
click at [253, 289] on input "No" at bounding box center [257, 286] width 8 height 8
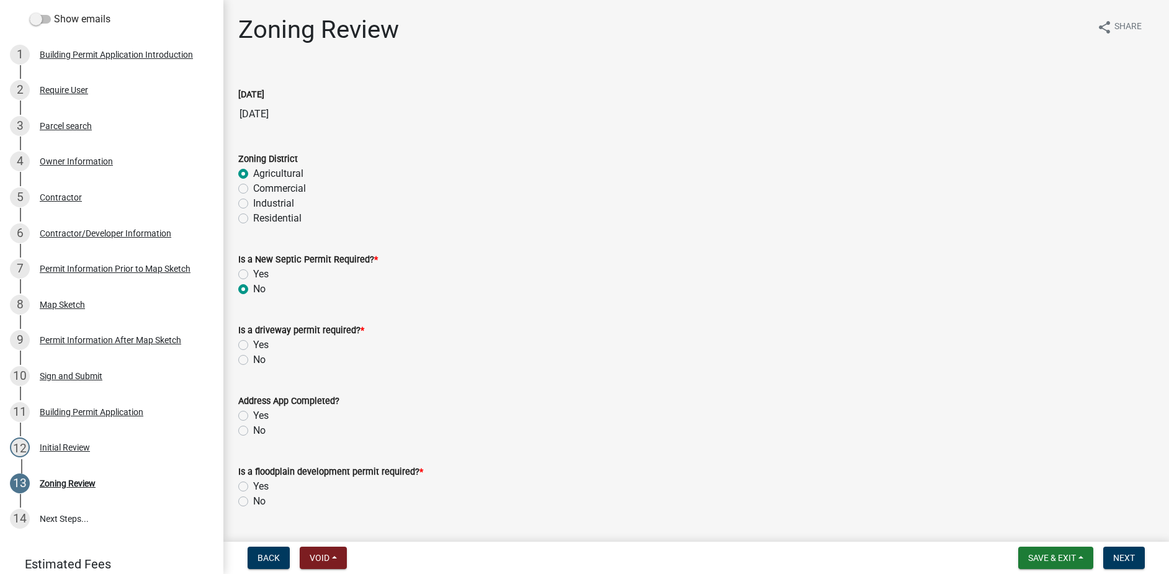
radio input "true"
click at [253, 359] on label "No" at bounding box center [259, 360] width 12 height 15
click at [253, 359] on input "No" at bounding box center [257, 357] width 8 height 8
radio input "true"
click at [253, 416] on label "Yes" at bounding box center [261, 415] width 16 height 15
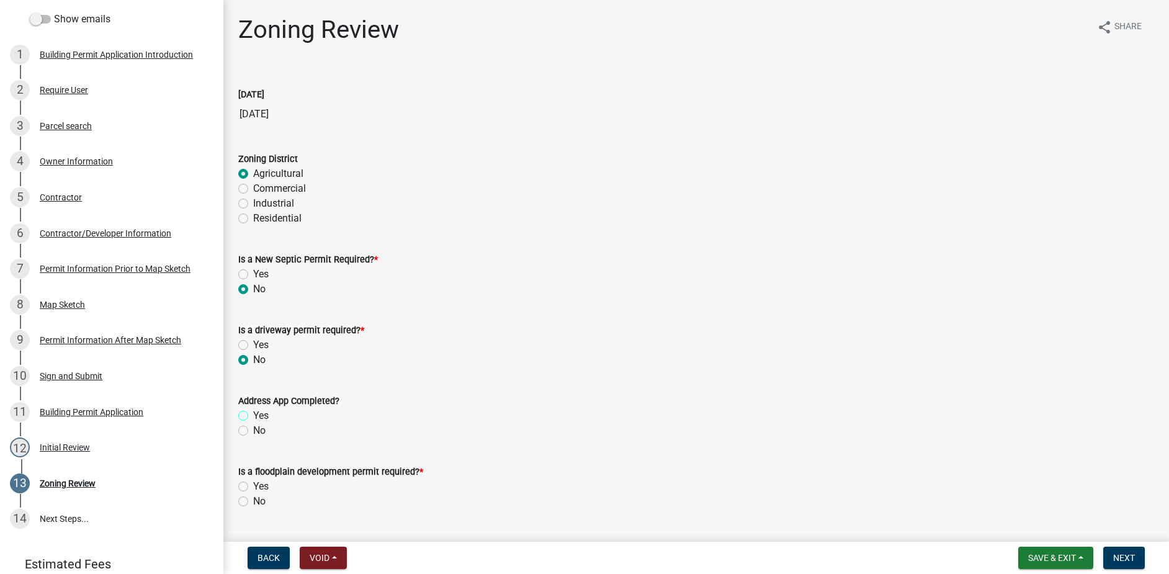
click at [253, 416] on input "Yes" at bounding box center [257, 412] width 8 height 8
radio input "true"
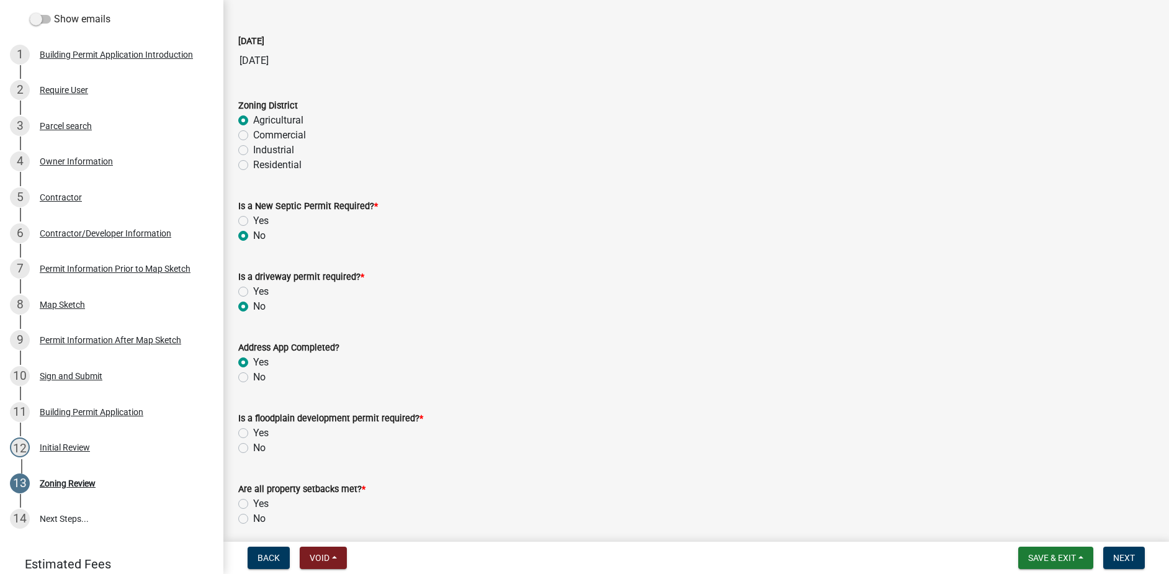
scroll to position [124, 0]
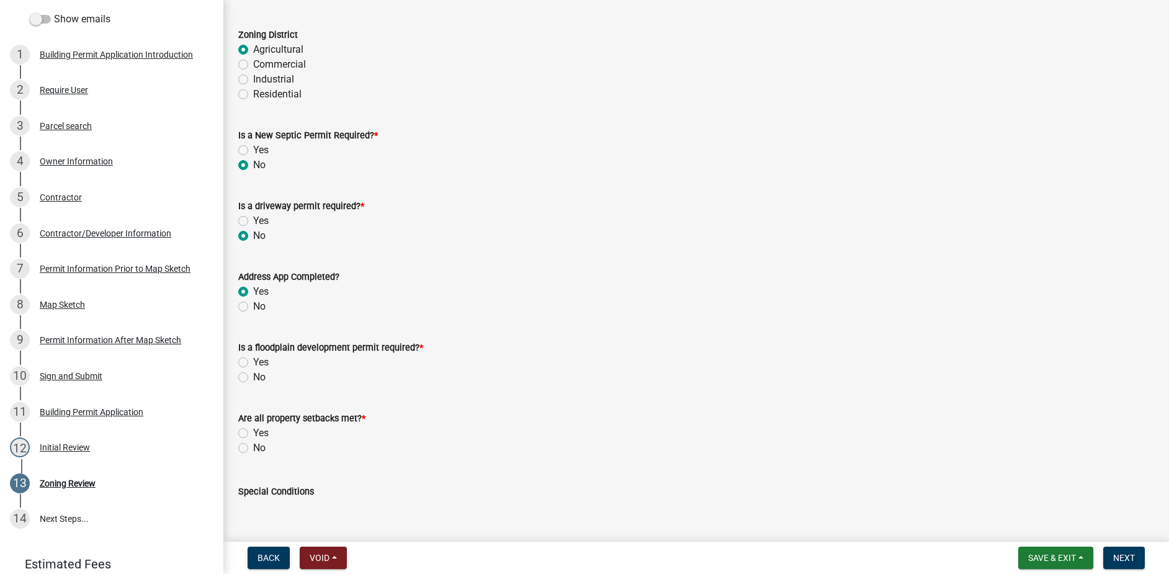
click at [253, 377] on label "No" at bounding box center [259, 377] width 12 height 15
click at [253, 377] on input "No" at bounding box center [257, 374] width 8 height 8
radio input "true"
click at [253, 432] on label "Yes" at bounding box center [261, 433] width 16 height 15
click at [253, 432] on input "Yes" at bounding box center [257, 430] width 8 height 8
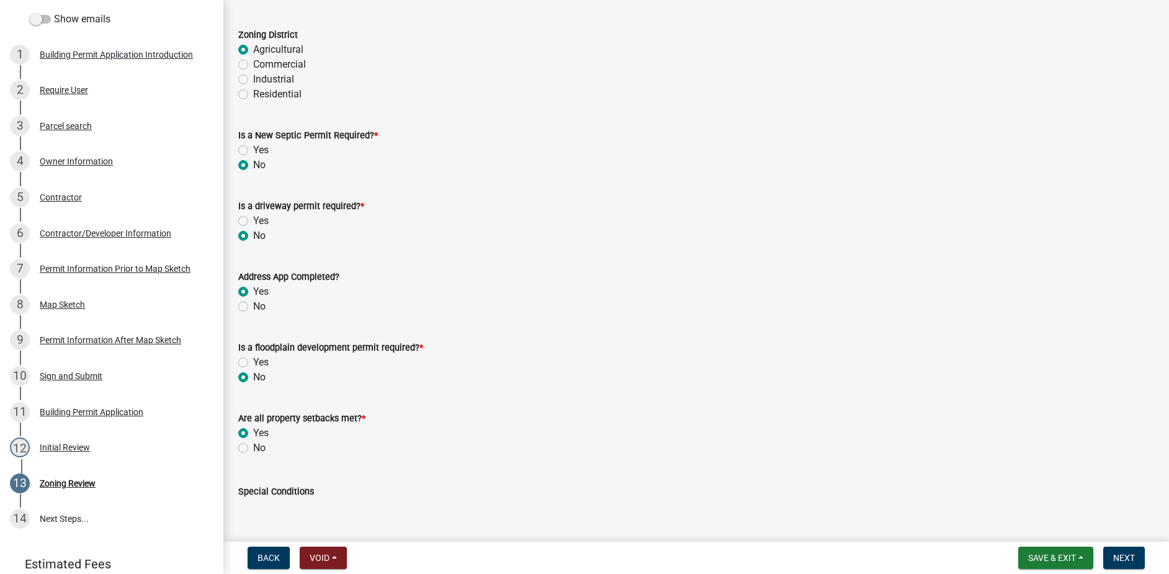
radio input "true"
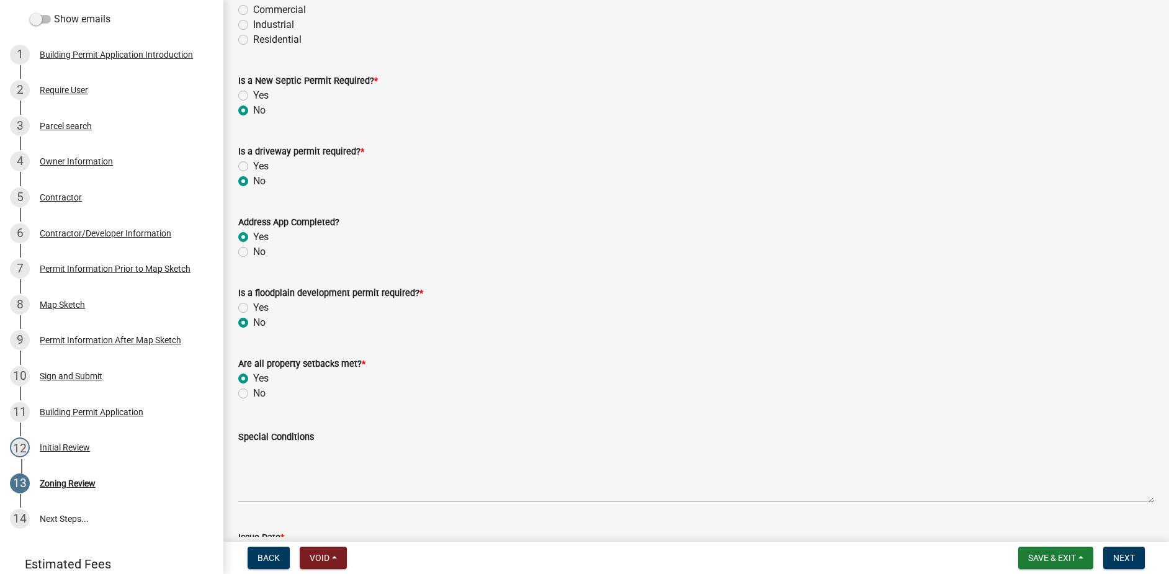
scroll to position [248, 0]
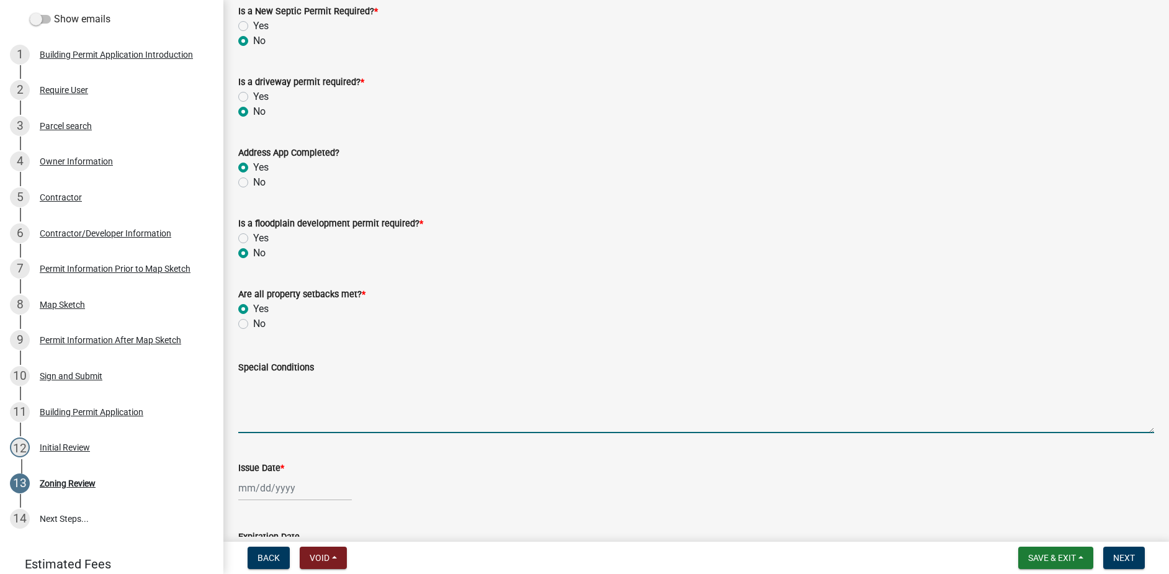
click at [260, 395] on textarea "Special Conditions" at bounding box center [696, 404] width 916 height 58
type textarea "55'X80' Detached Metal Pole Building"
click at [264, 493] on div at bounding box center [295, 487] width 114 height 25
select select "9"
select select "2025"
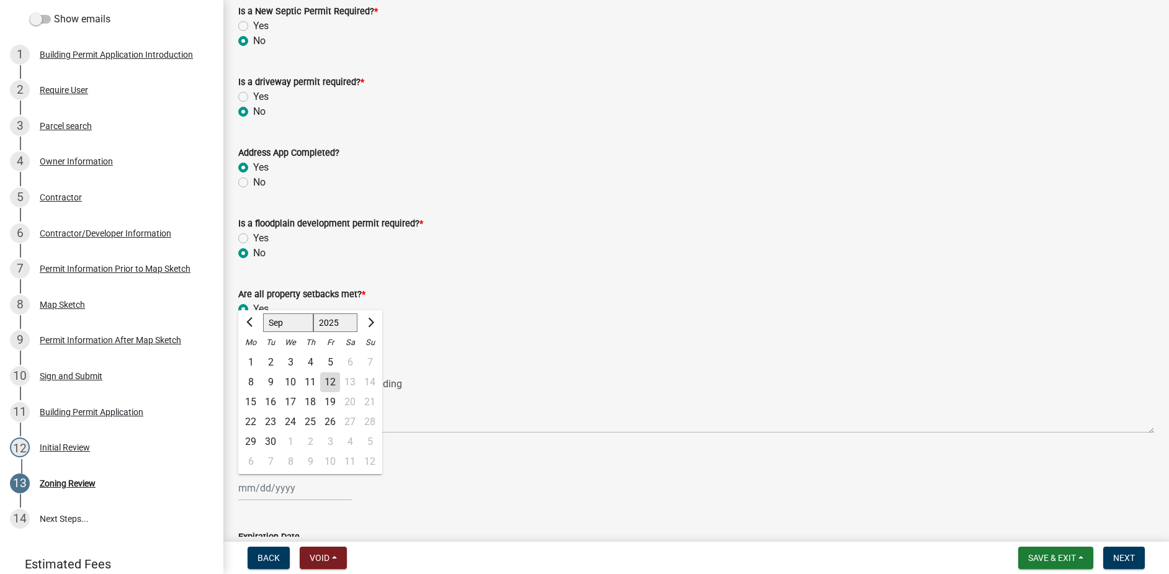
click at [328, 382] on div "12" at bounding box center [330, 382] width 20 height 20
type input "[DATE]"
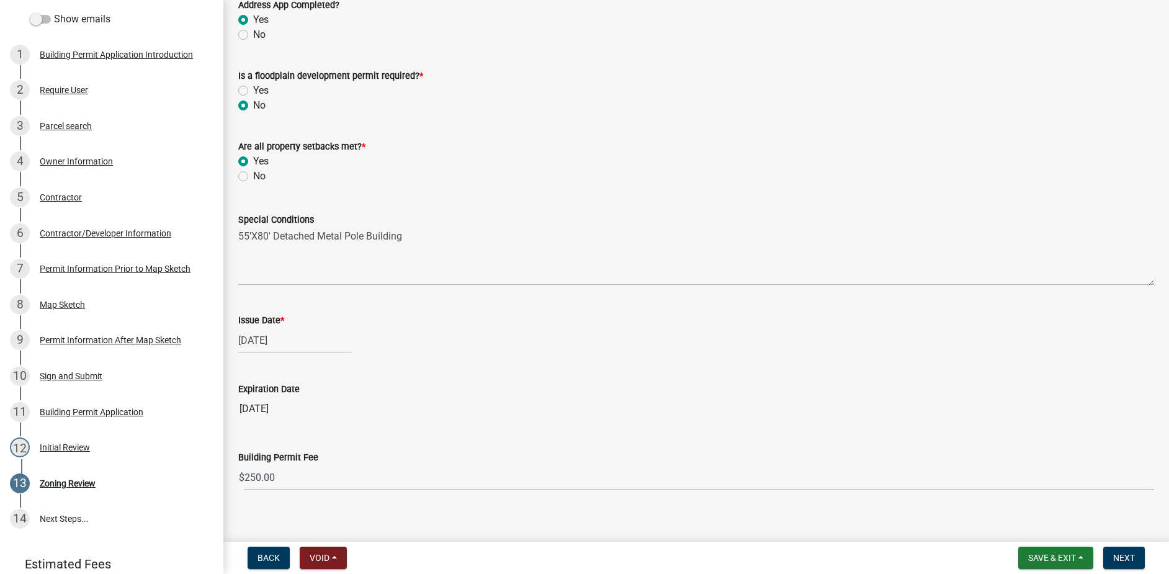
scroll to position [409, 0]
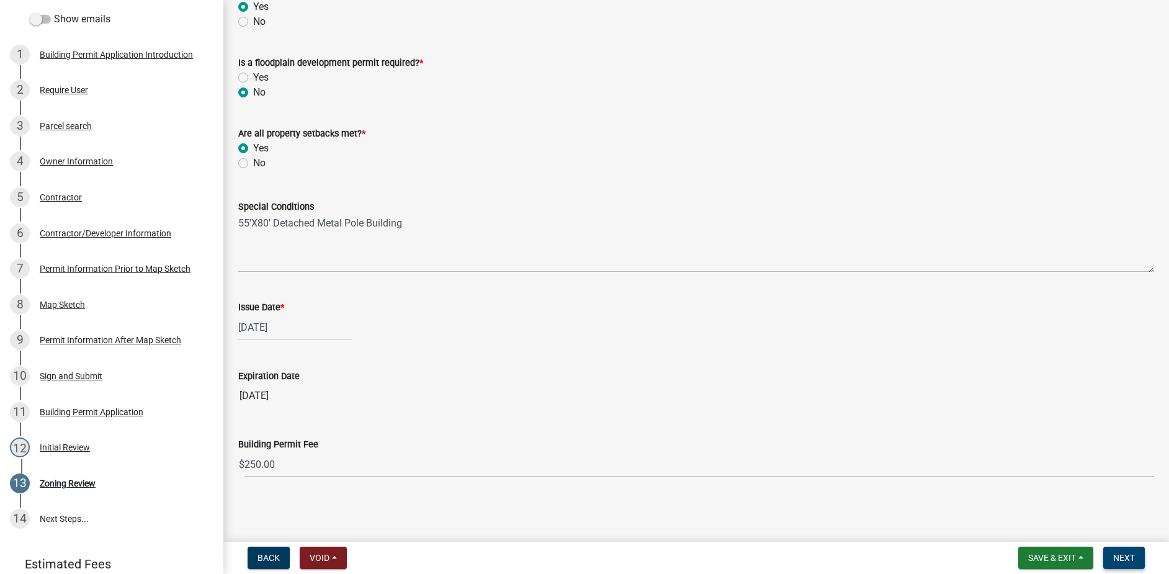
click at [1137, 555] on button "Next" at bounding box center [1125, 558] width 42 height 22
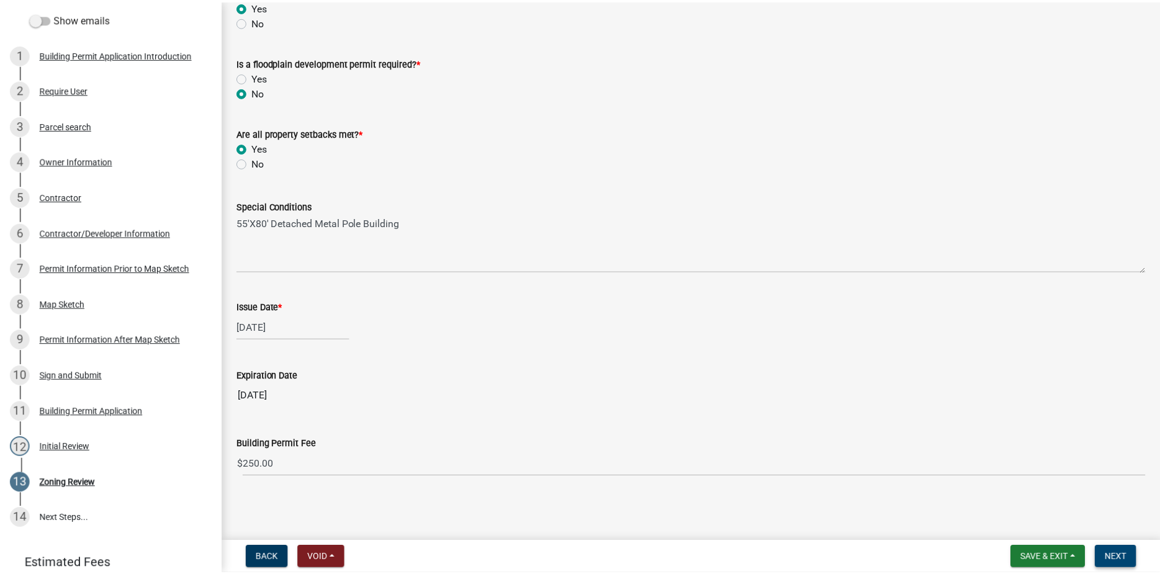
scroll to position [0, 0]
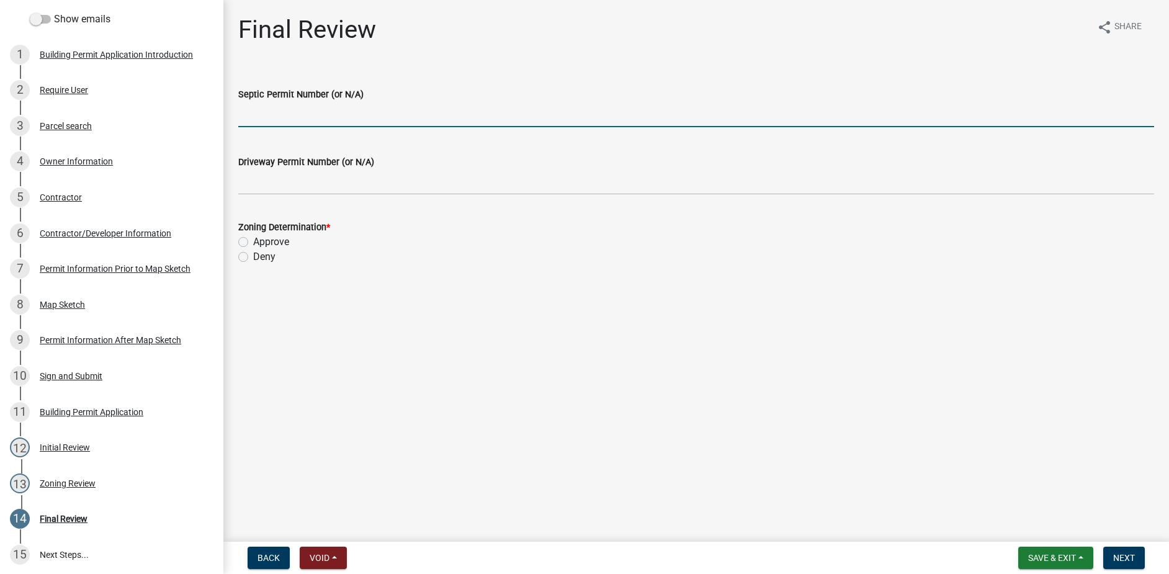
click at [276, 115] on input "Septic Permit Number (or N/A)" at bounding box center [696, 114] width 916 height 25
type input "N/A"
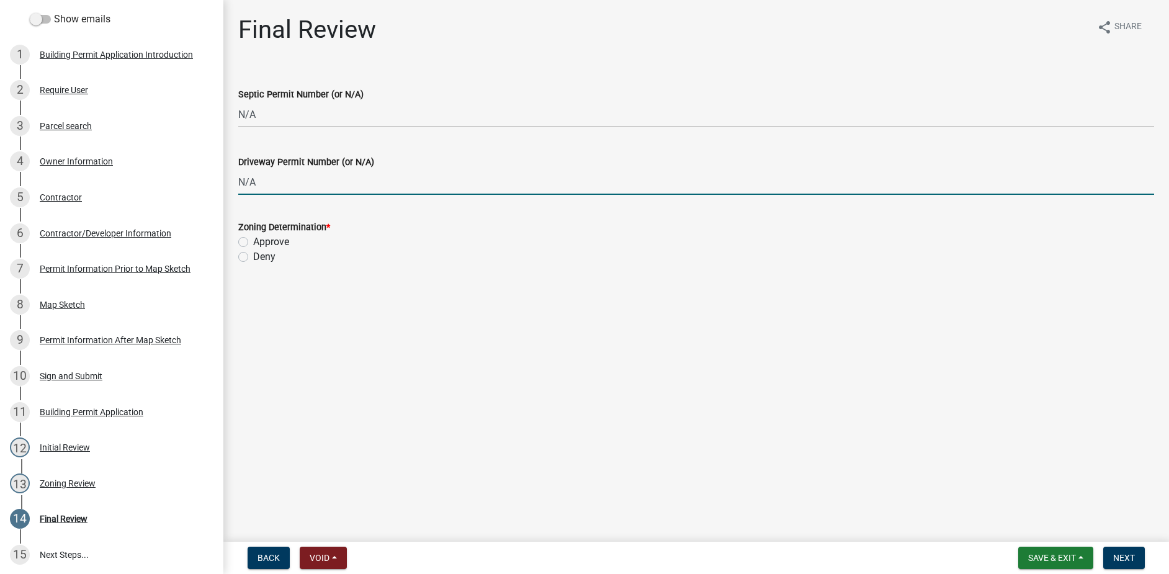
type input "N/A"
click at [253, 239] on label "Approve" at bounding box center [271, 242] width 36 height 15
click at [253, 239] on input "Approve" at bounding box center [257, 239] width 8 height 8
radio input "true"
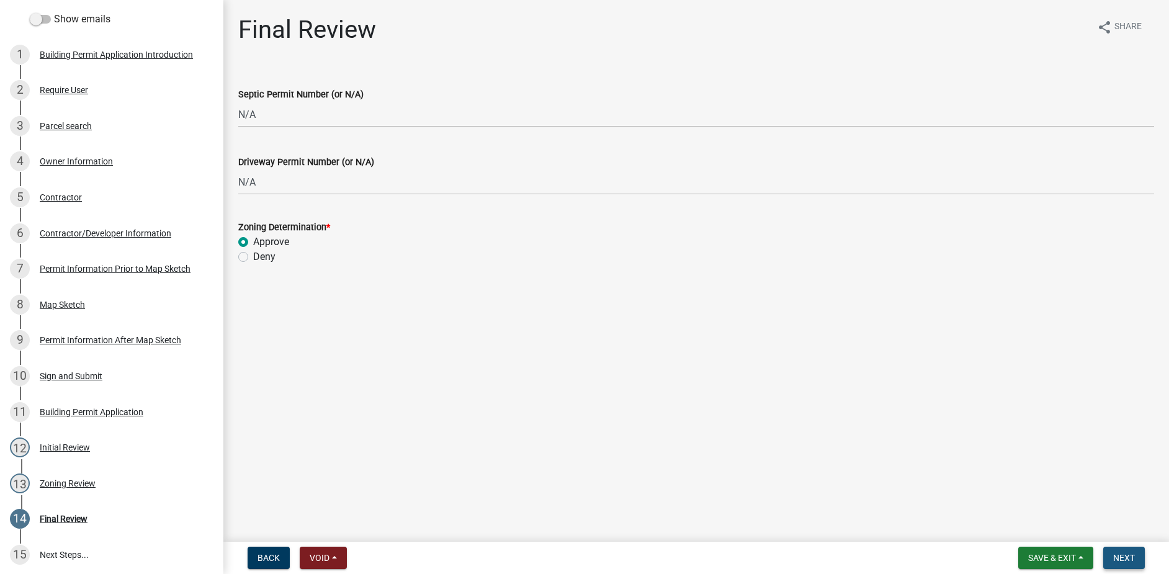
click at [1121, 555] on span "Next" at bounding box center [1124, 558] width 22 height 10
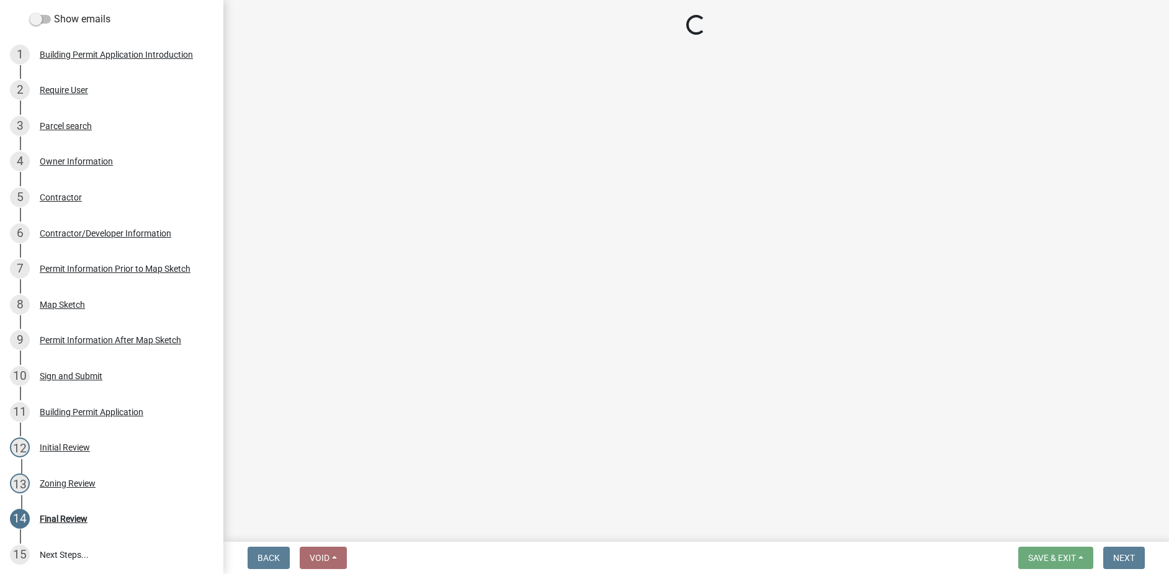
select select "3: 3"
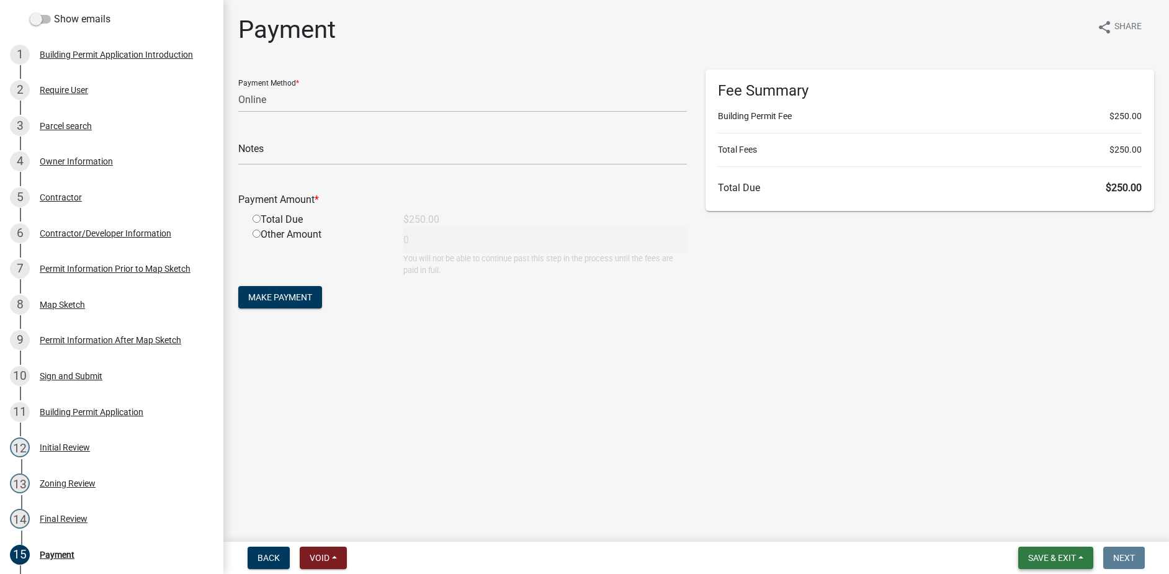
click at [1061, 561] on span "Save & Exit" at bounding box center [1052, 558] width 48 height 10
click at [1046, 531] on button "Save & Exit" at bounding box center [1043, 526] width 99 height 30
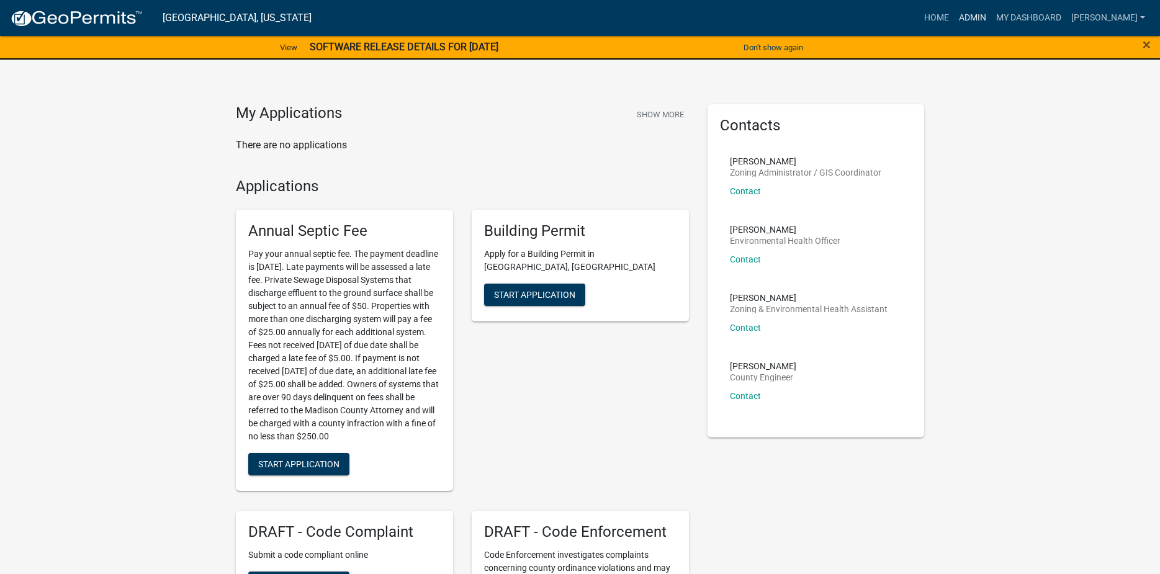
click at [987, 20] on link "Admin" at bounding box center [972, 18] width 37 height 24
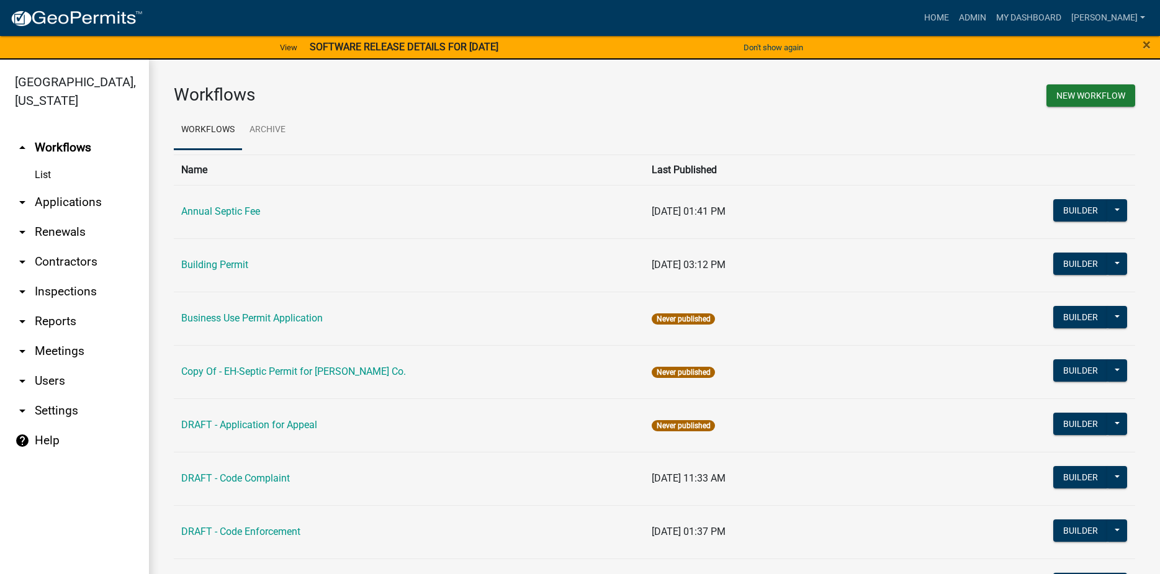
click at [70, 187] on link "arrow_drop_down Applications" at bounding box center [74, 202] width 149 height 30
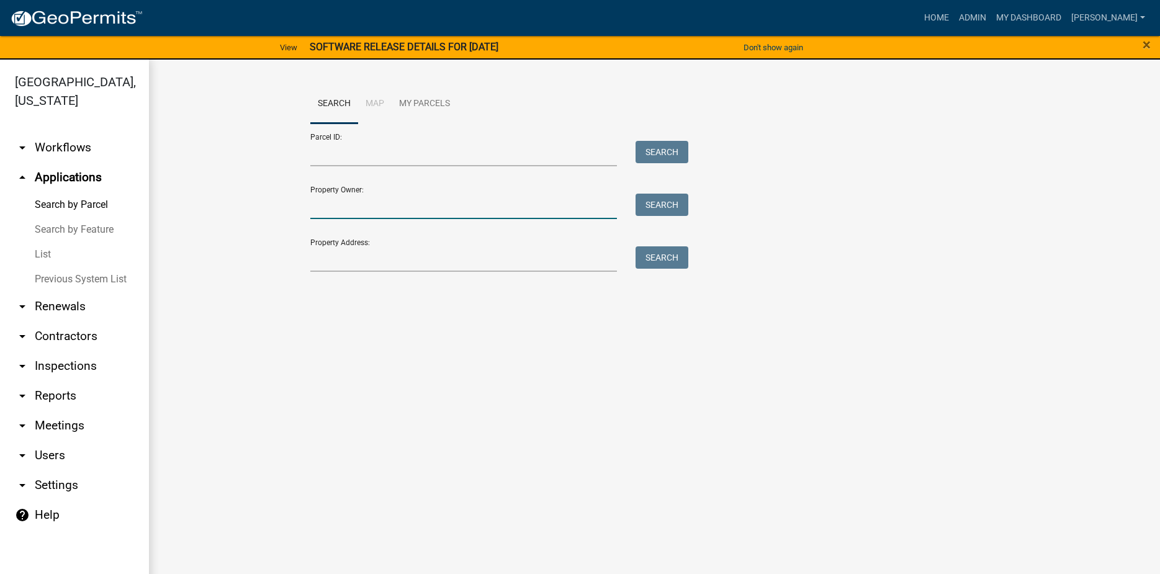
click at [340, 207] on input "Property Owner:" at bounding box center [463, 206] width 307 height 25
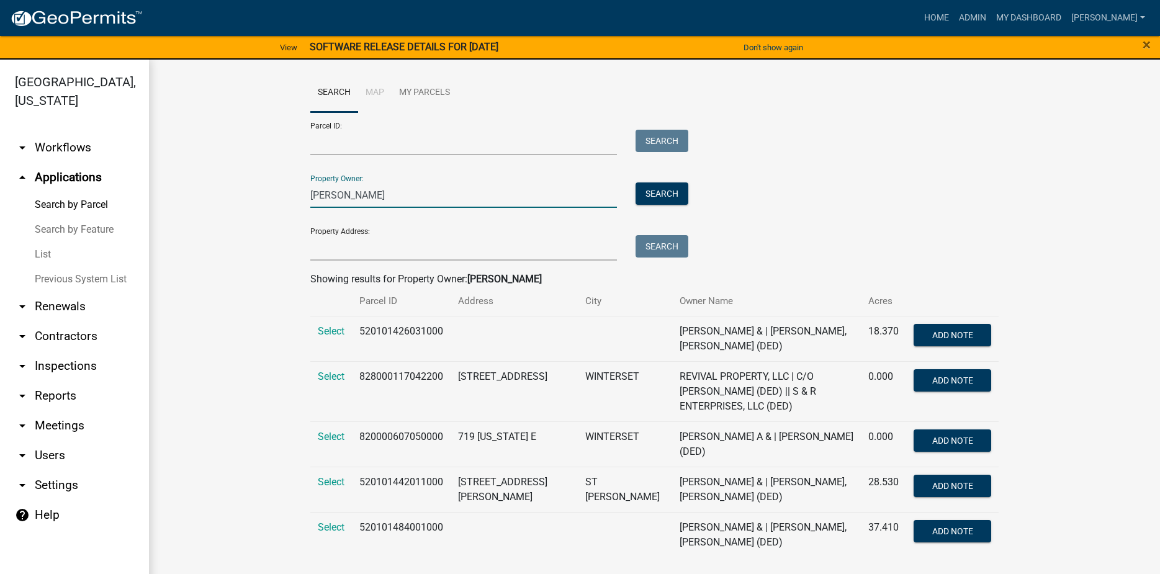
scroll to position [14, 0]
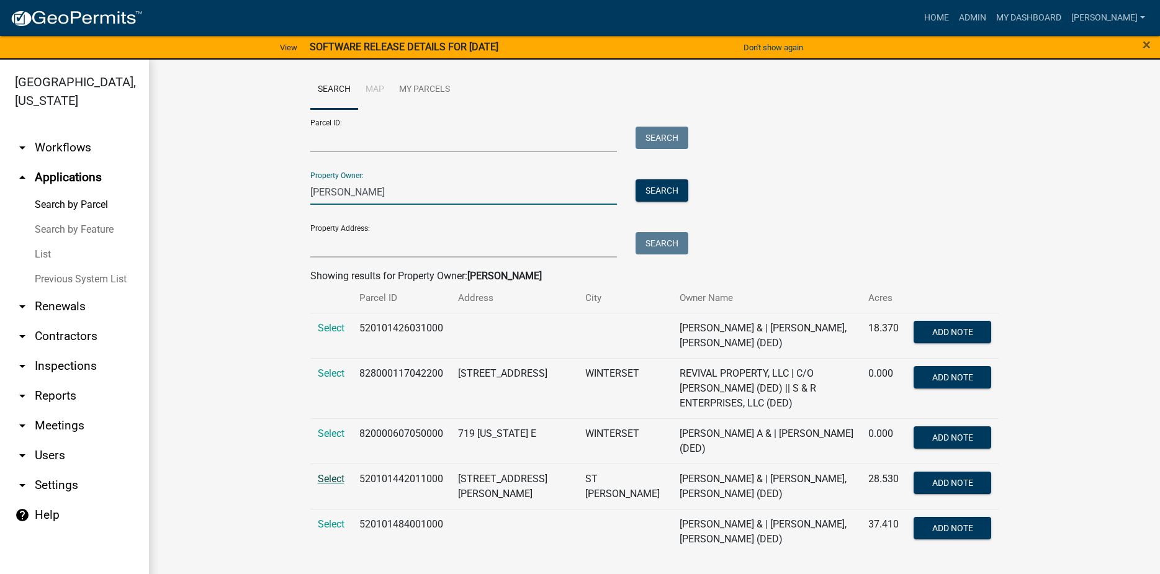
type input "parker, carly"
click at [322, 480] on span "Select" at bounding box center [331, 479] width 27 height 12
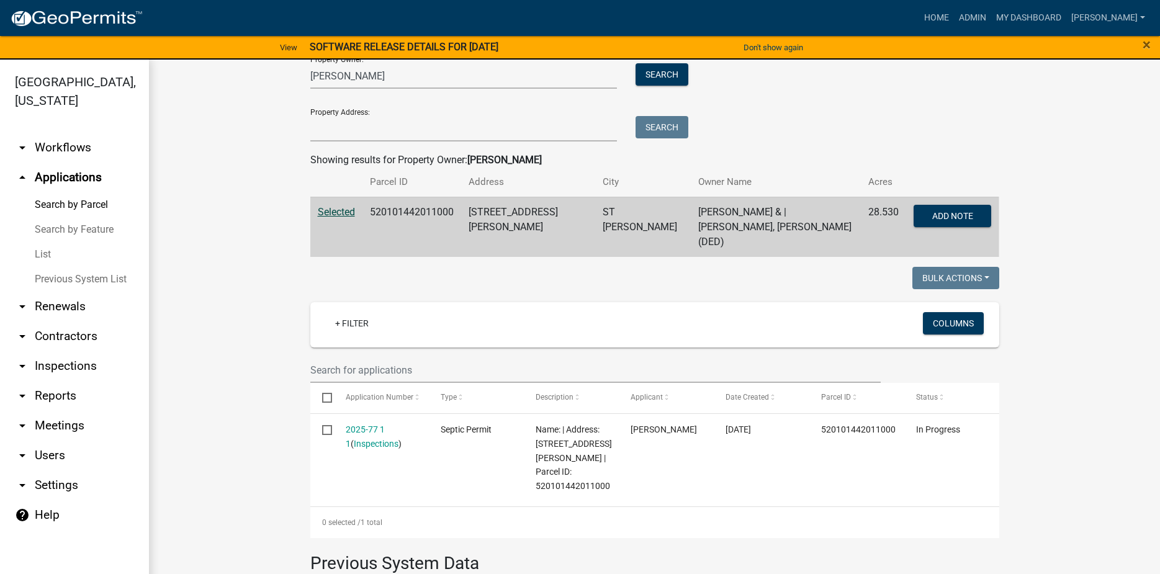
scroll to position [263, 0]
